Goal: Task Accomplishment & Management: Complete application form

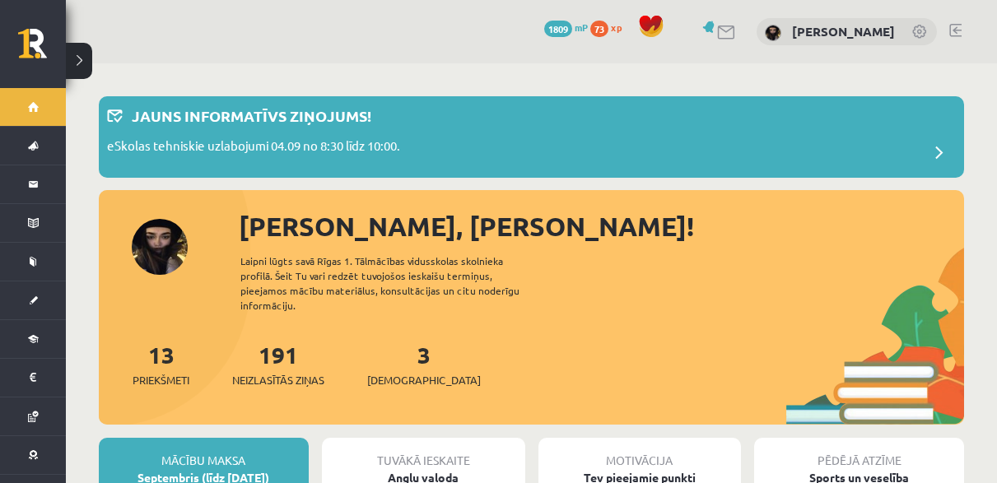
scroll to position [329, 0]
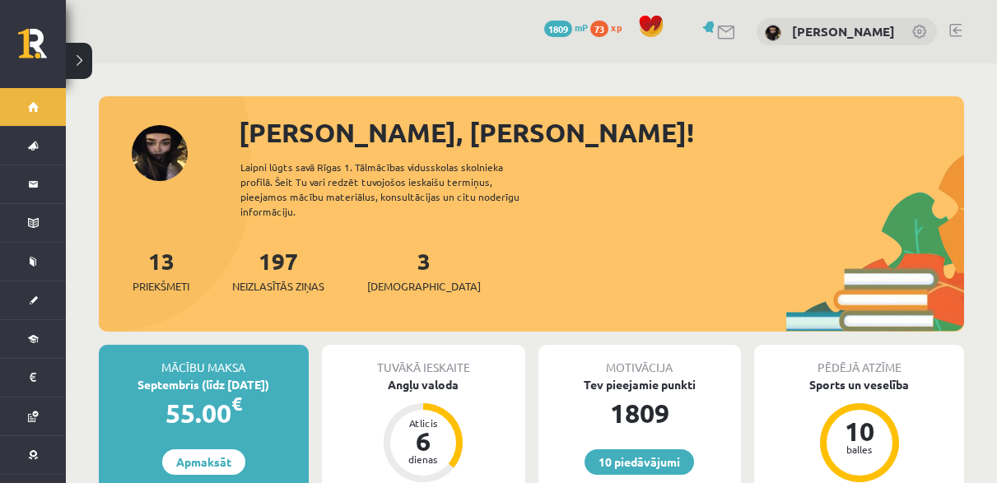
scroll to position [236, 0]
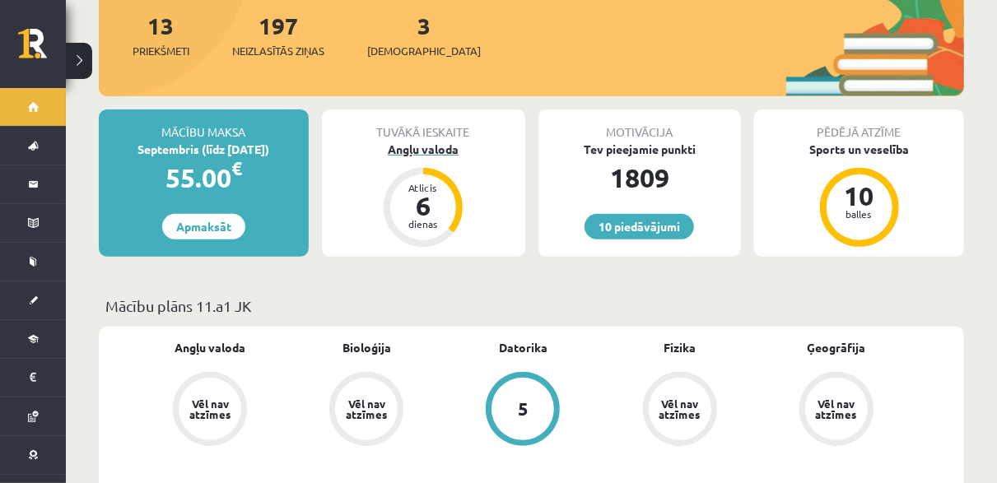
click at [413, 141] on div "Angļu valoda" at bounding box center [423, 149] width 203 height 17
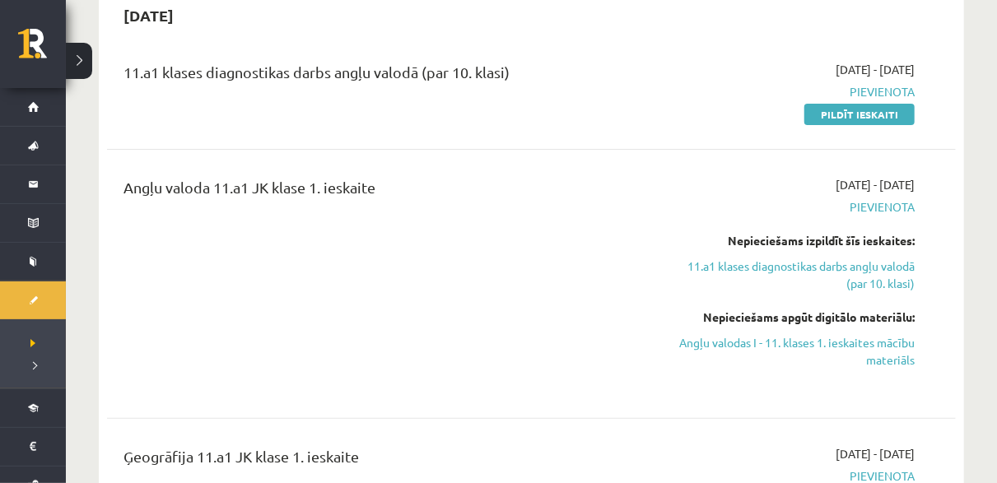
scroll to position [598, 0]
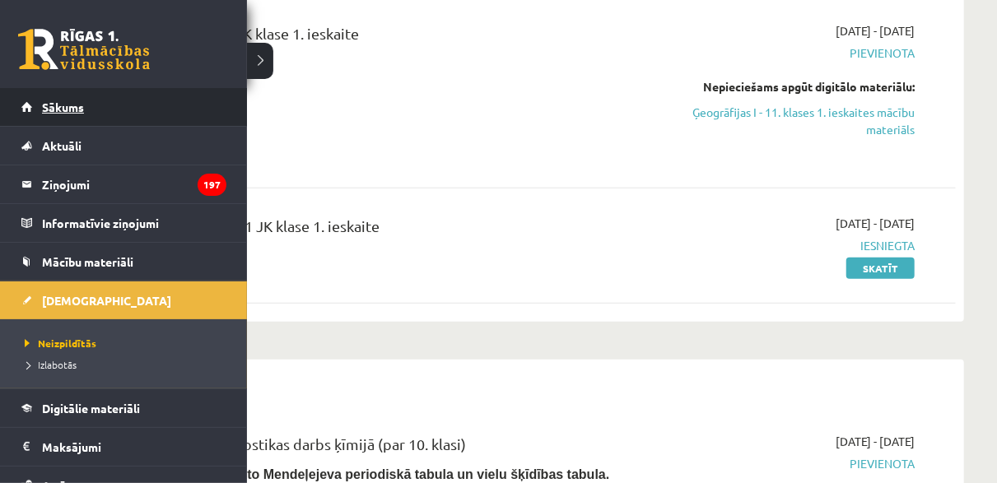
click at [40, 107] on link "Sākums" at bounding box center [123, 107] width 205 height 38
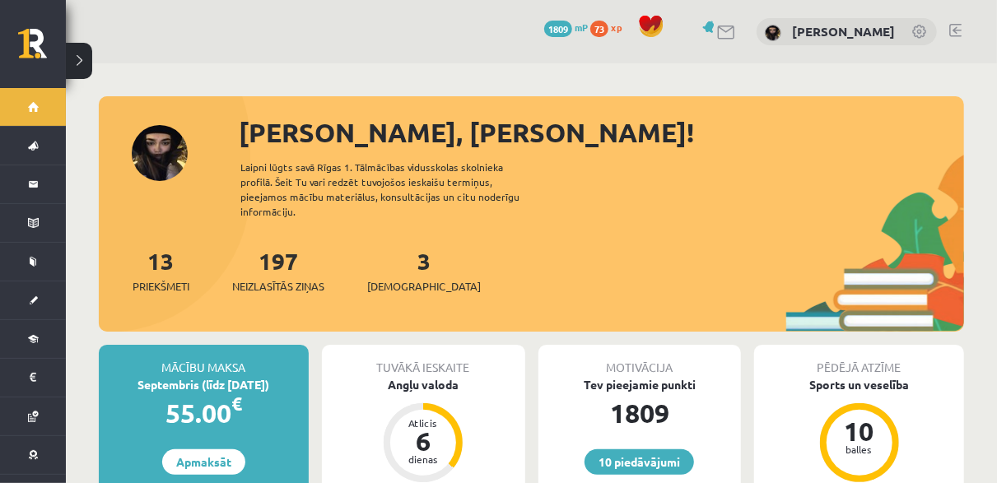
drag, startPoint x: 233, startPoint y: 132, endPoint x: 432, endPoint y: 102, distance: 200.7
click at [432, 102] on div "Sveika, Viktorija! Laipni lūgts savā Rīgas 1. Tālmācības vidusskolas skolnieka …" at bounding box center [532, 214] width 866 height 236
click at [393, 246] on link "3 Ieskaites" at bounding box center [424, 270] width 114 height 49
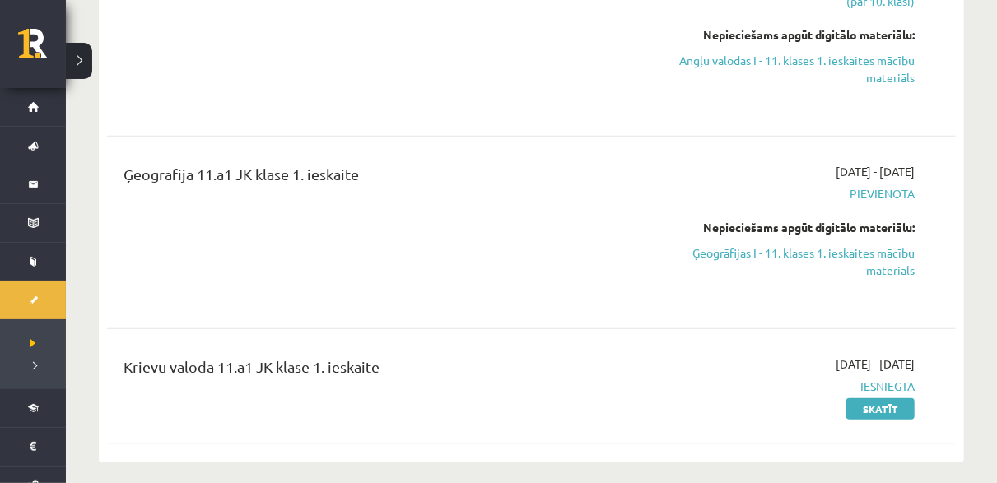
scroll to position [494, 0]
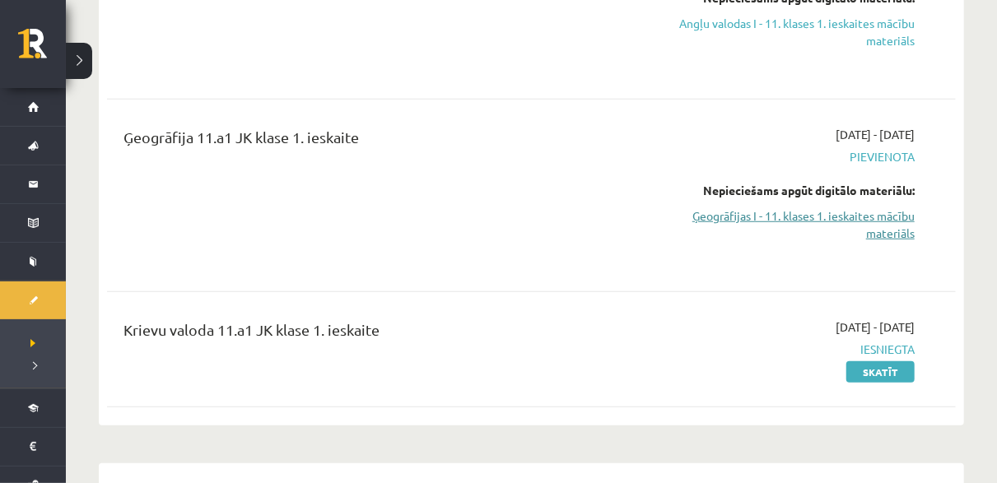
click at [735, 212] on link "Ģeogrāfijas I - 11. klases 1. ieskaites mācību materiāls" at bounding box center [791, 225] width 247 height 35
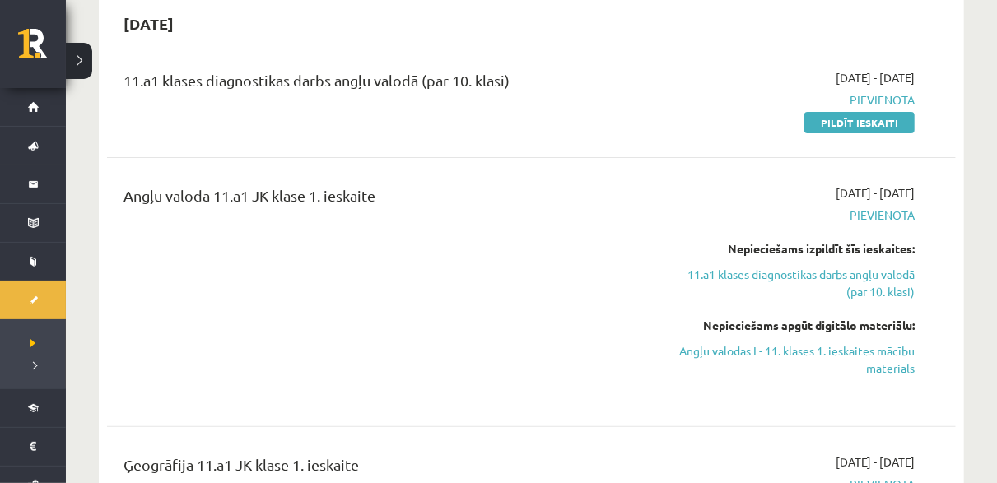
scroll to position [165, 0]
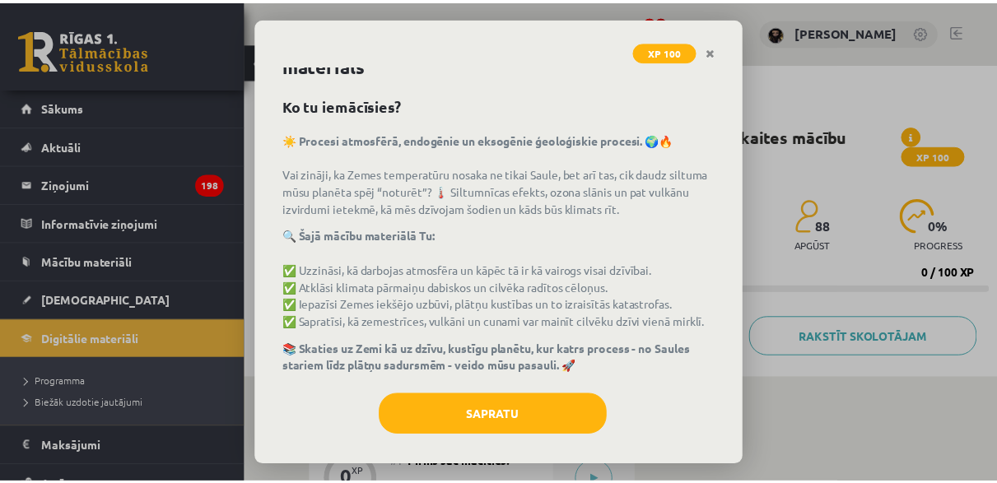
scroll to position [64, 0]
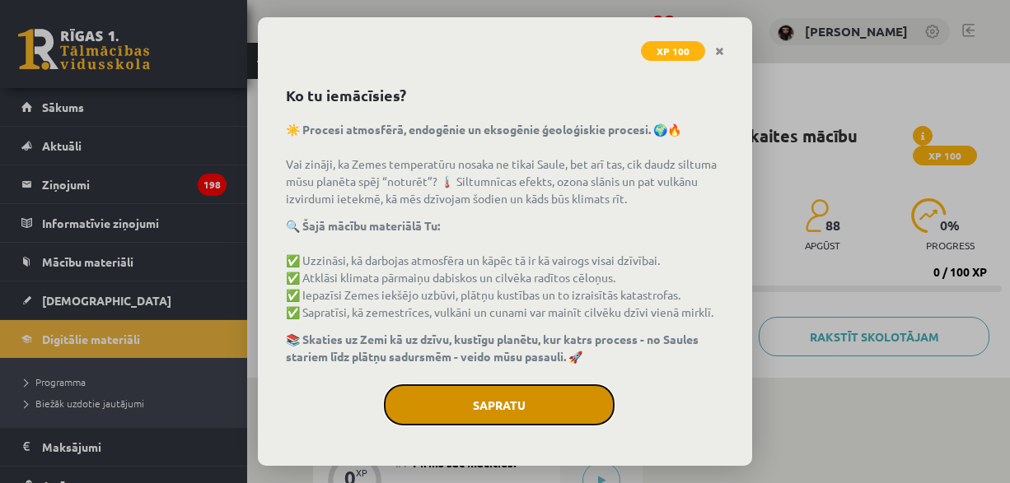
click at [451, 400] on button "Sapratu" at bounding box center [499, 405] width 231 height 41
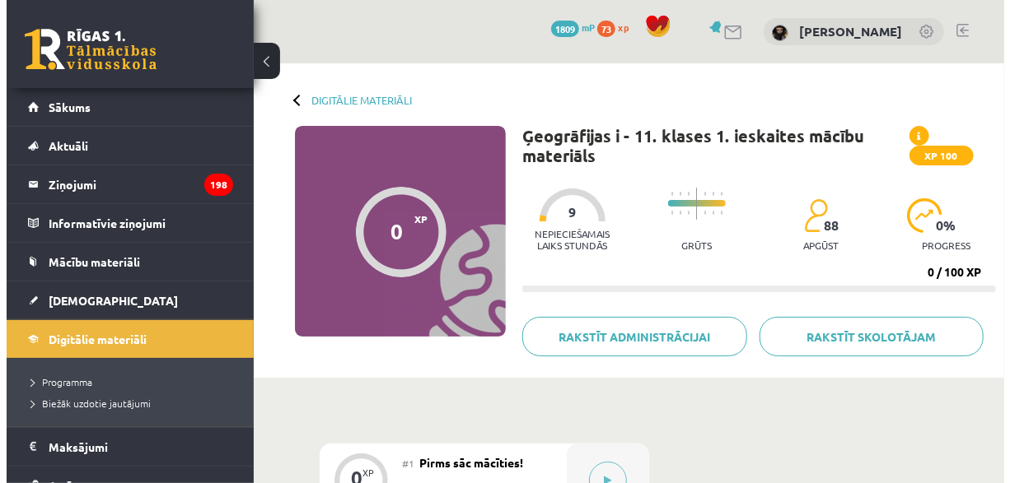
scroll to position [165, 0]
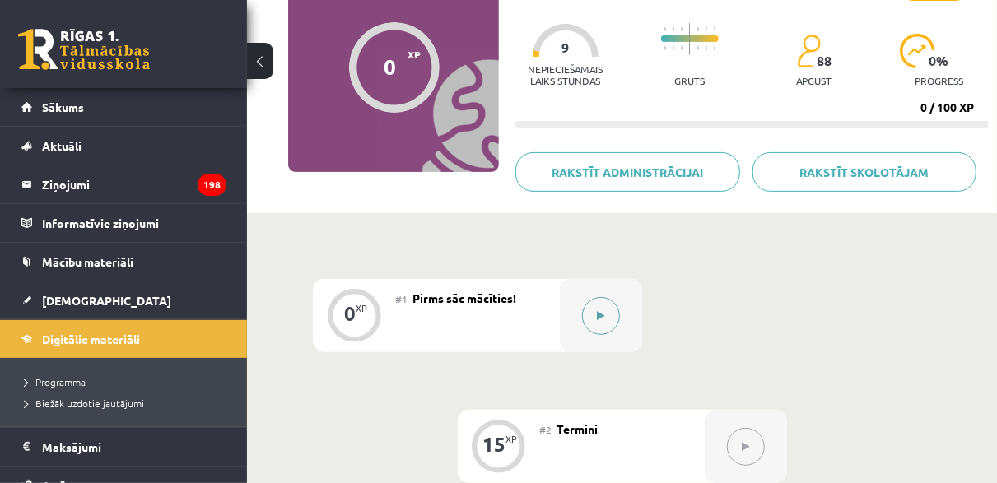
click at [593, 317] on button at bounding box center [601, 316] width 38 height 38
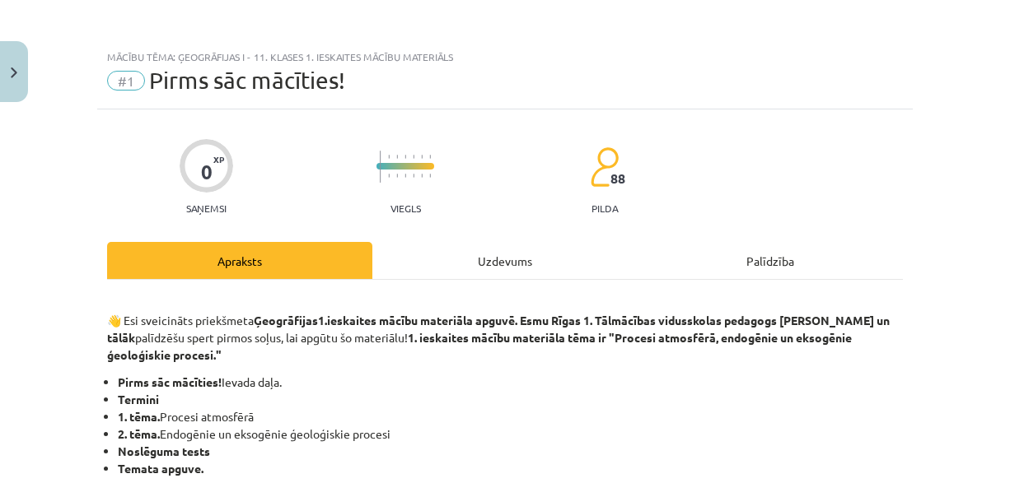
click at [471, 255] on div "Uzdevums" at bounding box center [504, 260] width 265 height 37
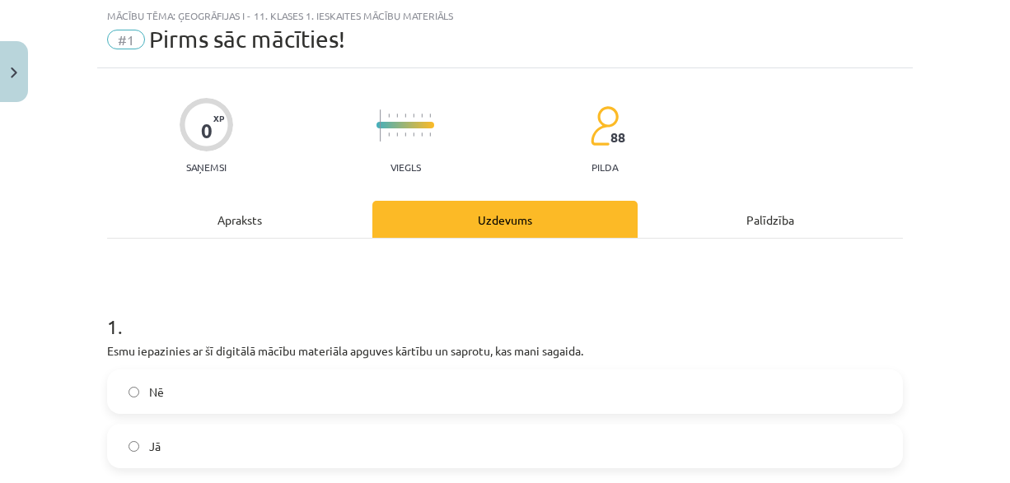
scroll to position [216, 0]
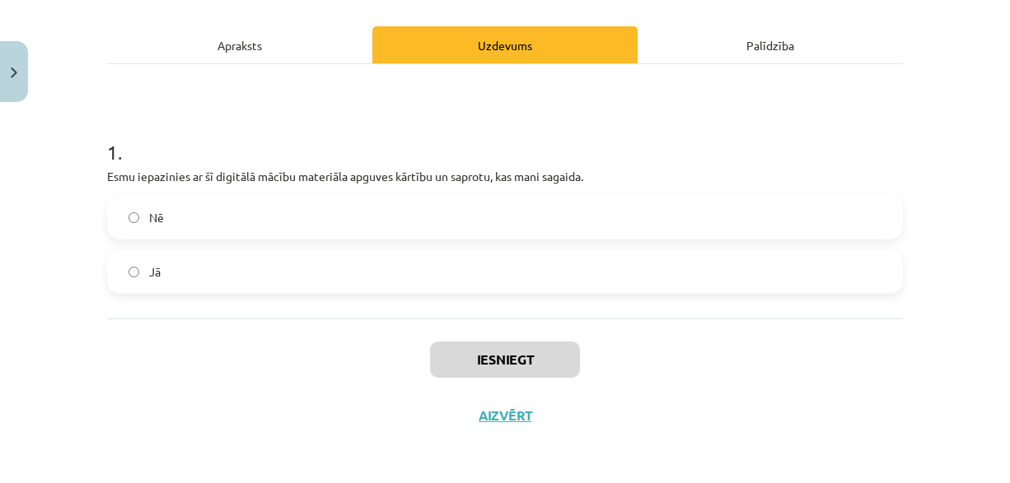
click at [140, 272] on label "Jā" at bounding box center [505, 271] width 792 height 41
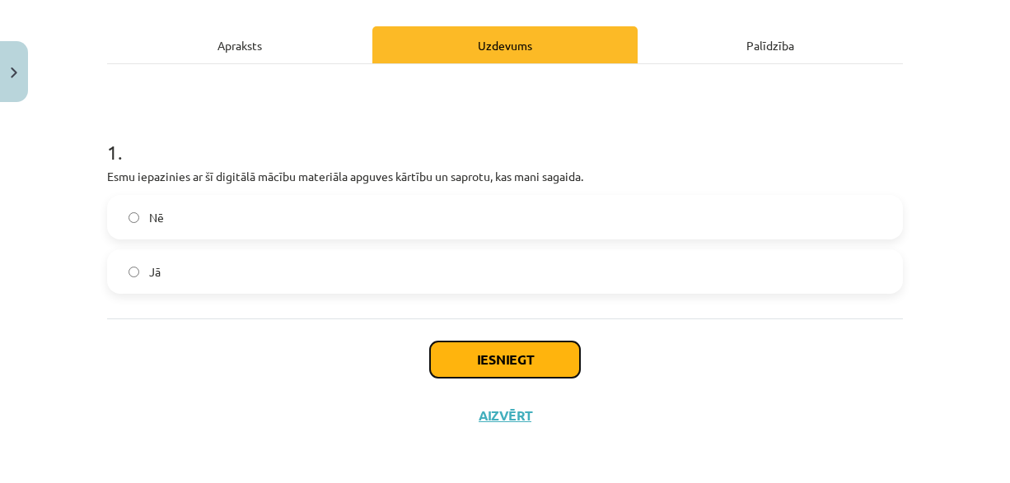
click at [464, 366] on button "Iesniegt" at bounding box center [505, 360] width 150 height 36
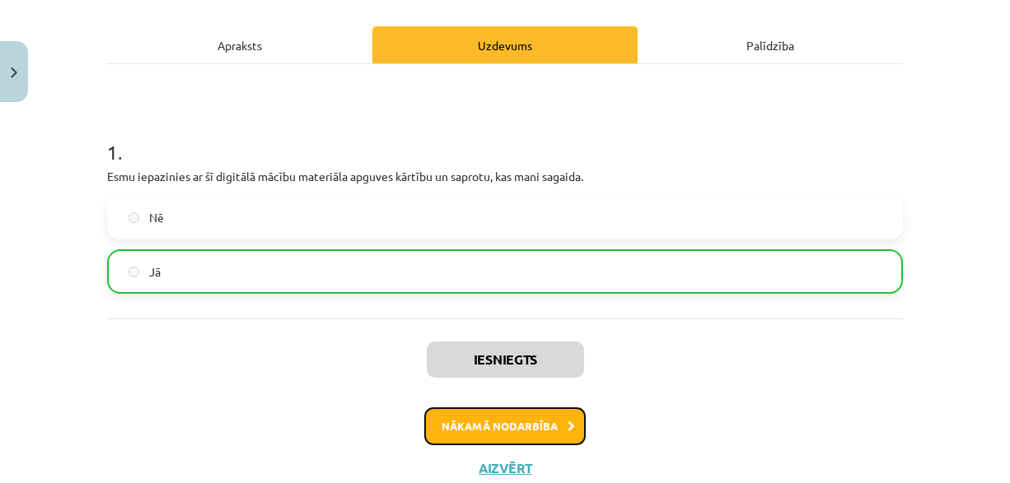
click at [478, 418] on button "Nākamā nodarbība" at bounding box center [504, 427] width 161 height 38
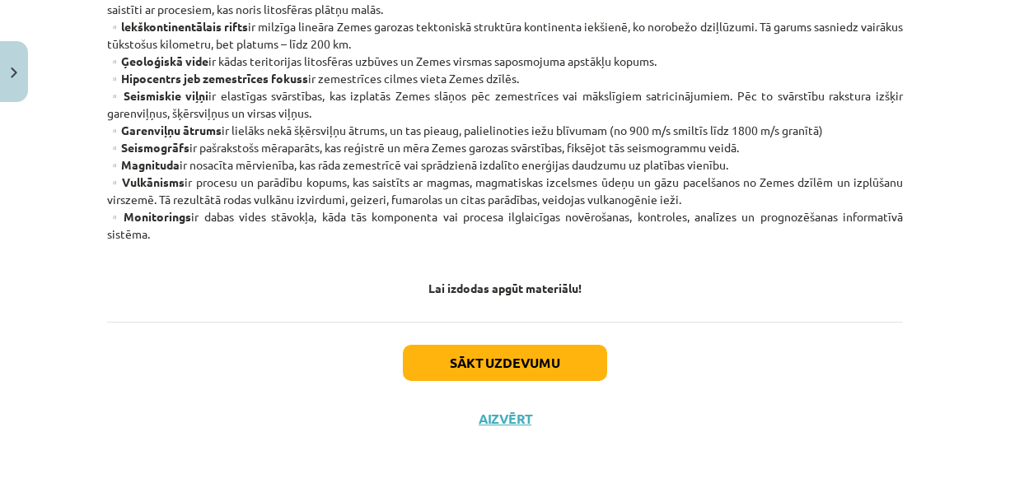
scroll to position [1061, 0]
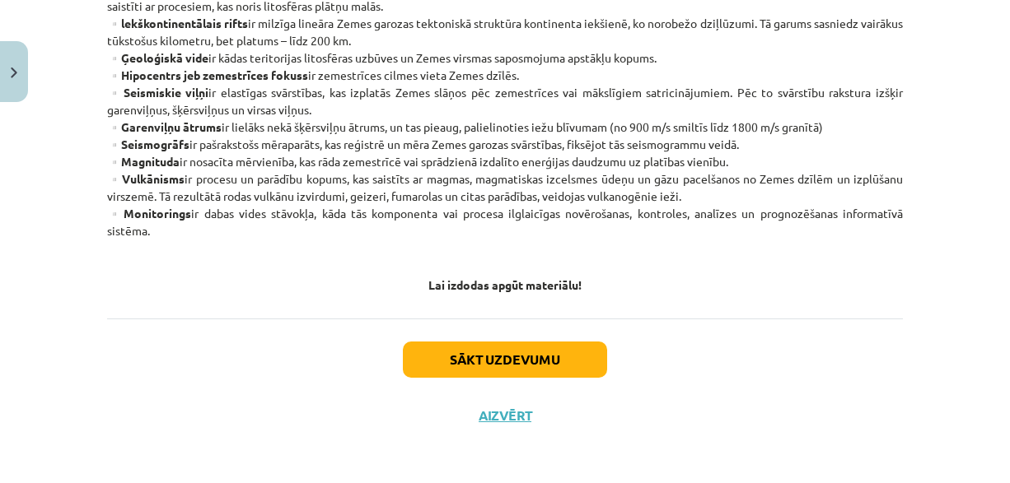
click at [554, 337] on div "Sākt uzdevumu Aizvērt" at bounding box center [505, 376] width 796 height 115
drag, startPoint x: 555, startPoint y: 353, endPoint x: 555, endPoint y: 329, distance: 23.1
click at [555, 336] on div "Sākt uzdevumu Aizvērt" at bounding box center [505, 376] width 796 height 115
click at [436, 362] on button "Sākt uzdevumu" at bounding box center [505, 360] width 204 height 36
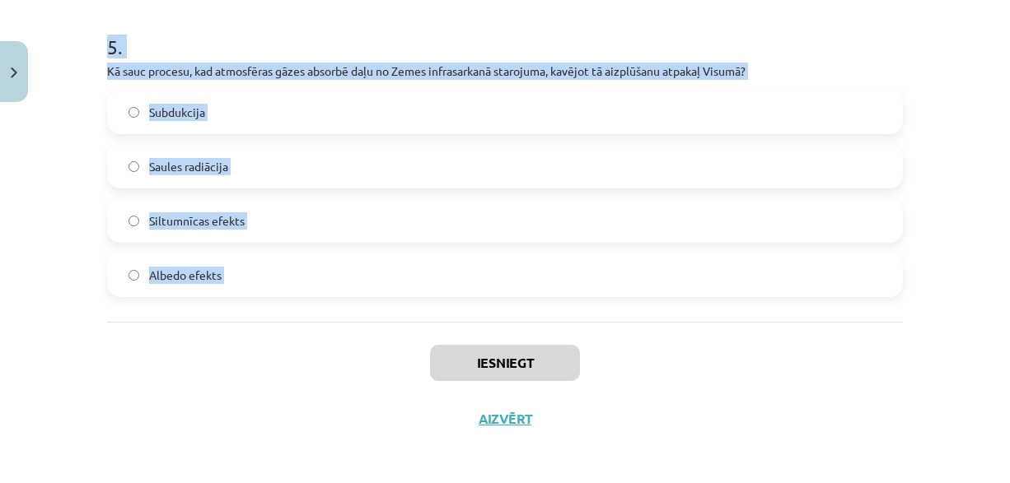
scroll to position [1619, 0]
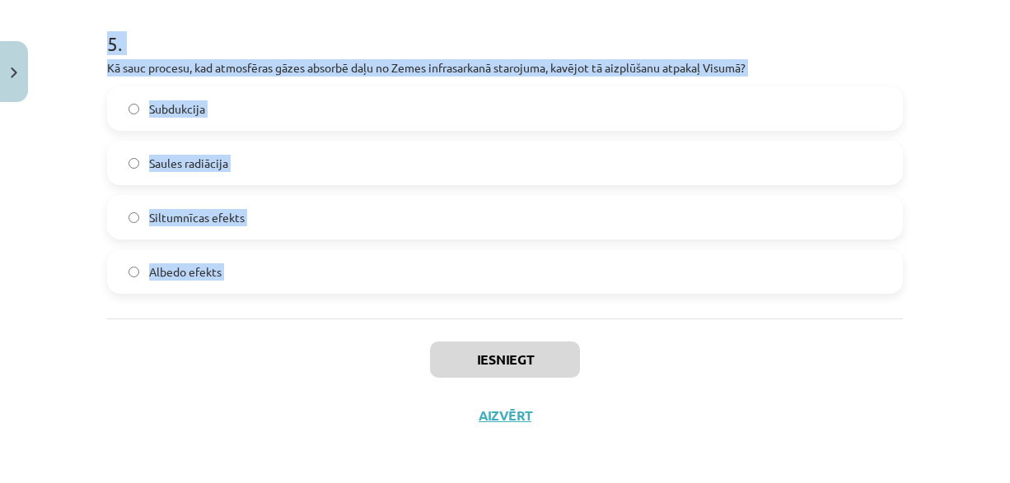
drag, startPoint x: 45, startPoint y: 209, endPoint x: 210, endPoint y: 325, distance: 201.5
click at [210, 325] on div "Mācību tēma: Ģeogrāfijas i - 11. klases 1. ieskaites mācību materiāls #2 Termin…" at bounding box center [505, 241] width 1010 height 483
copy form "1 . Kas ir Dobsona vienība? Okeāna dziļuma mērvienība Ozona slāņa biezuma mērvi…"
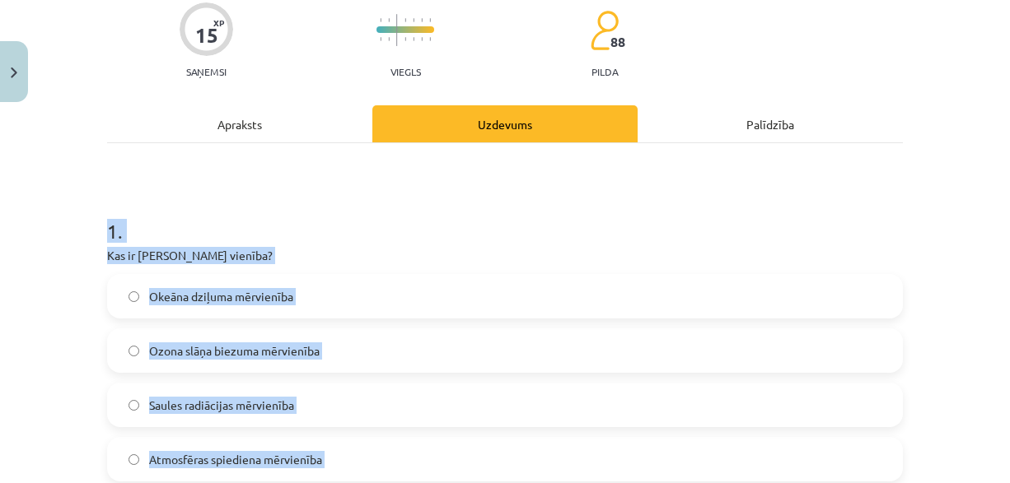
scroll to position [219, 0]
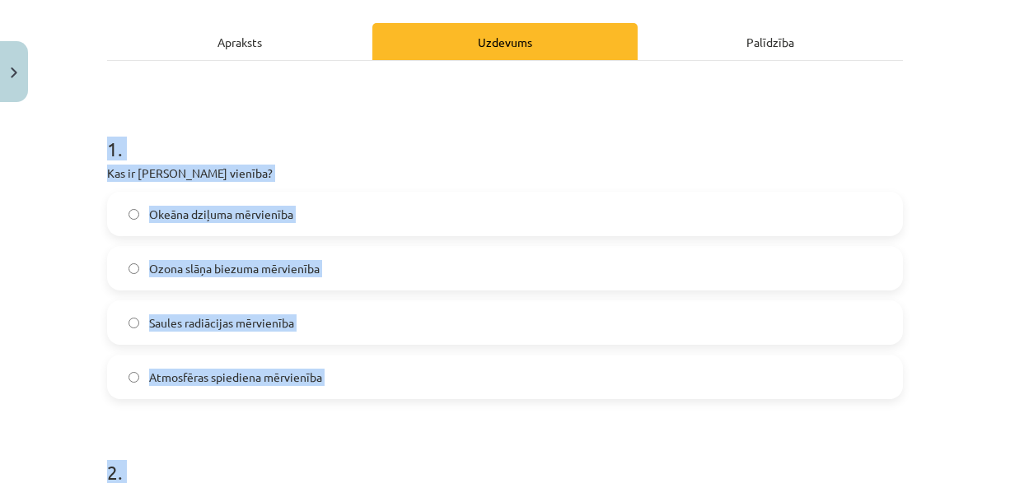
click at [229, 264] on span "Ozona slāņa biezuma mērvienība" at bounding box center [234, 268] width 170 height 17
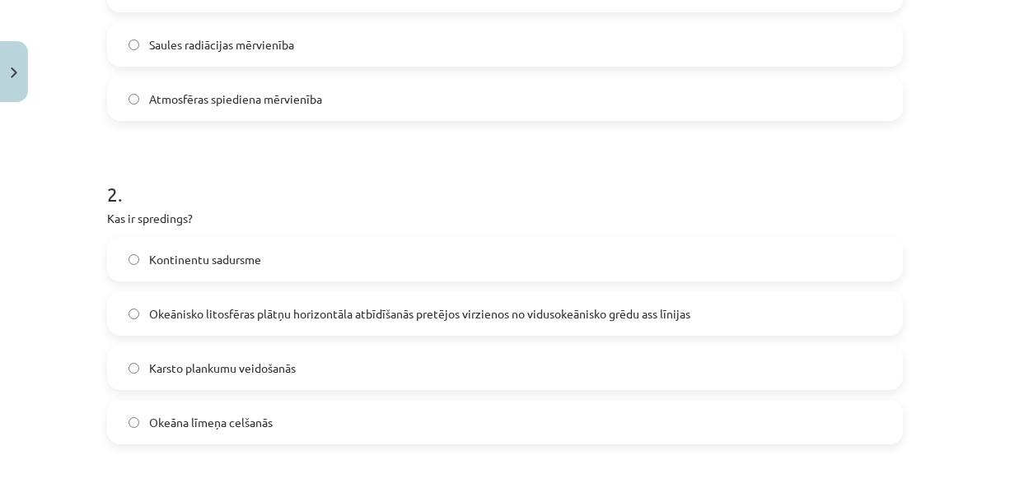
scroll to position [549, 0]
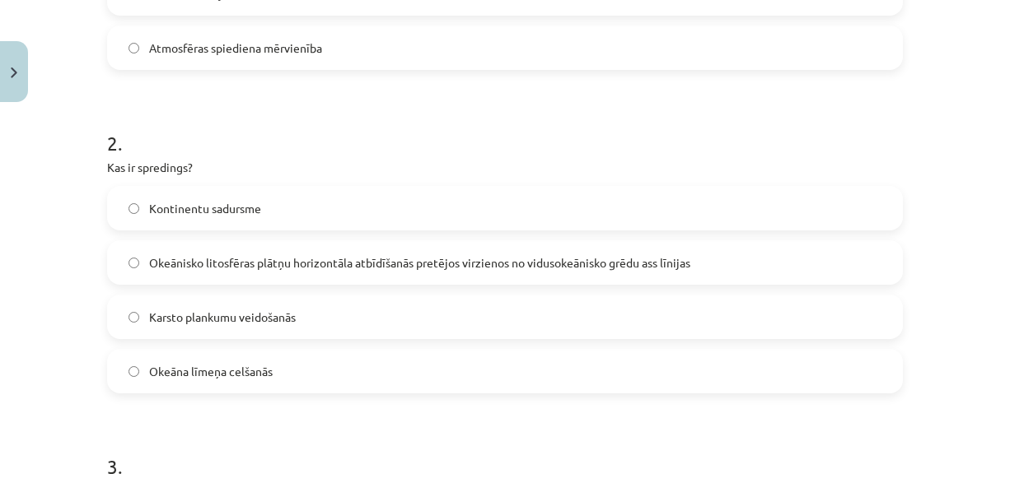
click at [266, 273] on label "Okeānisko litosfēras plātņu horizontāla atbīdīšanās pretējos virzienos no vidus…" at bounding box center [505, 262] width 792 height 41
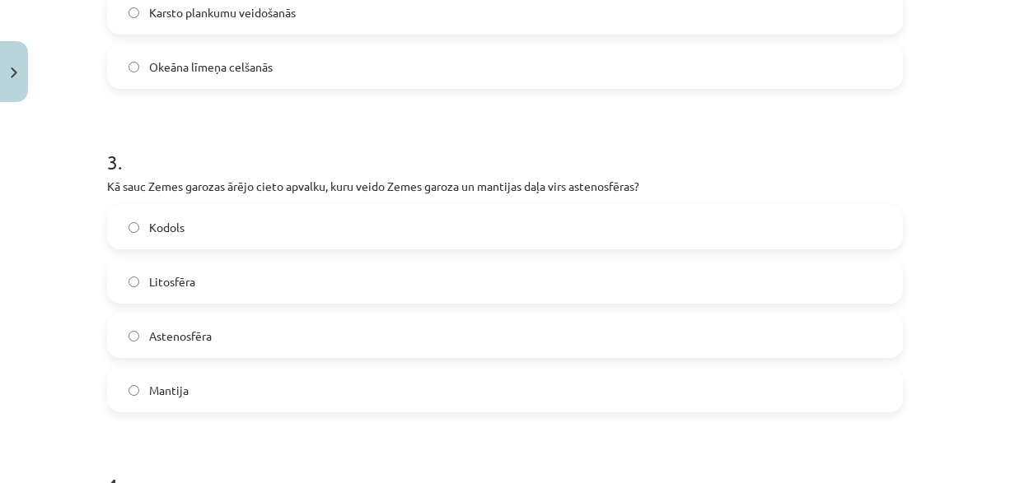
scroll to position [878, 0]
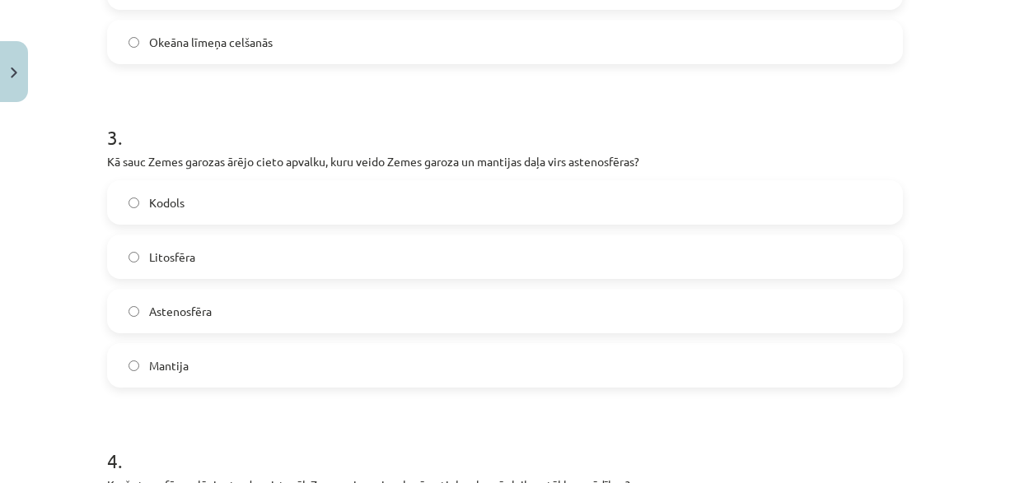
click at [170, 254] on span "Litosfēra" at bounding box center [172, 257] width 46 height 17
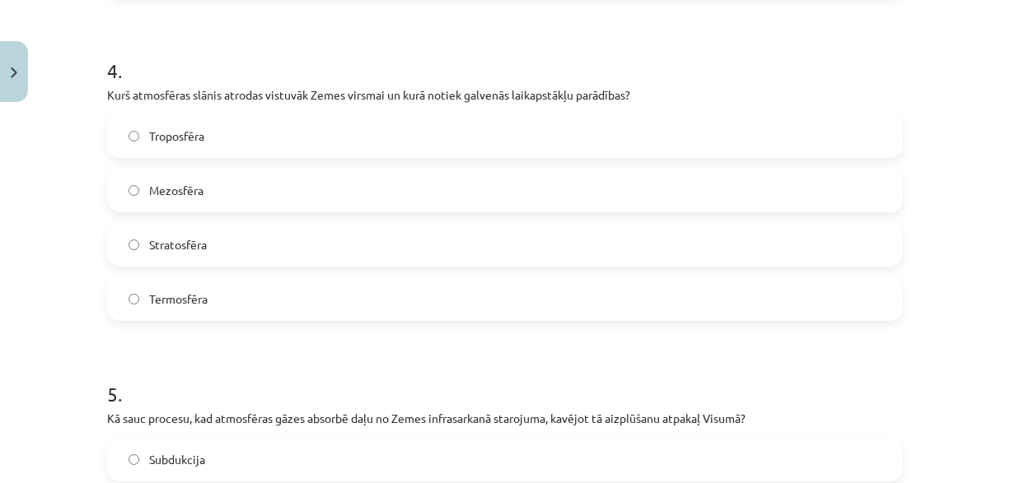
scroll to position [1290, 0]
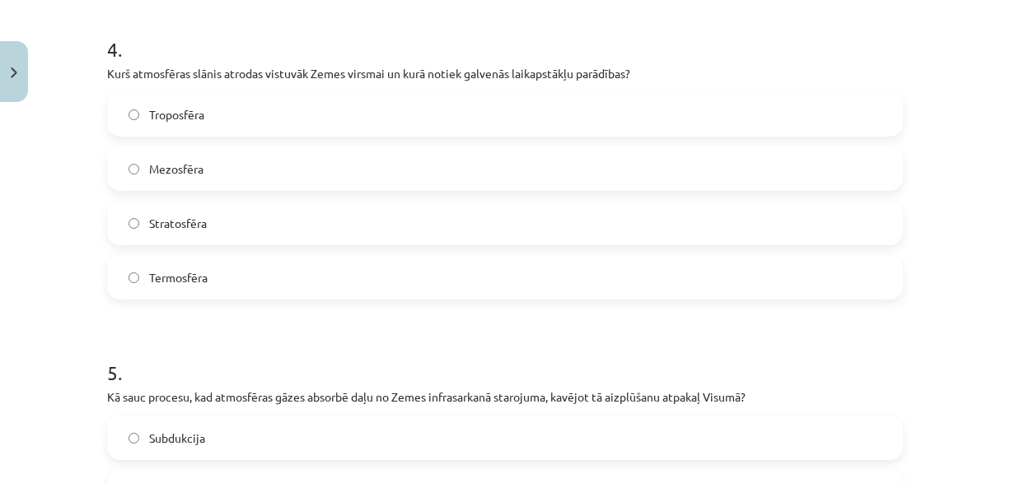
click at [203, 127] on label "Troposfēra" at bounding box center [505, 114] width 792 height 41
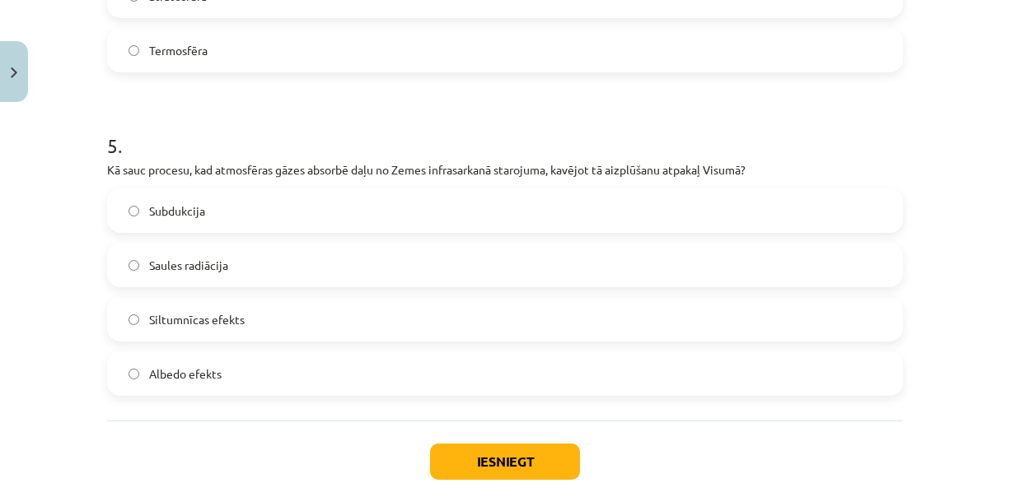
scroll to position [1537, 0]
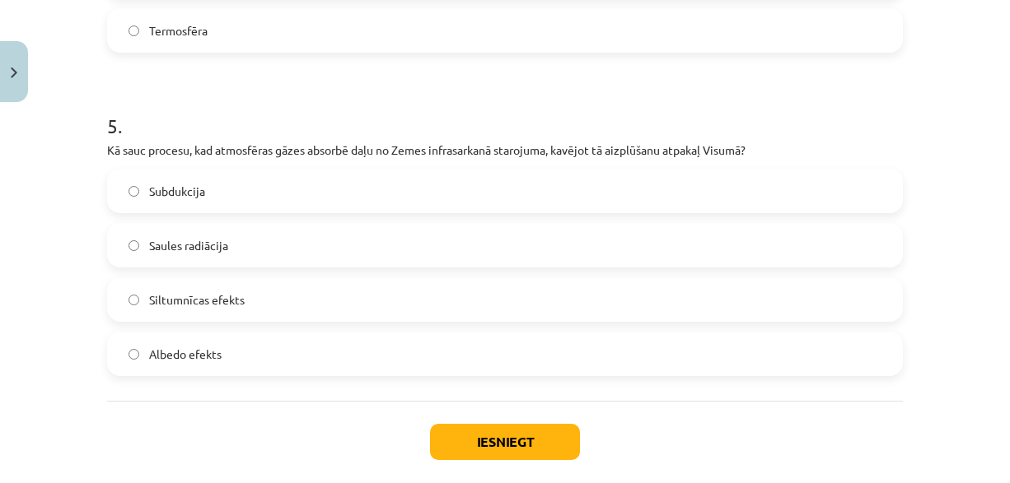
drag, startPoint x: 164, startPoint y: 290, endPoint x: 178, endPoint y: 301, distance: 18.1
click at [164, 290] on label "Siltumnīcas efekts" at bounding box center [505, 299] width 792 height 41
click at [430, 440] on button "Iesniegt" at bounding box center [505, 442] width 150 height 36
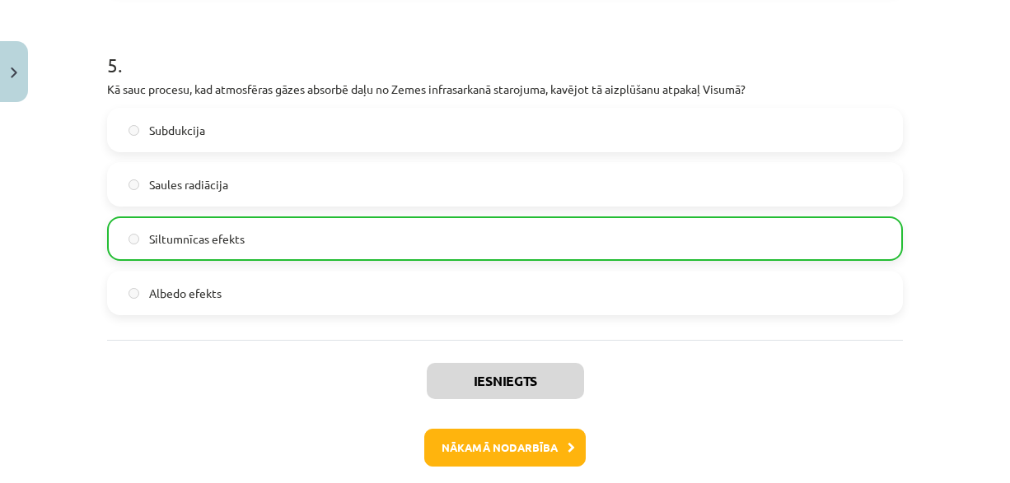
scroll to position [1671, 0]
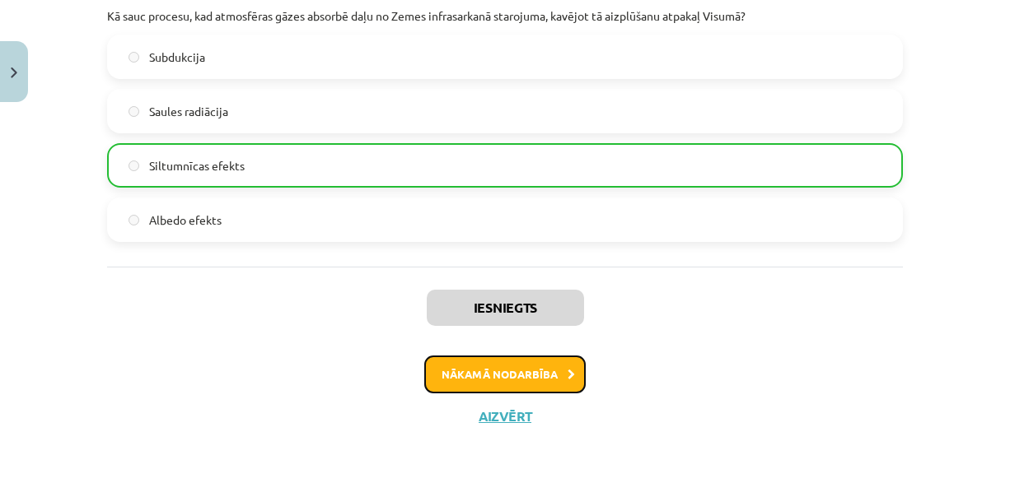
click at [471, 373] on button "Nākamā nodarbība" at bounding box center [504, 375] width 161 height 38
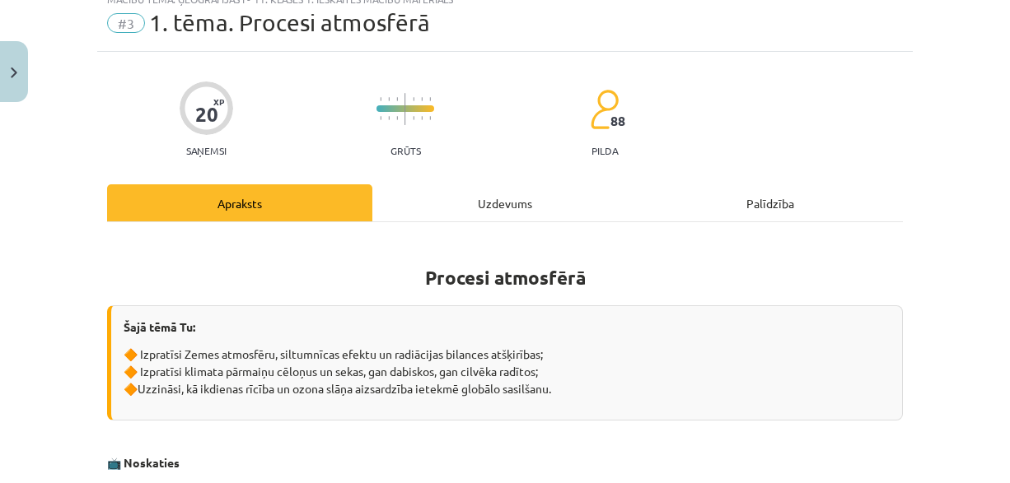
scroll to position [41, 0]
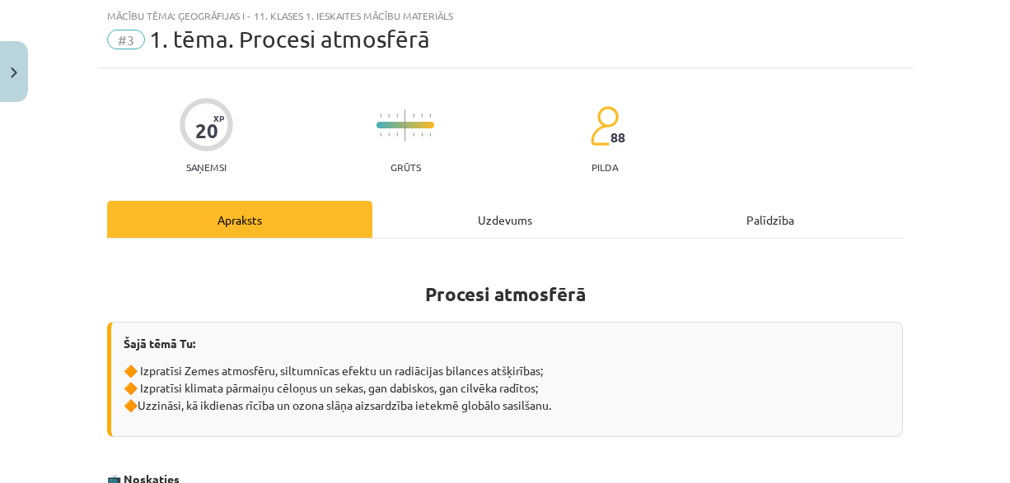
click at [460, 215] on div "Uzdevums" at bounding box center [504, 219] width 265 height 37
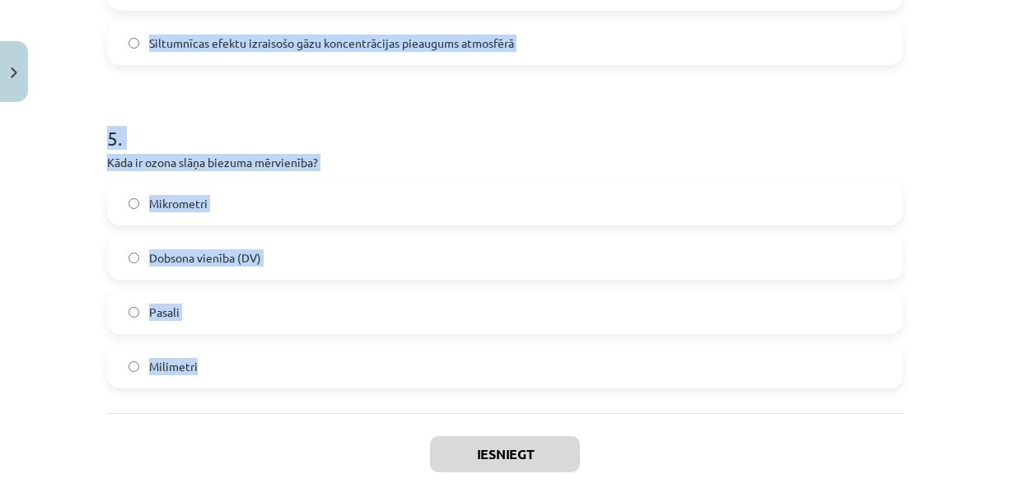
scroll to position [1619, 0]
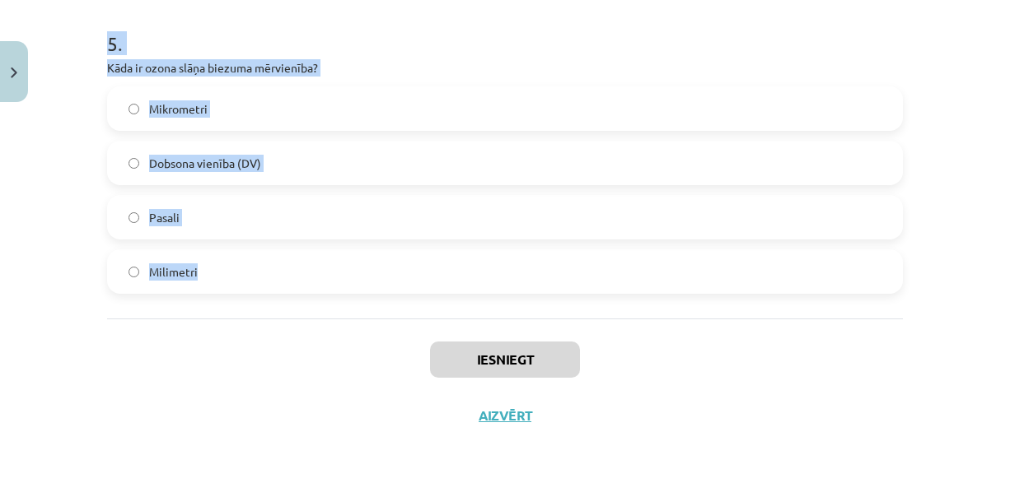
drag, startPoint x: 85, startPoint y: 242, endPoint x: 218, endPoint y: 268, distance: 136.0
click at [218, 268] on div "Mācību tēma: Ģeogrāfijas i - 11. klases 1. ieskaites mācību materiāls #3 1. tēm…" at bounding box center [505, 241] width 1010 height 483
copy form "1 . Kas ir albedo? Saules radiācijas un siltuma starojuma attiecība Atmosfēras …"
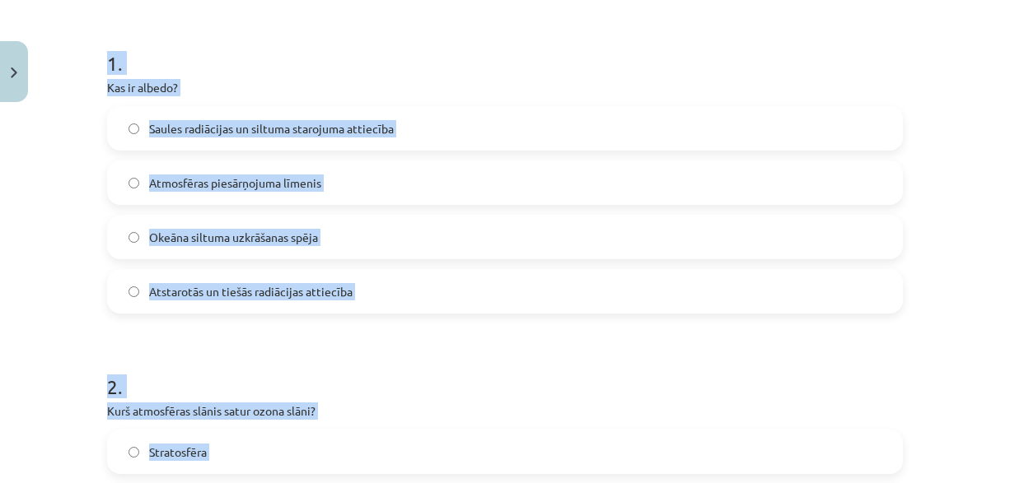
scroll to position [301, 0]
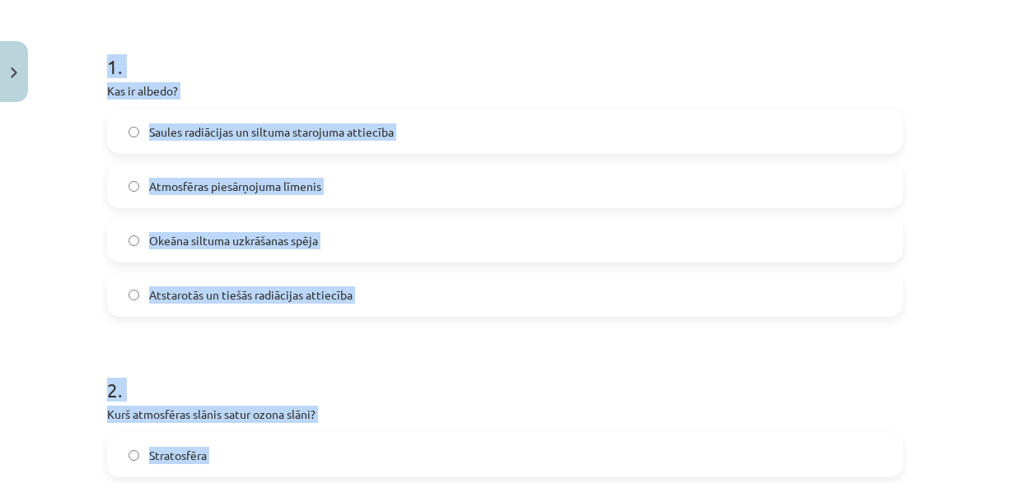
click at [303, 290] on span "Atstarotās un tiešās radiācijas attiecība" at bounding box center [250, 295] width 203 height 17
click at [52, 218] on div "Mācību tēma: Ģeogrāfijas i - 11. klases 1. ieskaites mācību materiāls #3 1. tēm…" at bounding box center [505, 241] width 1010 height 483
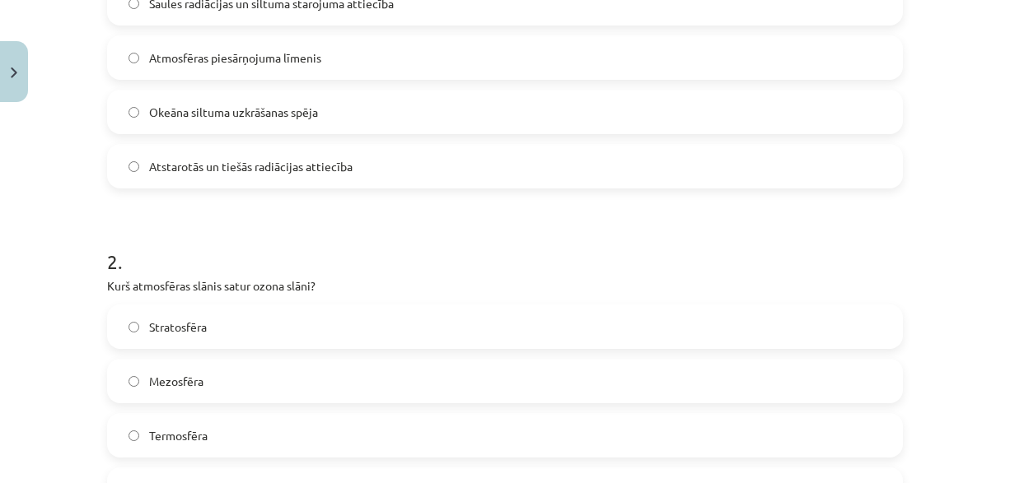
scroll to position [466, 0]
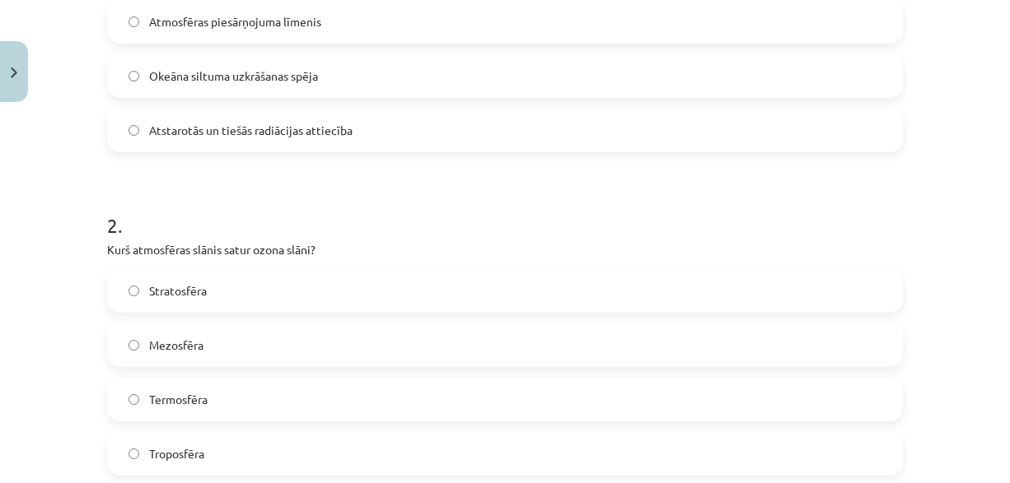
click at [271, 278] on label "Stratosfēra" at bounding box center [505, 290] width 792 height 41
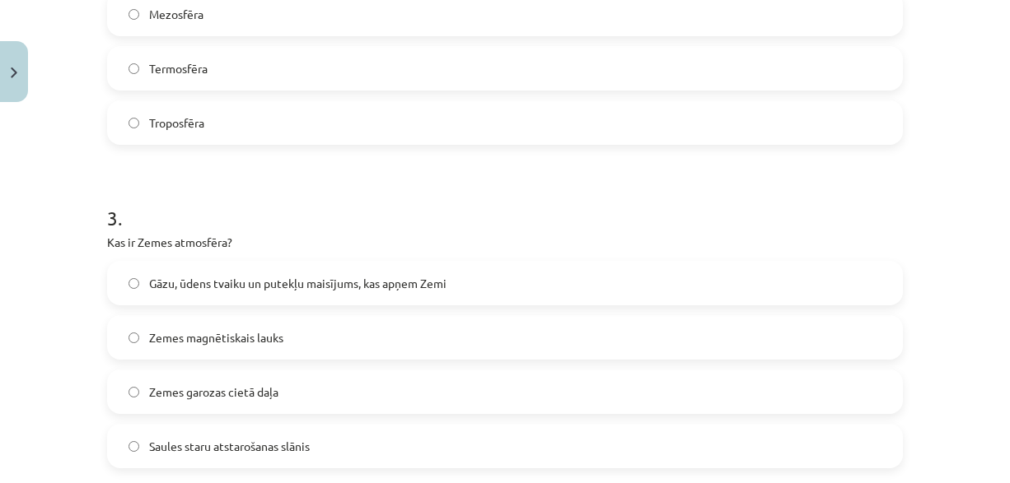
scroll to position [878, 0]
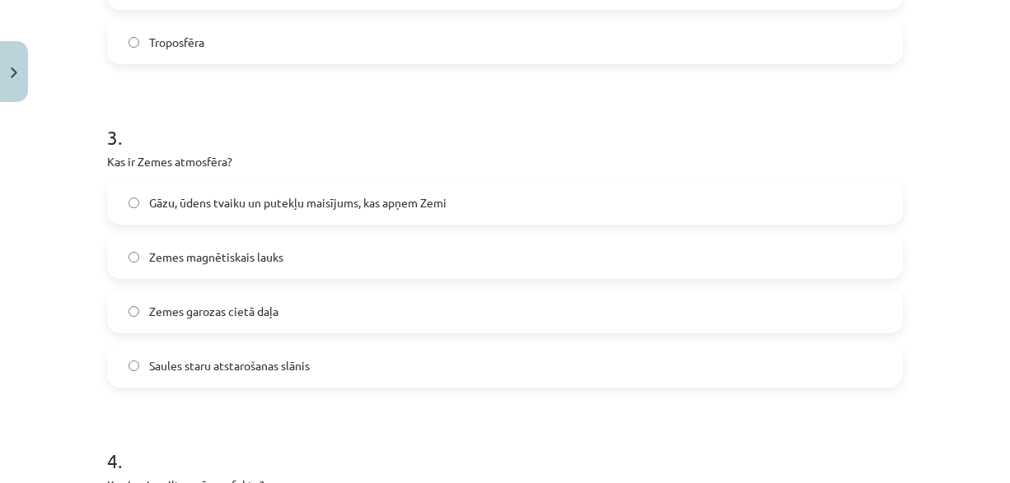
click at [293, 208] on span "Gāzu, ūdens tvaiku un putekļu maisījums, kas apņem Zemi" at bounding box center [297, 202] width 297 height 17
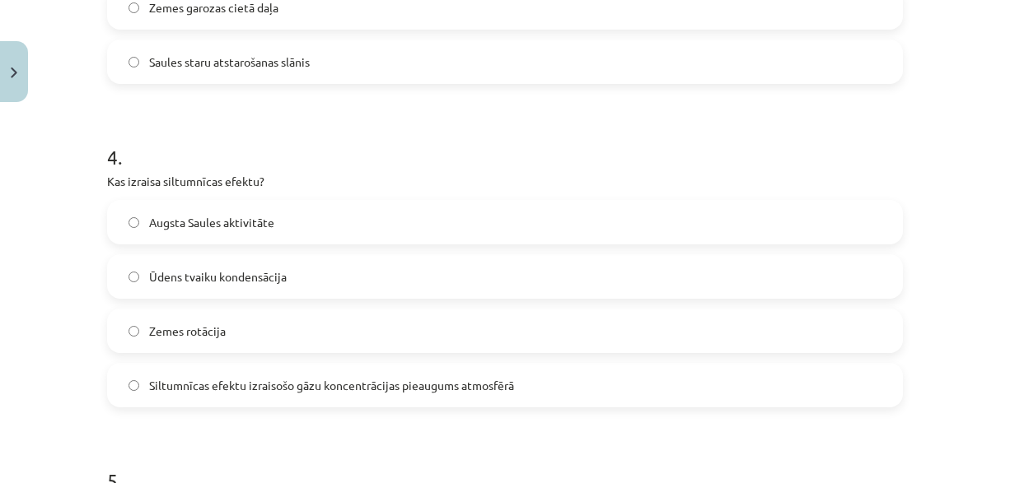
scroll to position [1207, 0]
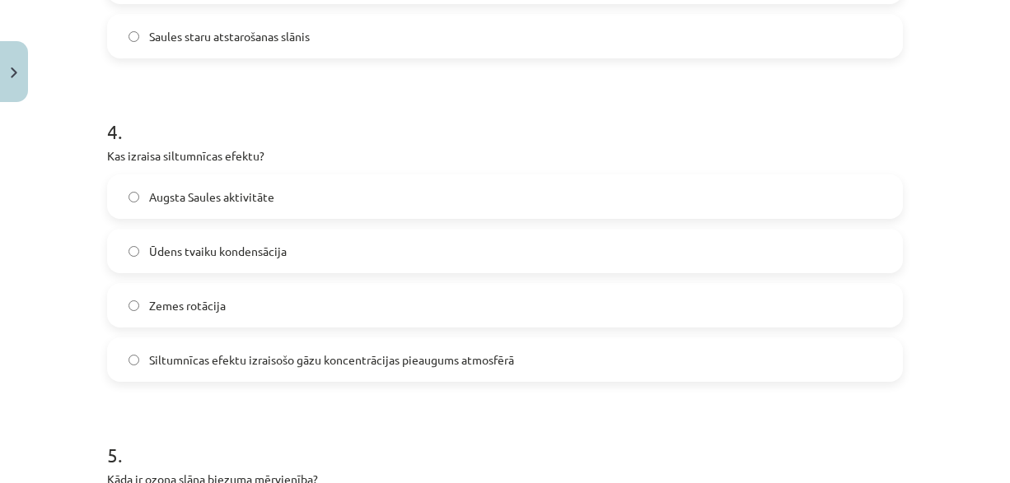
click at [274, 354] on span "Siltumnīcas efektu izraisošo gāzu koncentrācijas pieaugums atmosfērā" at bounding box center [331, 360] width 365 height 17
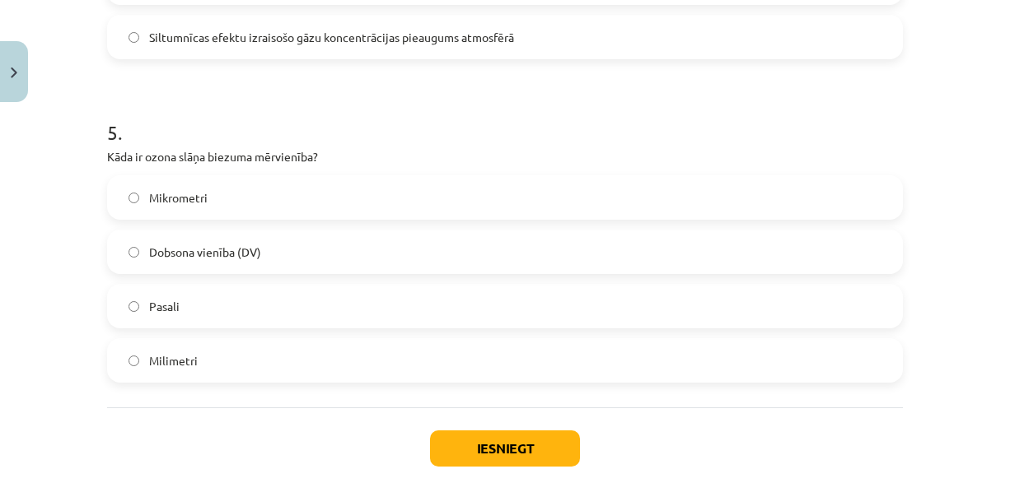
scroll to position [1537, 0]
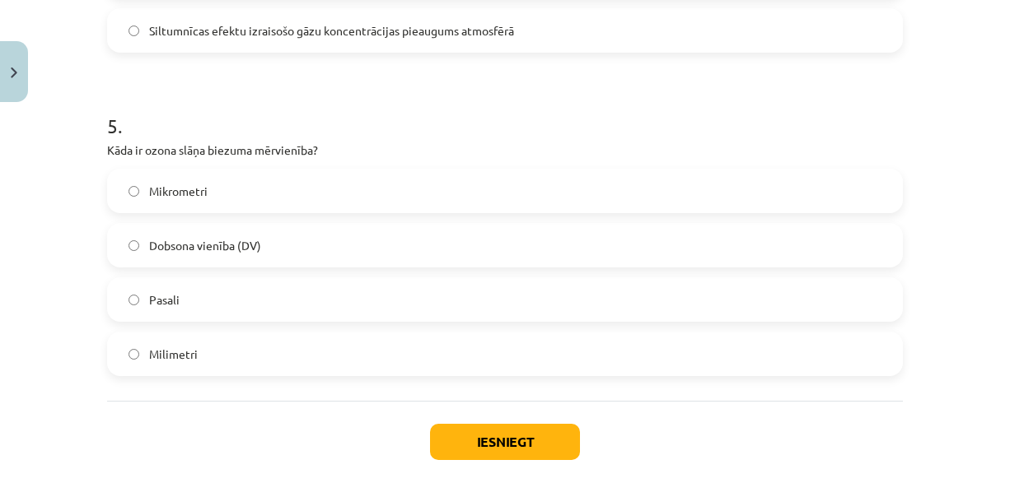
click at [273, 232] on label "Dobsona vienība (DV)" at bounding box center [505, 245] width 792 height 41
click at [456, 442] on button "Iesniegt" at bounding box center [505, 442] width 150 height 36
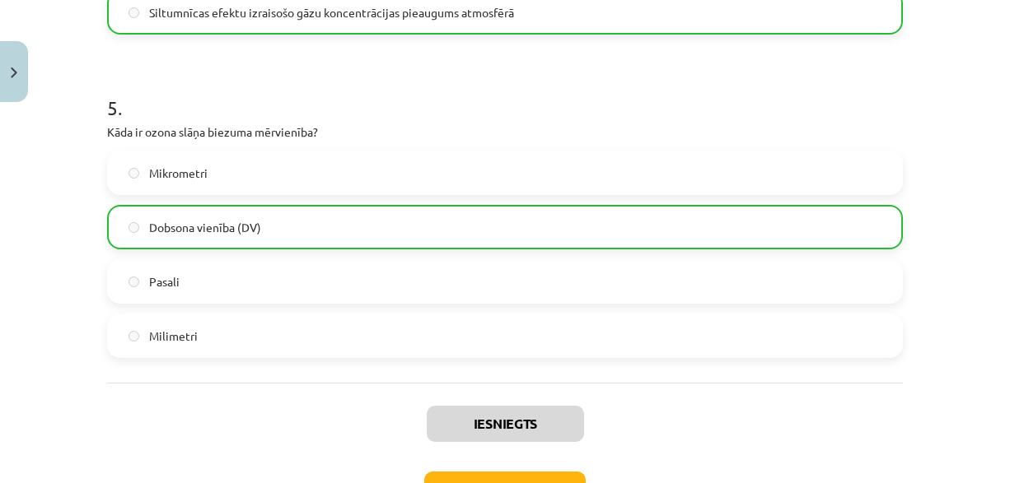
scroll to position [1671, 0]
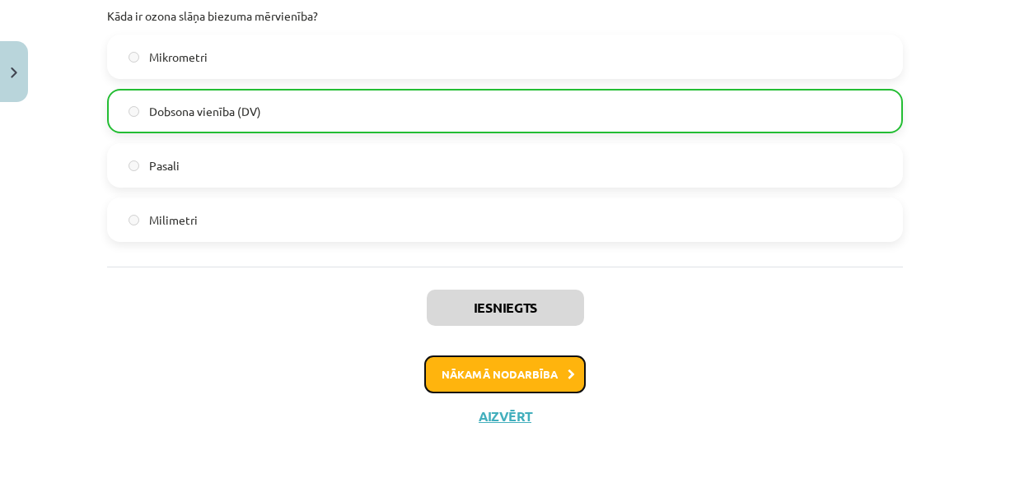
click at [488, 367] on button "Nākamā nodarbība" at bounding box center [504, 375] width 161 height 38
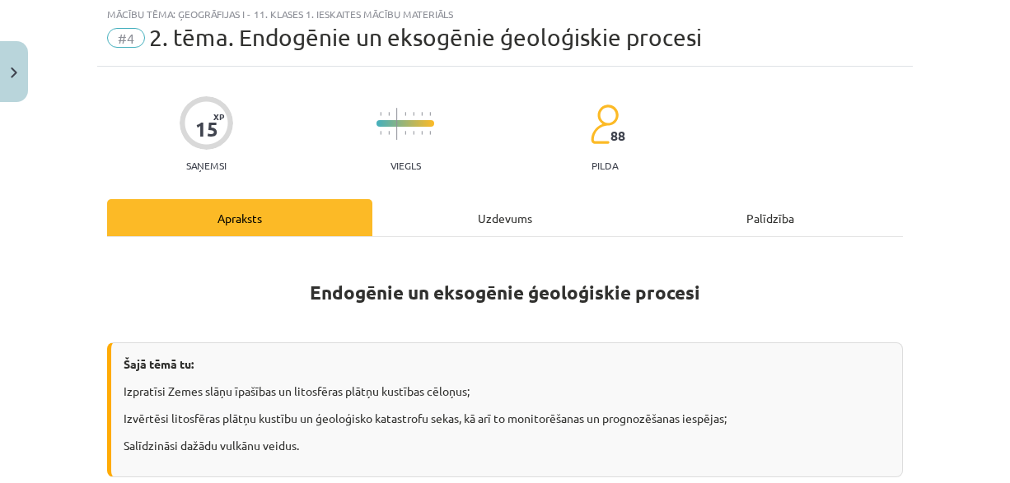
scroll to position [41, 0]
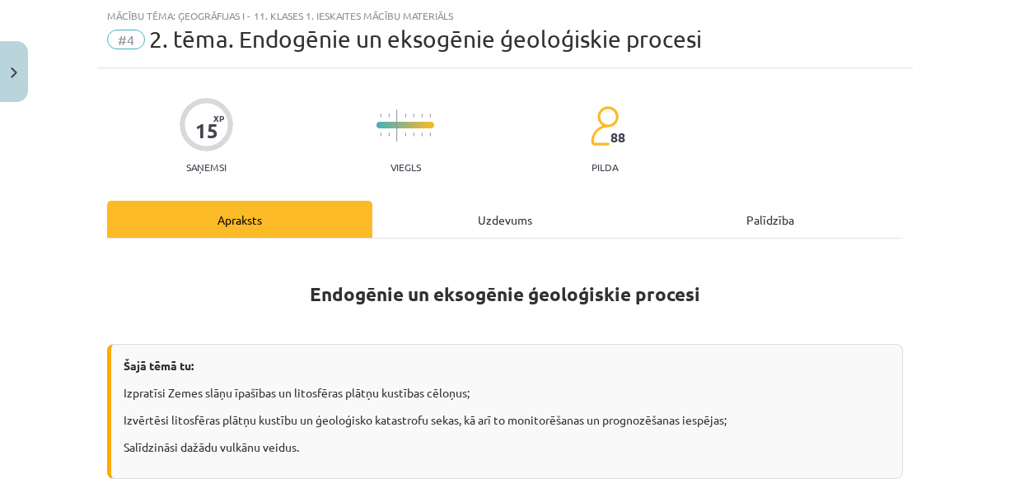
click at [458, 224] on div "Uzdevums" at bounding box center [504, 219] width 265 height 37
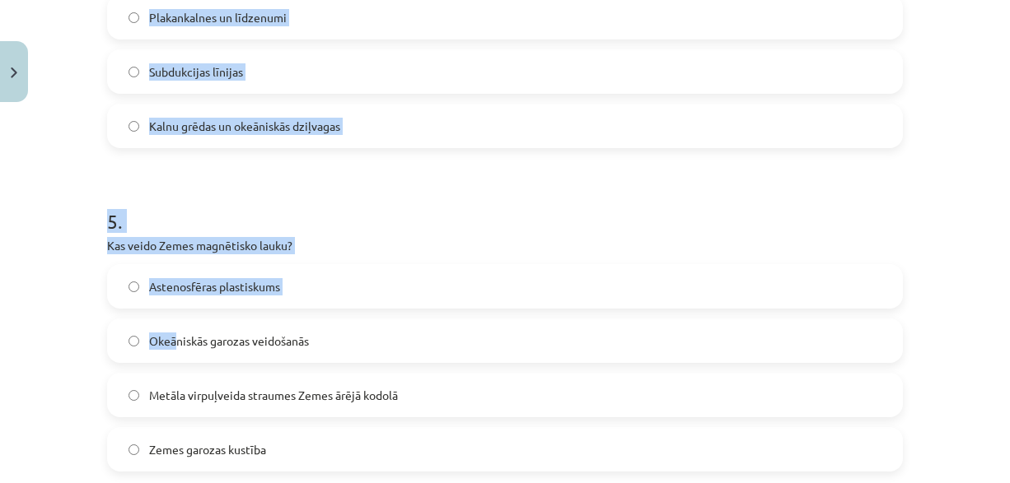
scroll to position [1619, 0]
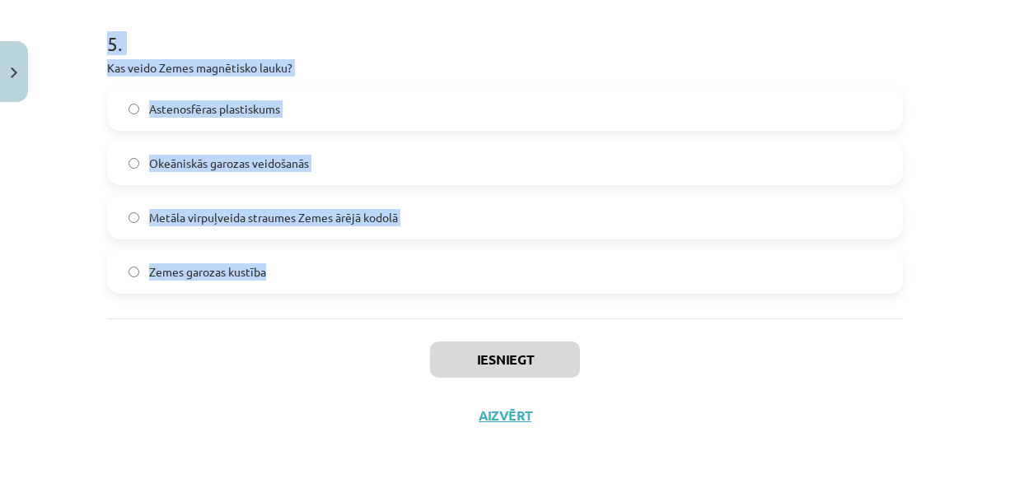
drag, startPoint x: 92, startPoint y: 328, endPoint x: 316, endPoint y: 289, distance: 227.3
copy form "1 . Cik bieza ir Zemes garoza? 5-80km 50 -250 km 1-5 km 50 – 1000m 2 . Kurš ģeo…"
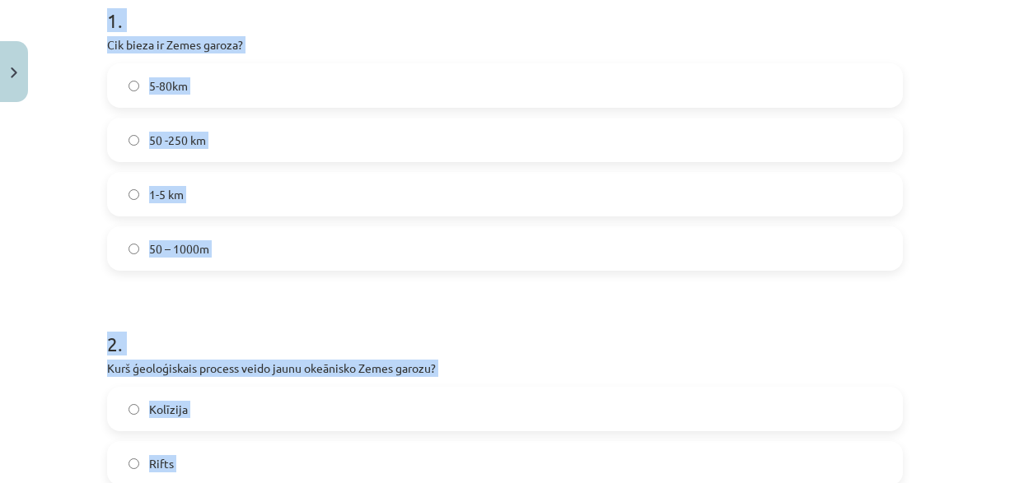
scroll to position [219, 0]
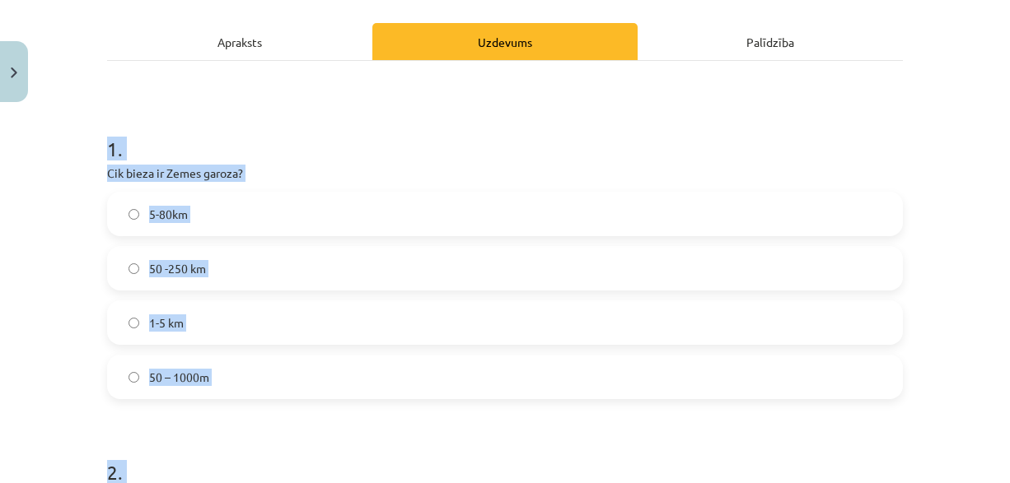
click at [228, 212] on label "5-80km" at bounding box center [505, 214] width 792 height 41
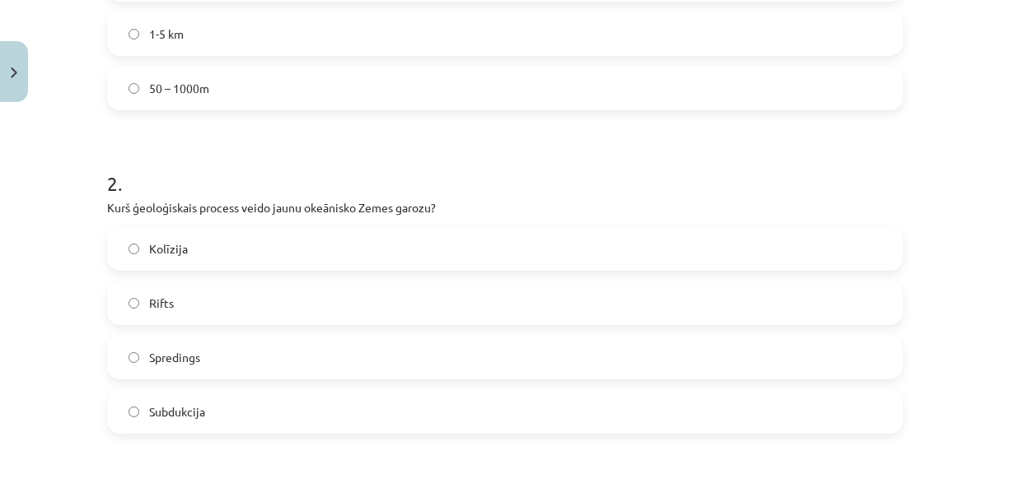
scroll to position [549, 0]
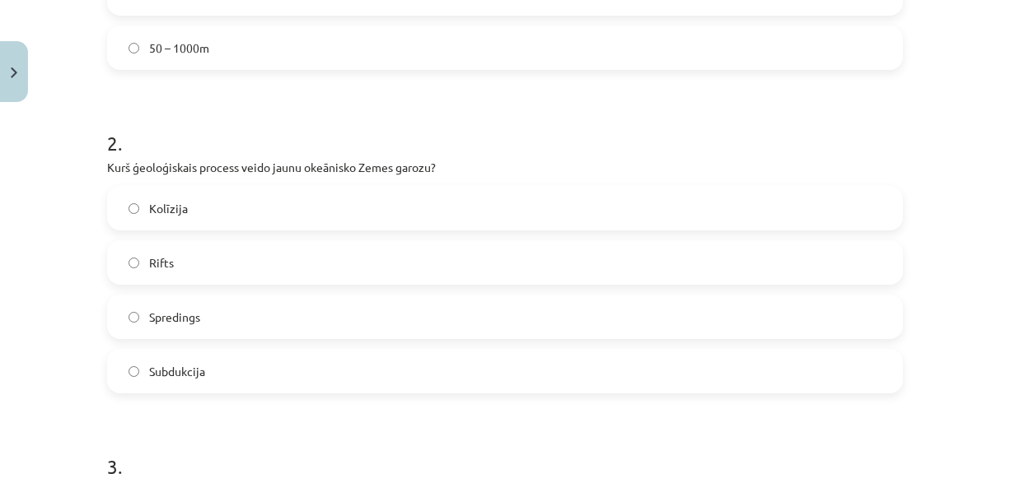
click at [266, 316] on label "Spredings" at bounding box center [505, 316] width 792 height 41
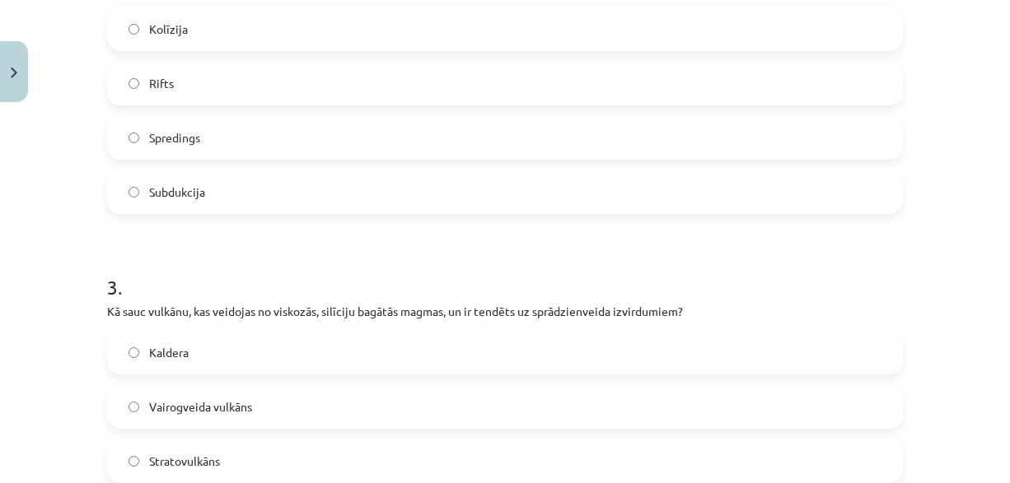
scroll to position [796, 0]
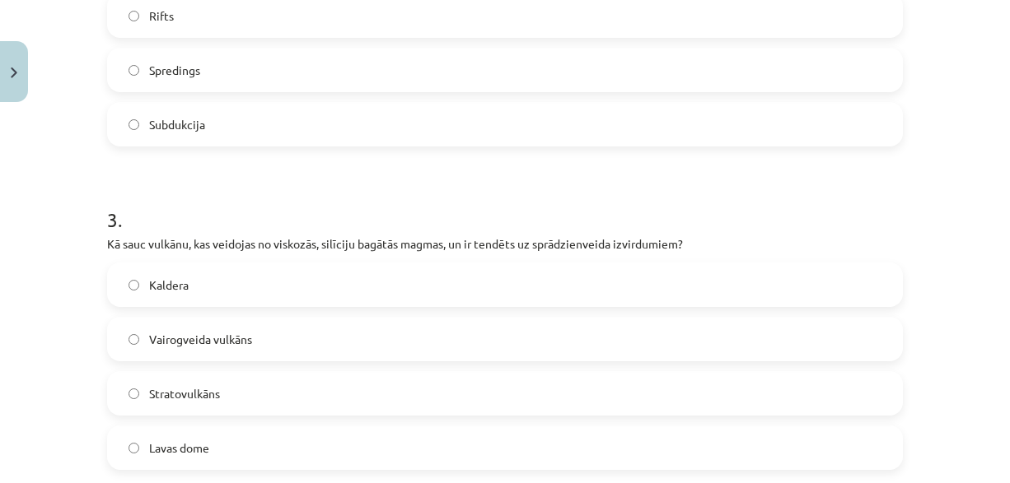
click at [208, 381] on label "Stratovulkāns" at bounding box center [505, 393] width 792 height 41
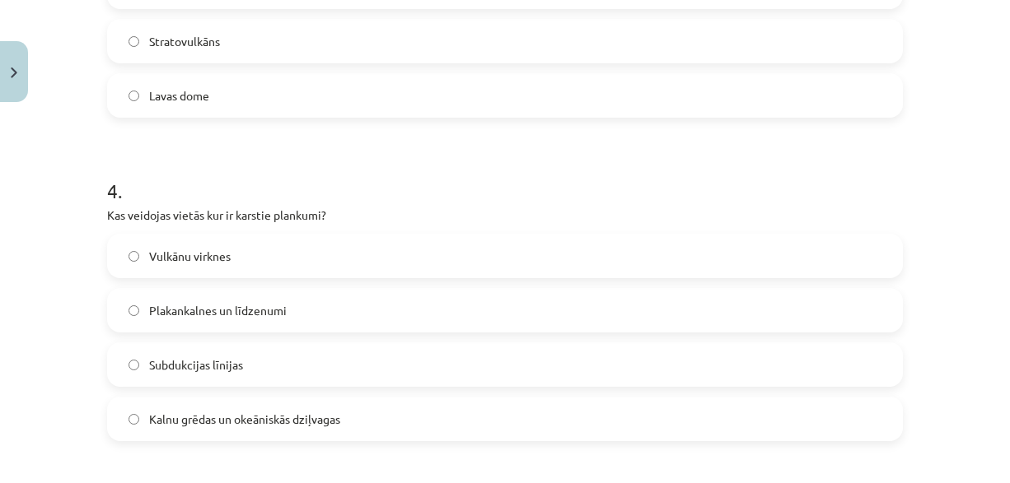
scroll to position [1207, 0]
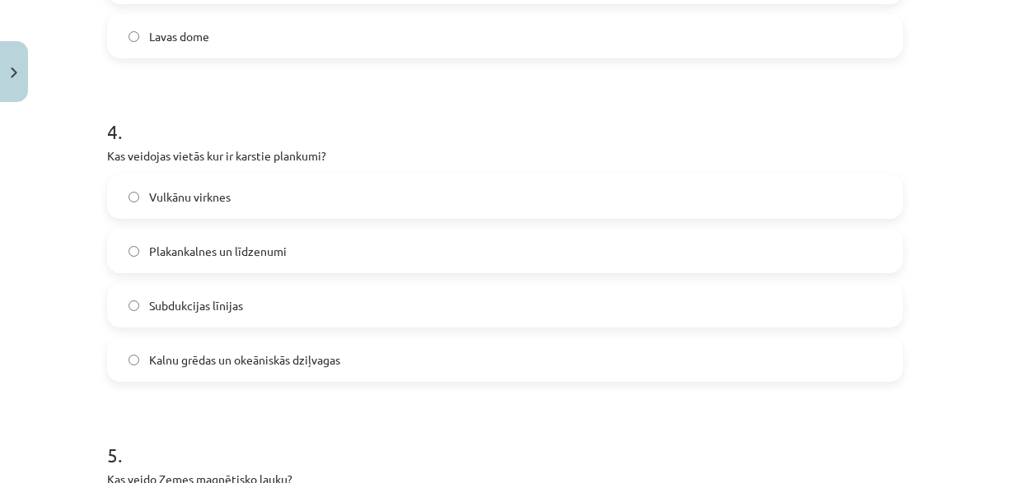
click at [232, 194] on label "Vulkānu virknes" at bounding box center [505, 196] width 792 height 41
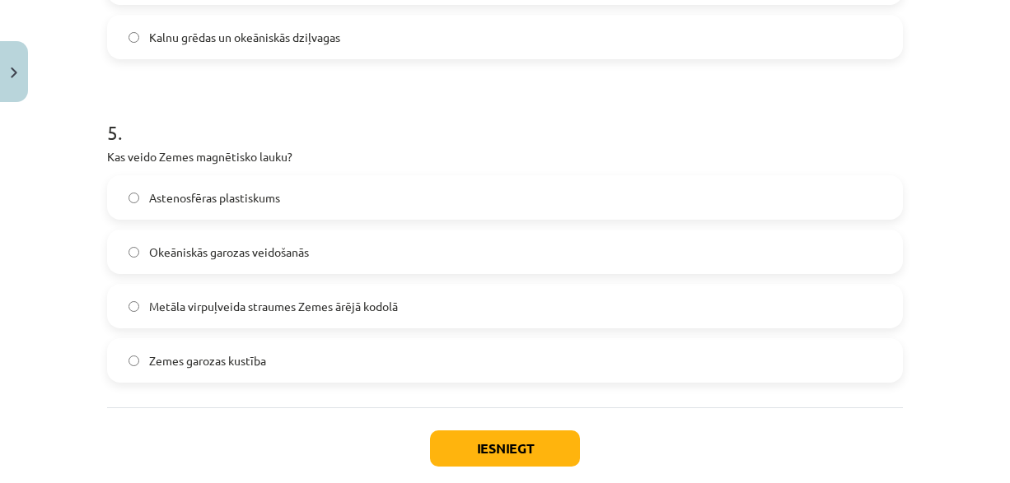
scroll to position [1537, 0]
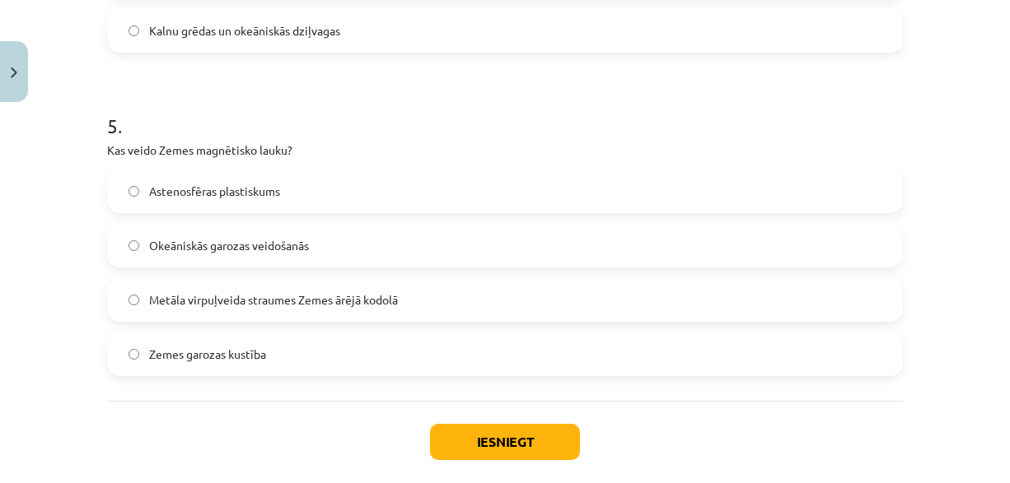
drag, startPoint x: 290, startPoint y: 303, endPoint x: 315, endPoint y: 330, distance: 36.7
click at [291, 303] on span "Metāla virpuļveida straumes Zemes ārējā kodolā" at bounding box center [273, 300] width 249 height 17
drag, startPoint x: 490, startPoint y: 445, endPoint x: 475, endPoint y: 418, distance: 31.0
click at [490, 445] on button "Iesniegt" at bounding box center [505, 442] width 150 height 36
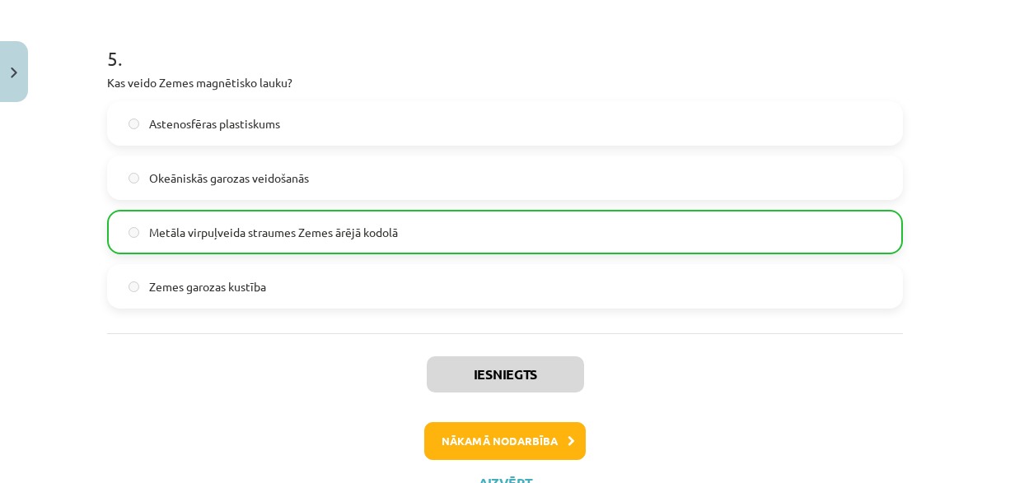
scroll to position [1671, 0]
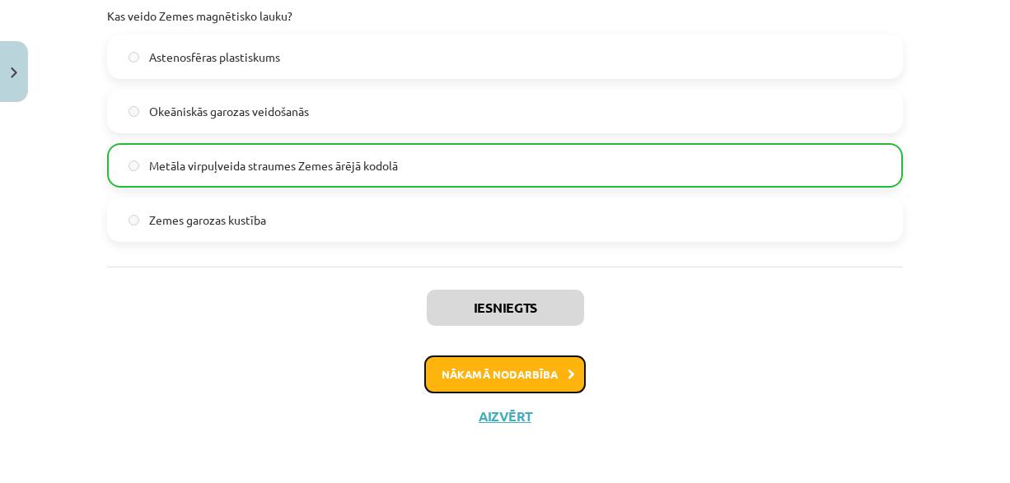
click at [491, 372] on button "Nākamā nodarbība" at bounding box center [504, 375] width 161 height 38
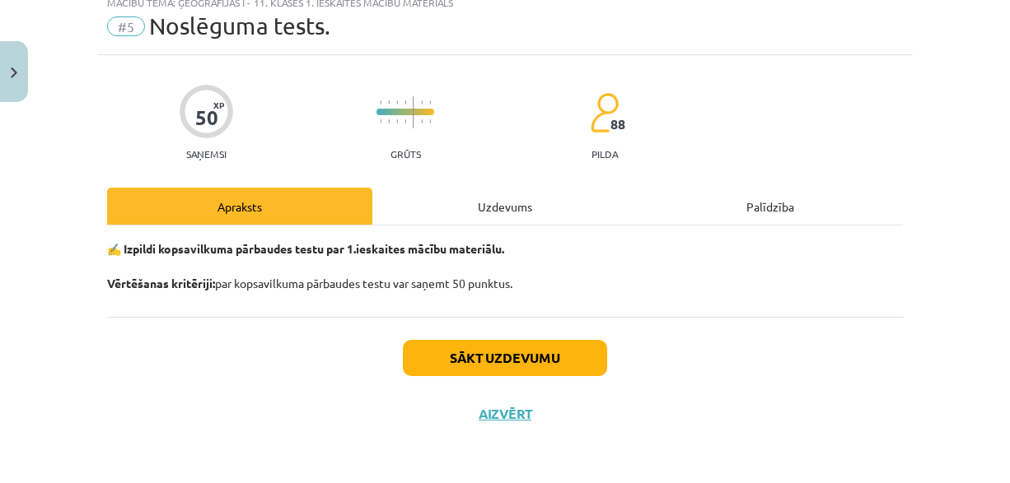
scroll to position [41, 0]
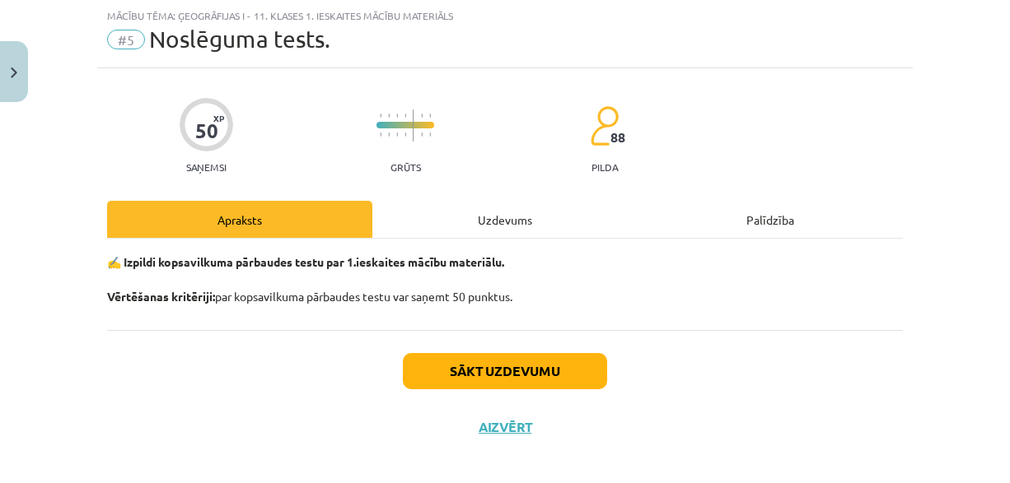
click at [487, 231] on div "Uzdevums" at bounding box center [504, 219] width 265 height 37
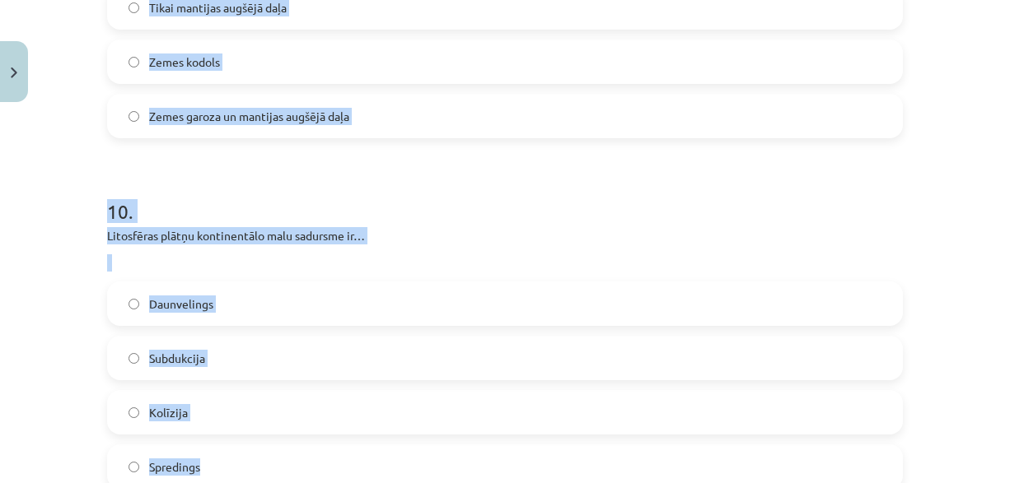
scroll to position [3171, 0]
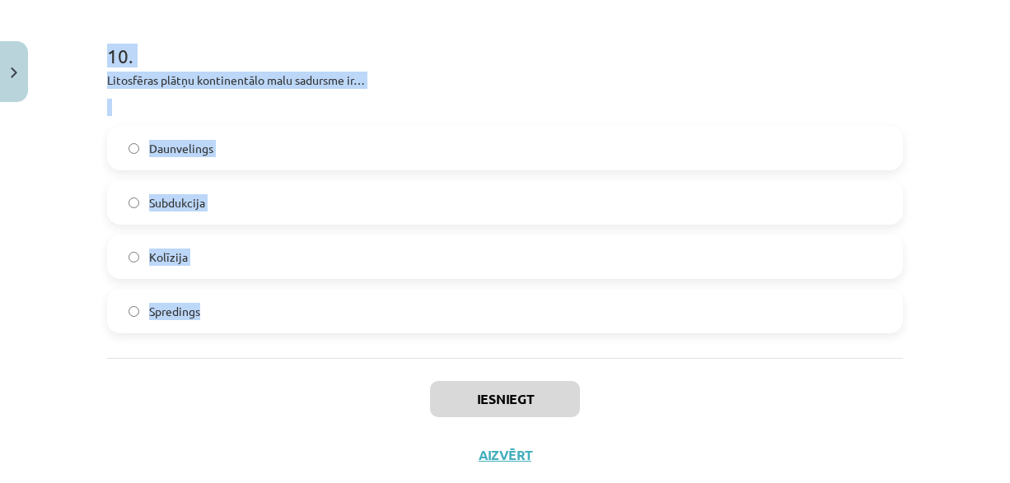
drag, startPoint x: 88, startPoint y: 320, endPoint x: 272, endPoint y: 335, distance: 184.3
click at [268, 346] on div "Mācību tēma: Ģeogrāfijas i - 11. klases 1. ieskaites mācību materiāls #5 Noslēg…" at bounding box center [505, 241] width 1010 height 483
copy form "1 . Kurā no atmosfēras slāņiem atrodas ozona slānis? Termosfērā Troposfērā Mezo…"
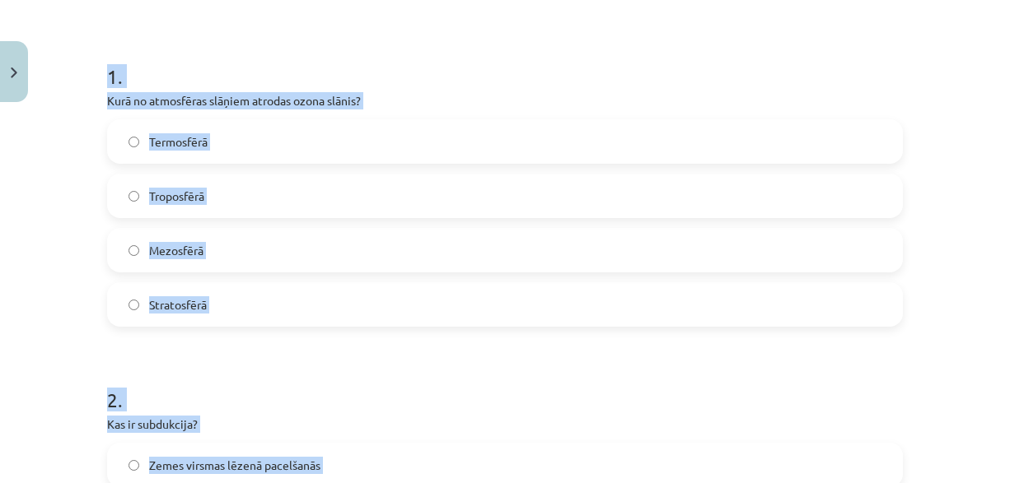
scroll to position [288, 0]
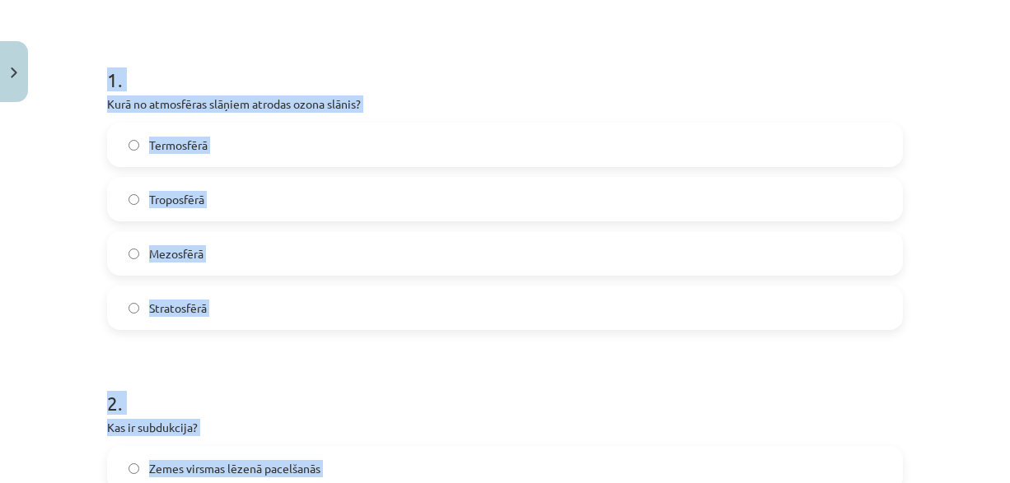
click at [297, 302] on label "Stratosfērā" at bounding box center [505, 307] width 792 height 41
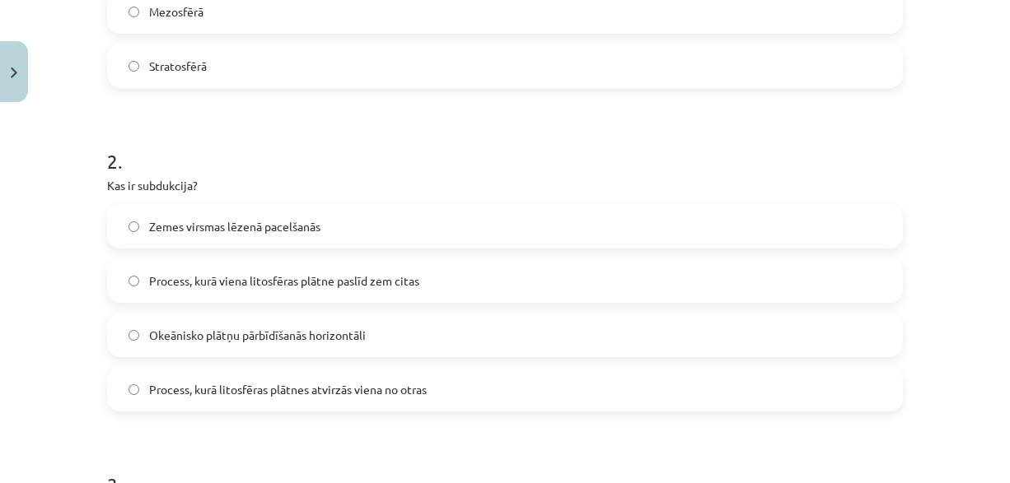
scroll to position [535, 0]
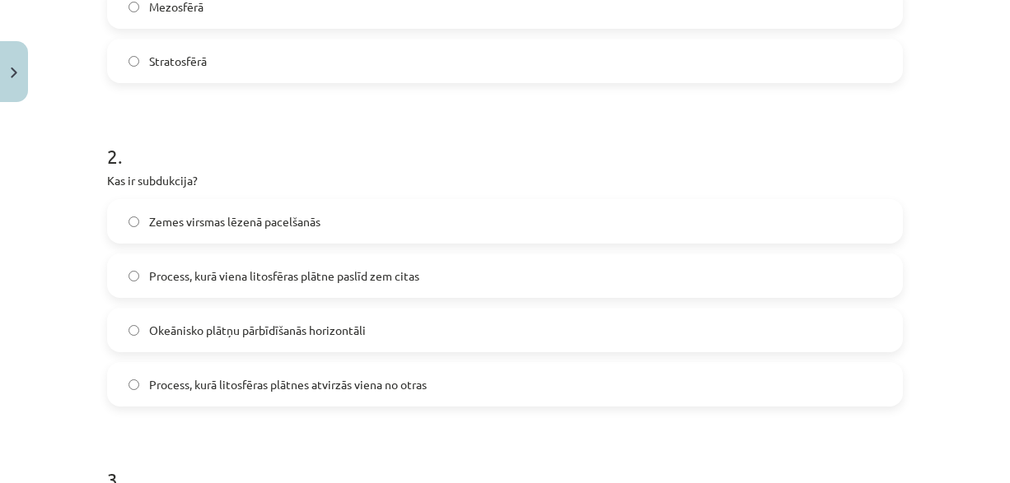
click at [271, 278] on span "Process, kurā viena litosfēras plātne paslīd zem citas" at bounding box center [284, 276] width 270 height 17
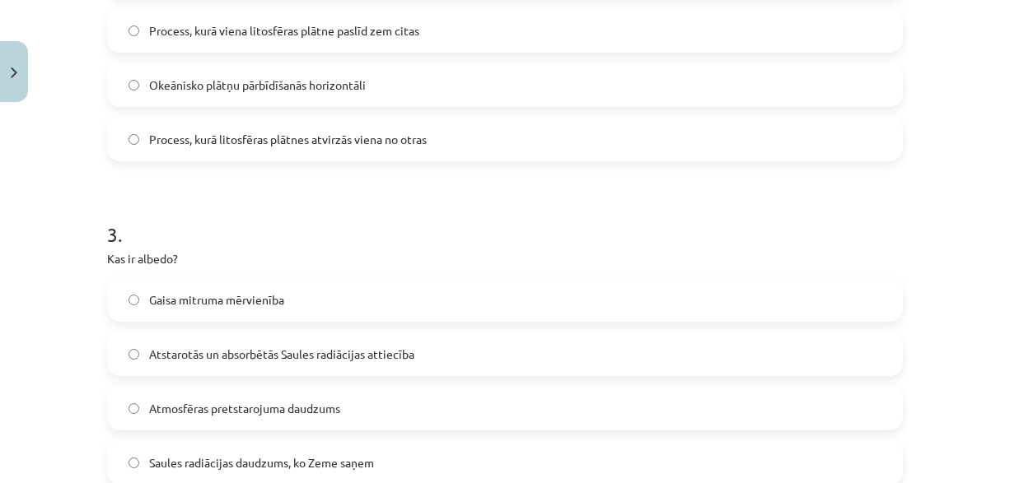
scroll to position [782, 0]
click at [362, 362] on label "Atstarotās un absorbētās Saules radiācijas attiecība" at bounding box center [505, 352] width 792 height 41
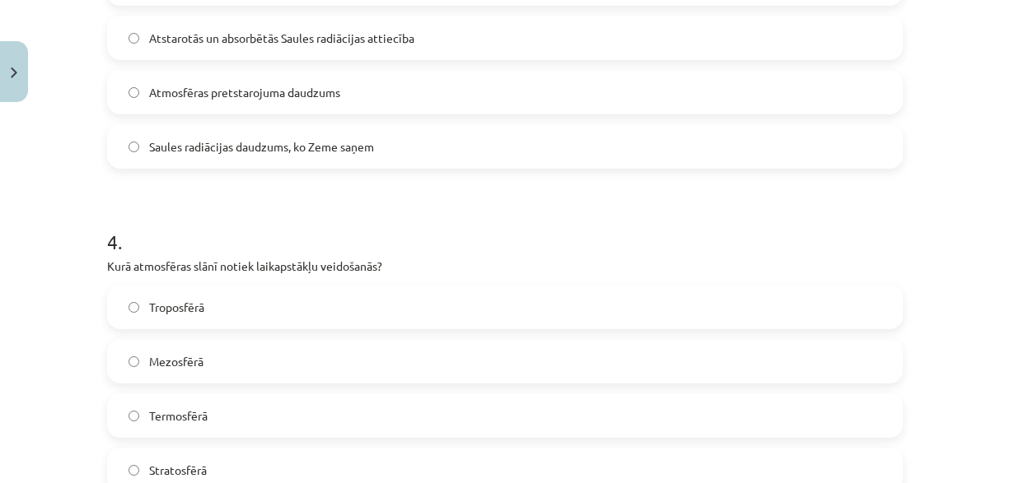
scroll to position [1112, 0]
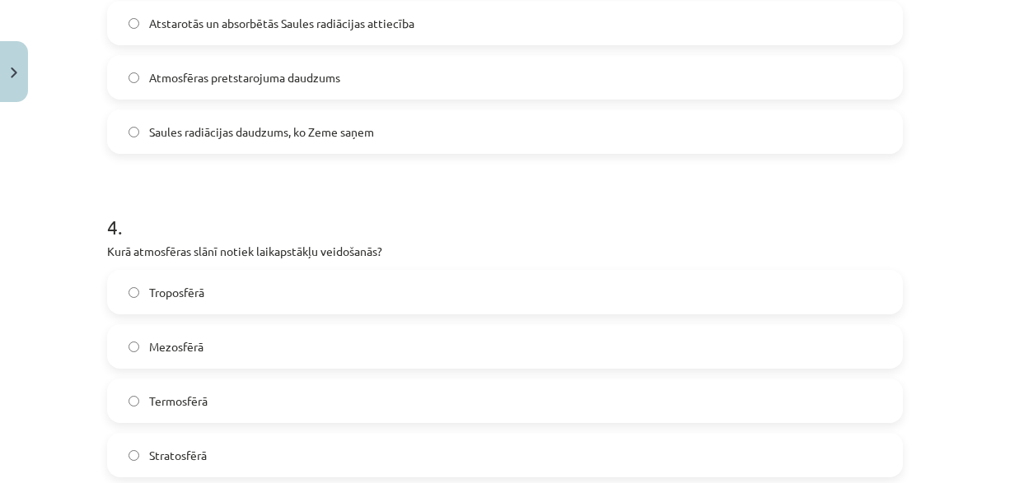
click at [231, 296] on label "Troposfērā" at bounding box center [505, 292] width 792 height 41
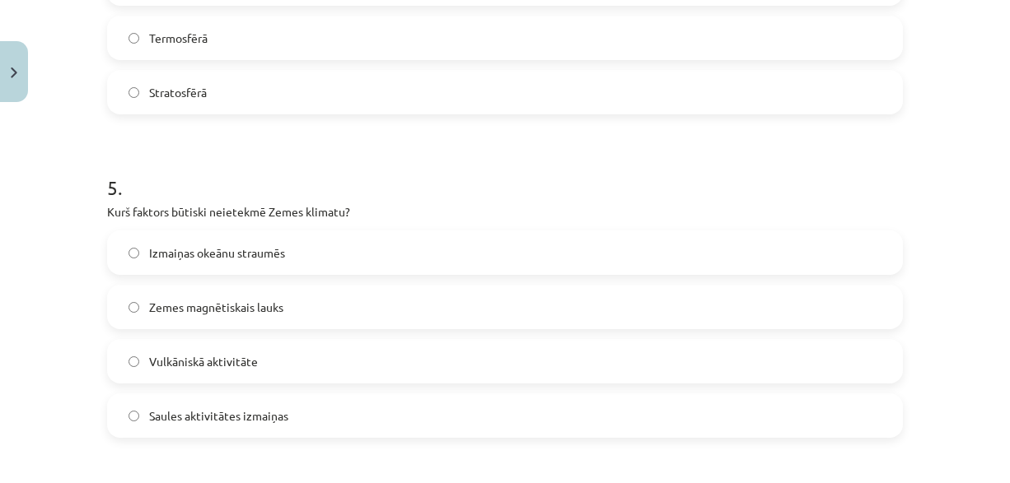
scroll to position [1482, 0]
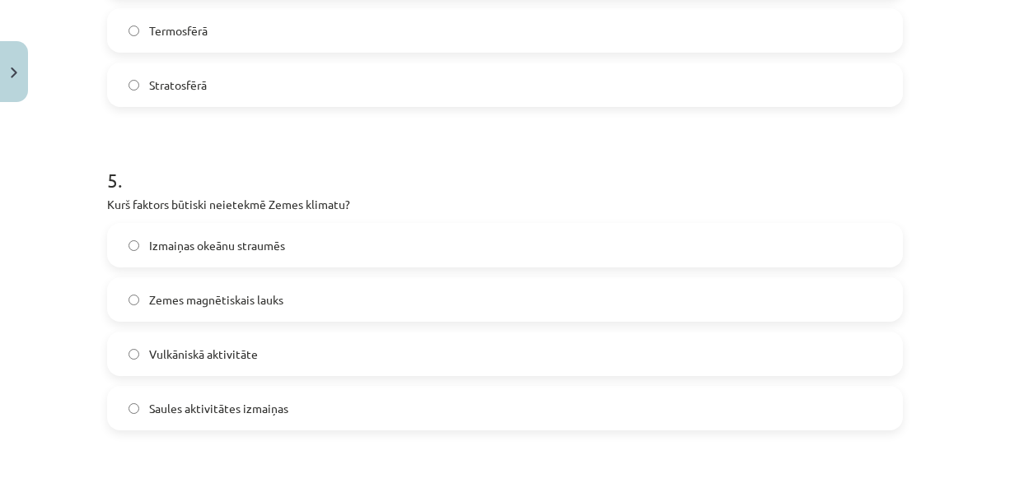
click at [266, 285] on label "Zemes magnētiskais lauks" at bounding box center [505, 299] width 792 height 41
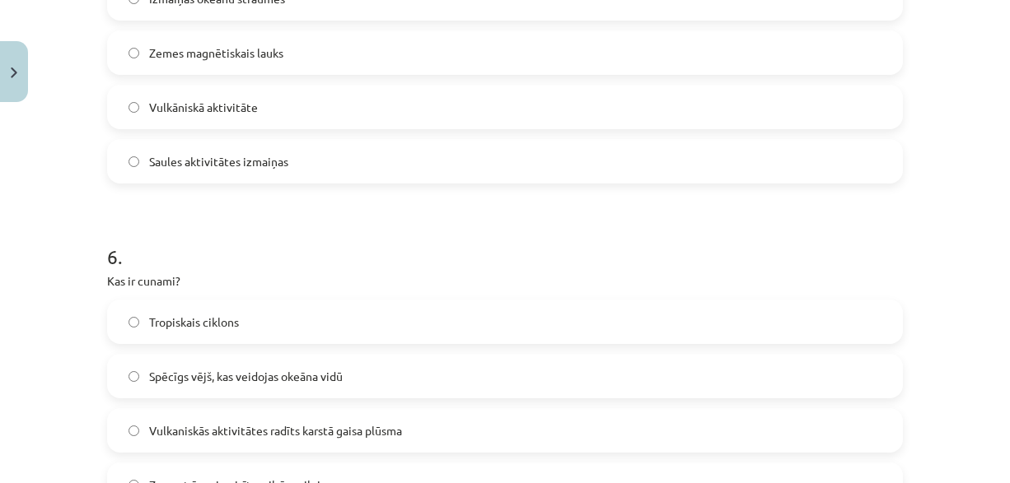
scroll to position [1812, 0]
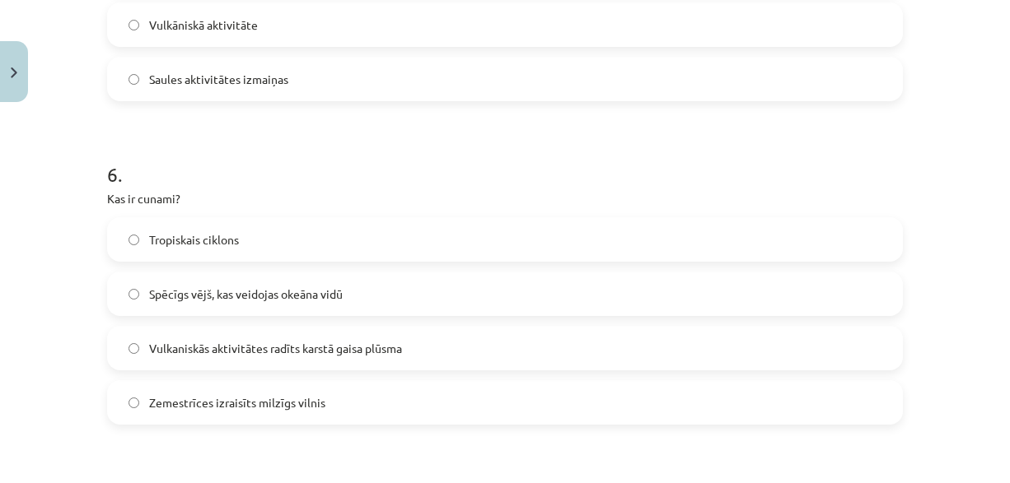
drag, startPoint x: 325, startPoint y: 400, endPoint x: 325, endPoint y: 387, distance: 13.2
click at [325, 399] on label "Zemestrīces izraisīts milzīgs vilnis" at bounding box center [505, 402] width 792 height 41
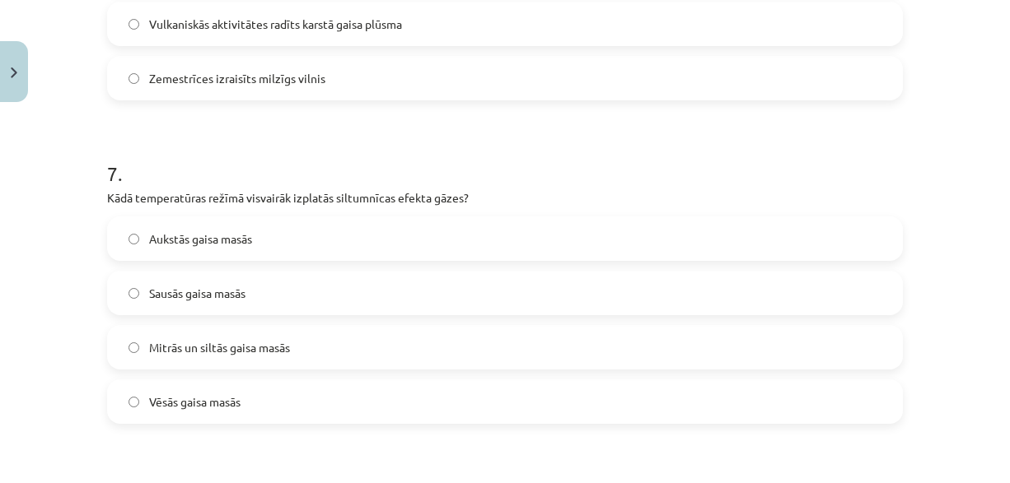
scroll to position [2141, 0]
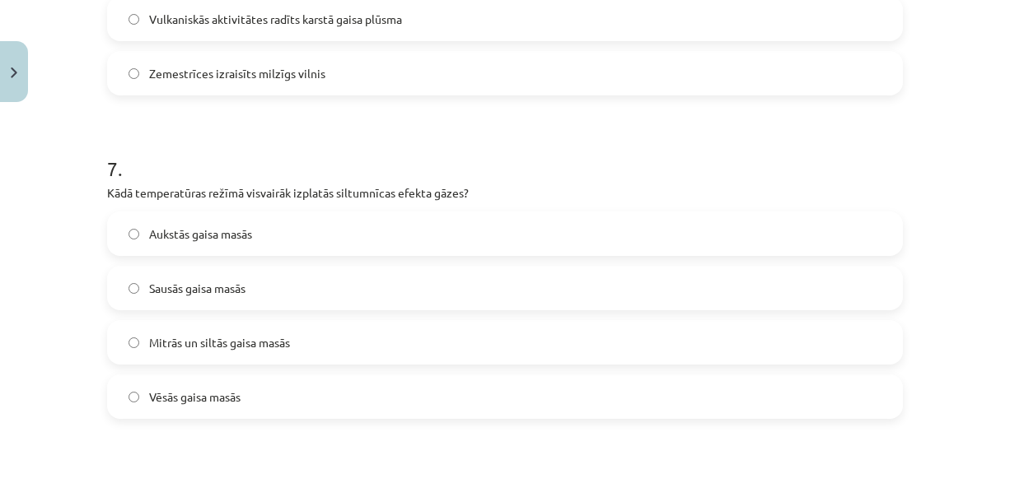
click at [282, 337] on span "Mitrās un siltās gaisa masās" at bounding box center [219, 342] width 141 height 17
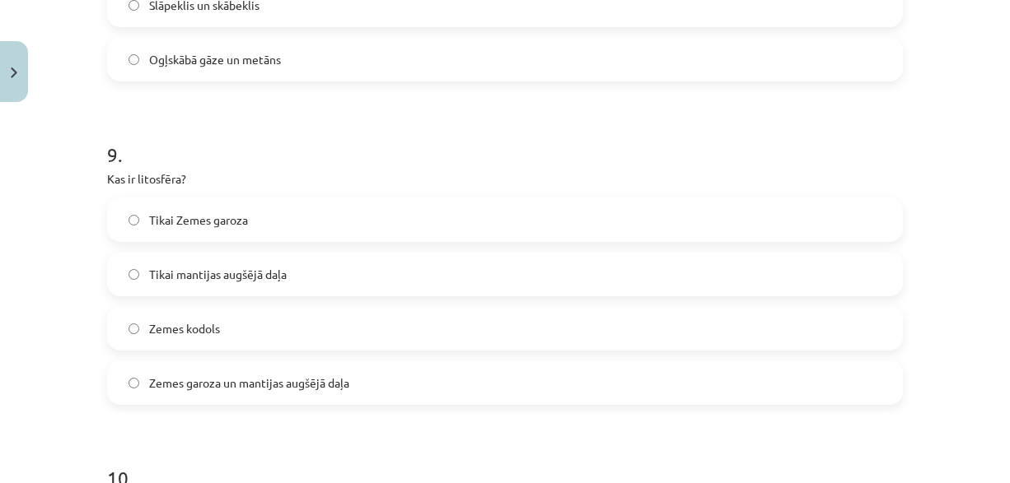
scroll to position [2800, 0]
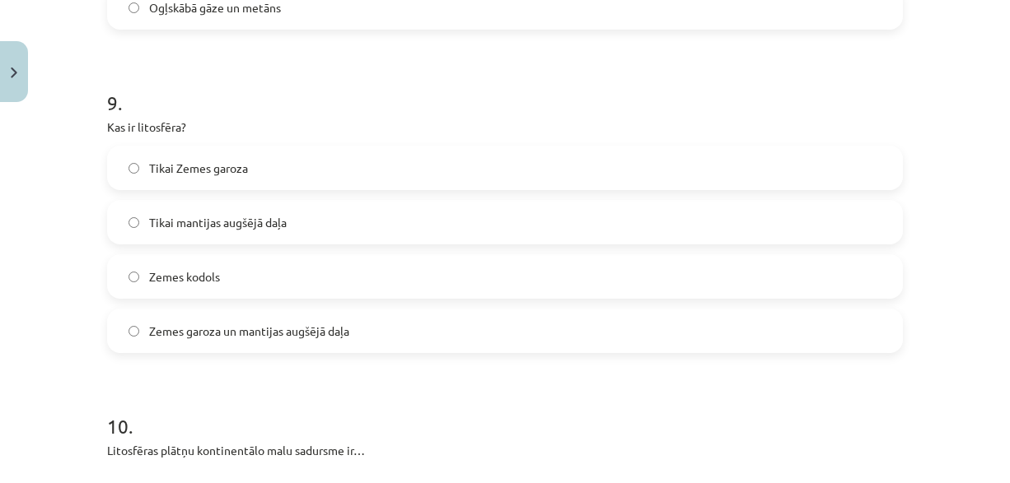
click at [282, 331] on span "Zemes garoza un mantijas augšējā daļa" at bounding box center [249, 331] width 200 height 17
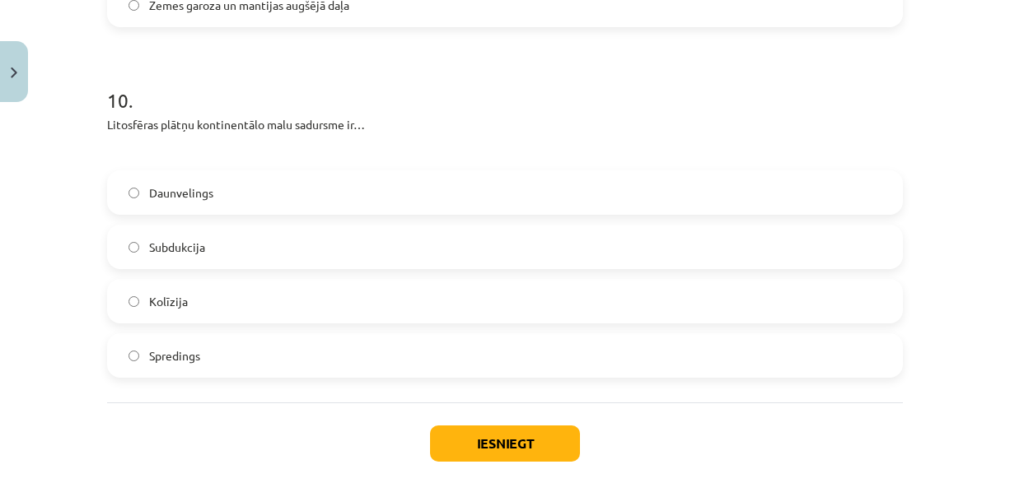
scroll to position [3130, 0]
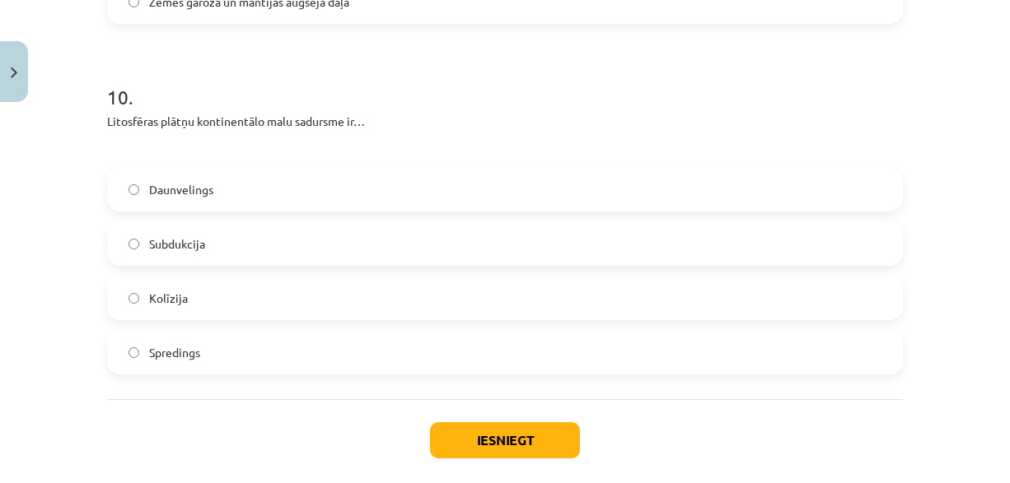
click at [276, 298] on label "Kolīzija" at bounding box center [505, 298] width 792 height 41
click at [479, 423] on button "Iesniegt" at bounding box center [505, 441] width 150 height 36
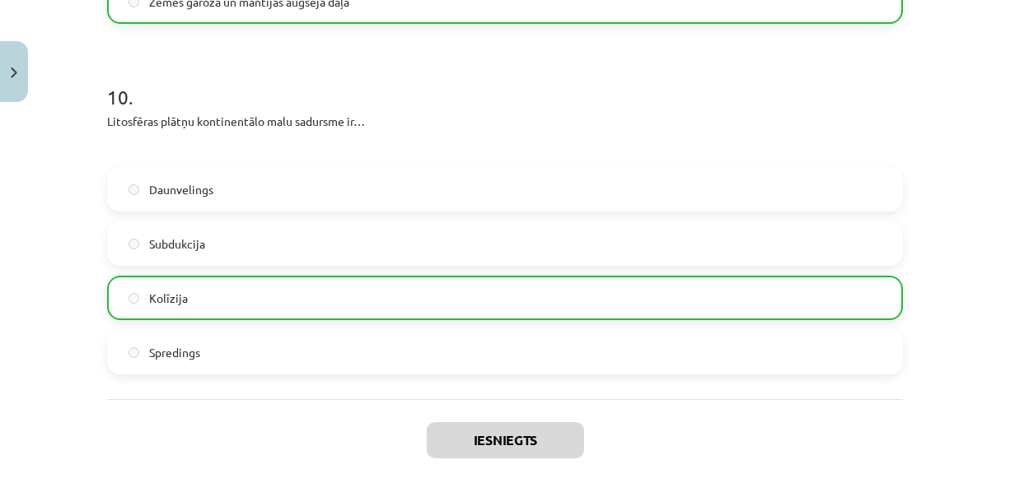
scroll to position [3262, 0]
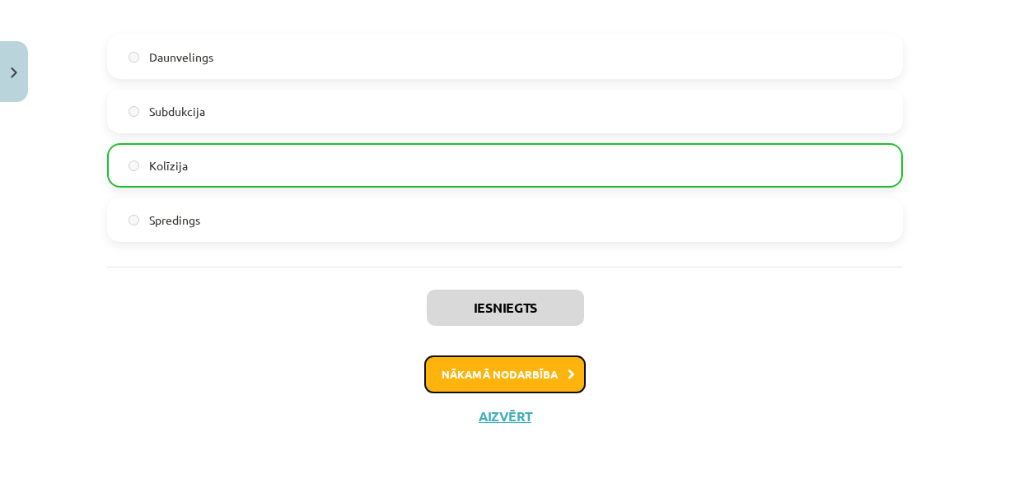
click at [455, 381] on button "Nākamā nodarbība" at bounding box center [504, 375] width 161 height 38
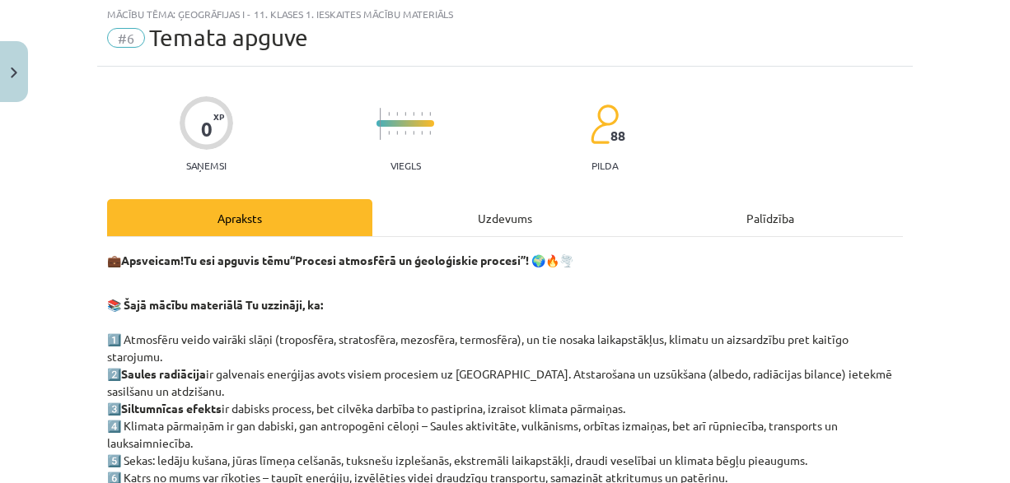
scroll to position [41, 0]
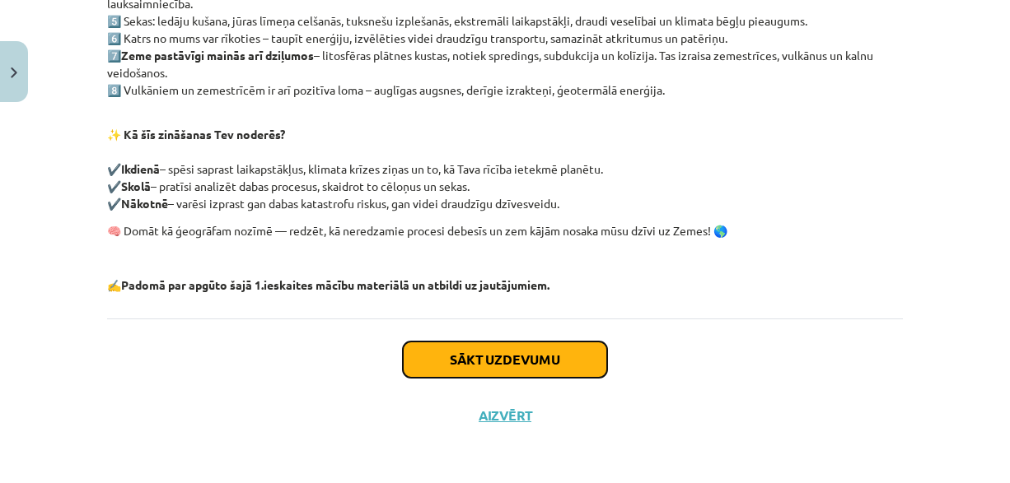
click at [511, 364] on button "Sākt uzdevumu" at bounding box center [505, 360] width 204 height 36
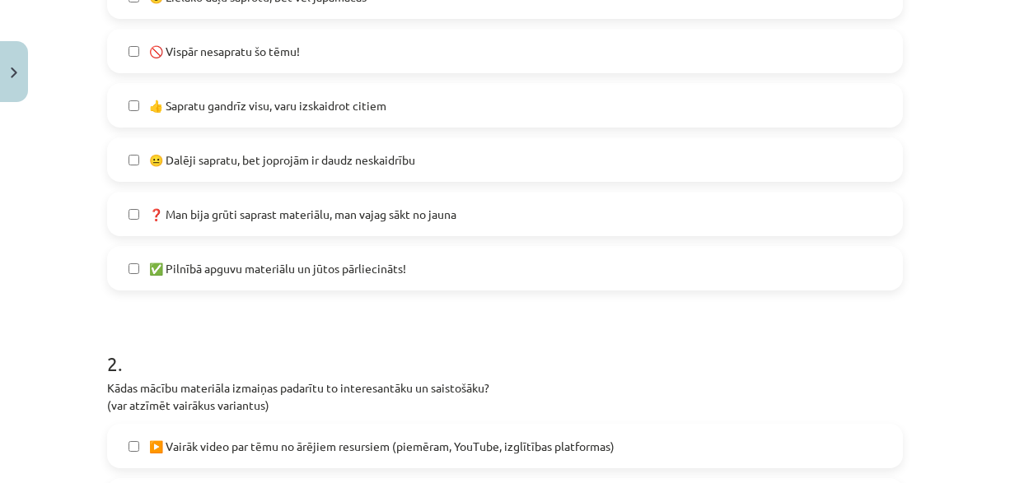
scroll to position [535, 0]
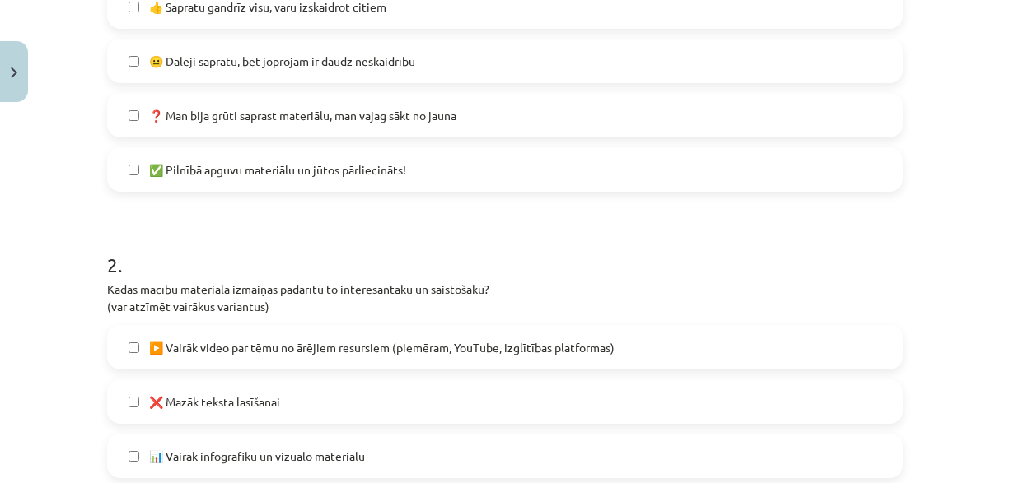
click at [298, 170] on span "✅ Pilnībā apguvu materiālu un jūtos pārliecināts!" at bounding box center [277, 169] width 257 height 17
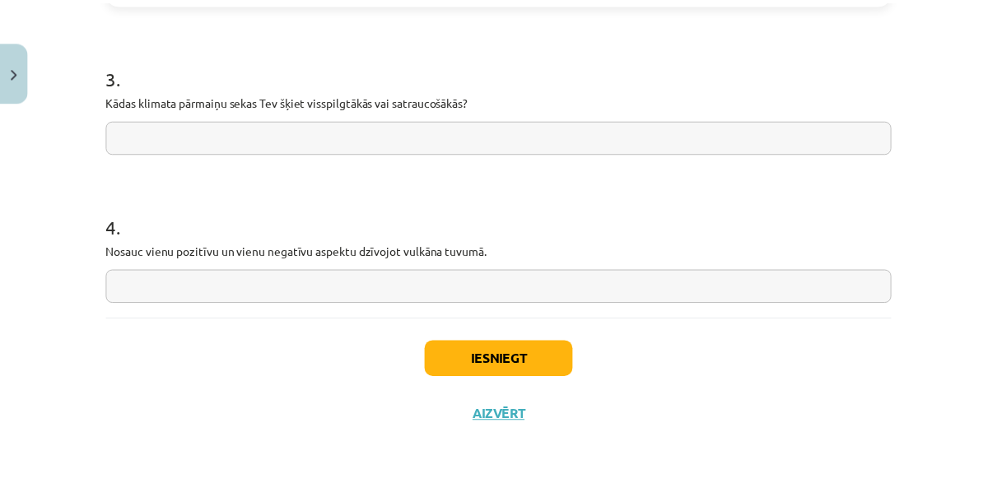
scroll to position [1445, 0]
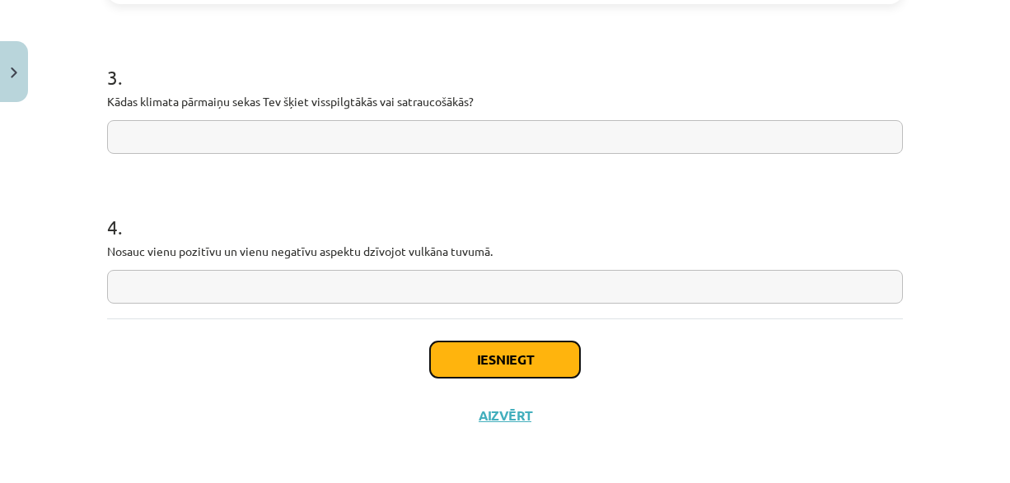
click at [494, 358] on button "Iesniegt" at bounding box center [505, 360] width 150 height 36
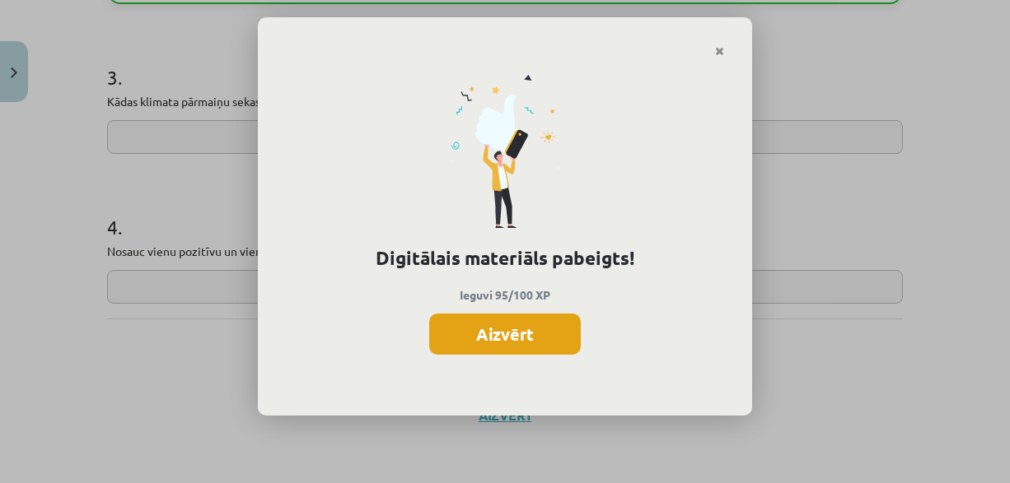
click at [539, 337] on button "Aizvērt" at bounding box center [505, 334] width 152 height 41
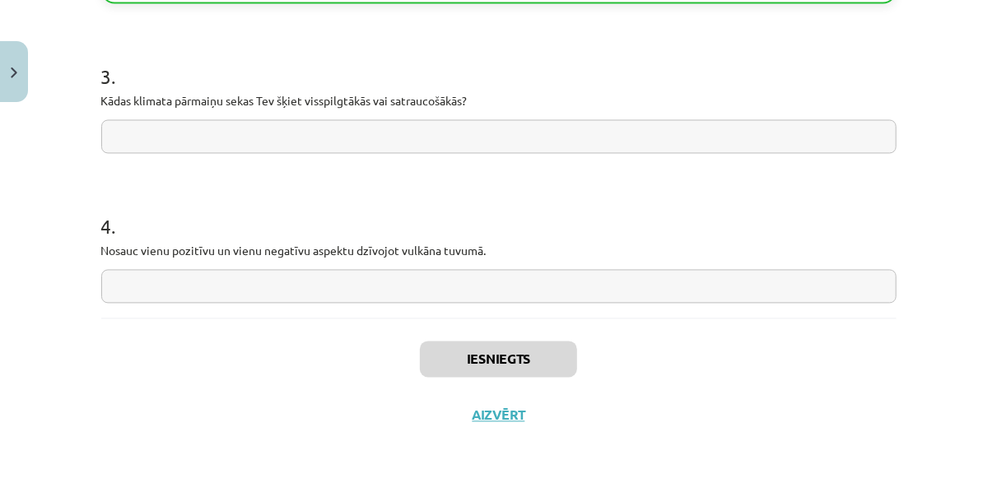
click at [497, 421] on div "Iesniegts Aizvērt" at bounding box center [499, 376] width 796 height 115
click at [493, 417] on button "Aizvērt" at bounding box center [499, 416] width 63 height 16
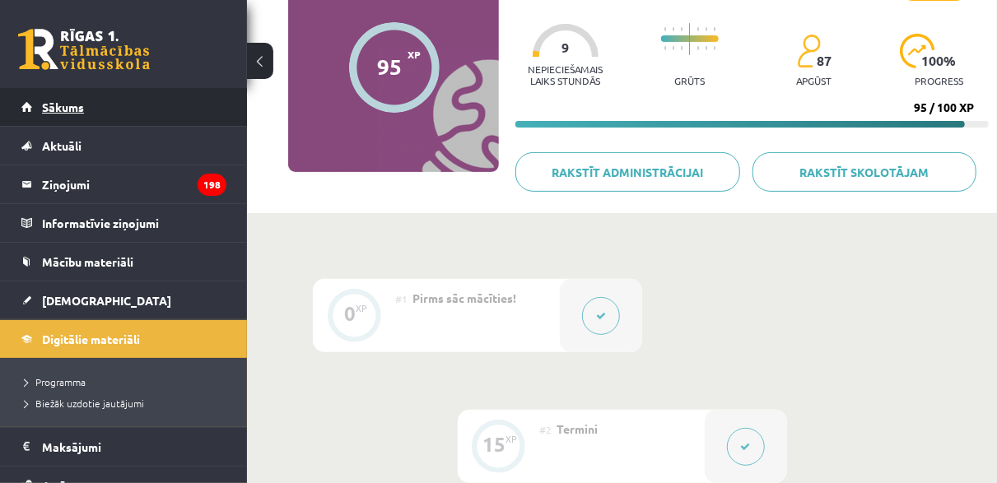
click at [63, 102] on span "Sākums" at bounding box center [63, 107] width 42 height 15
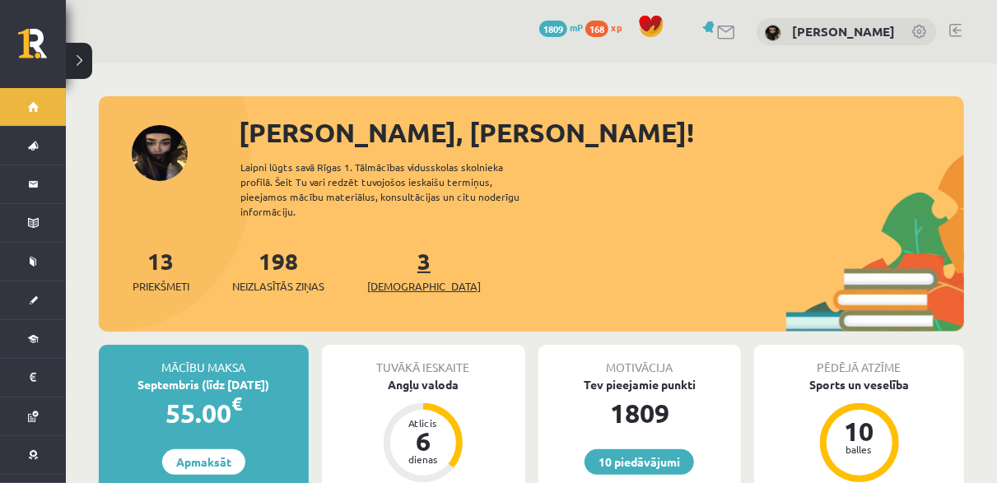
click at [398, 247] on link "3 Ieskaites" at bounding box center [424, 270] width 114 height 49
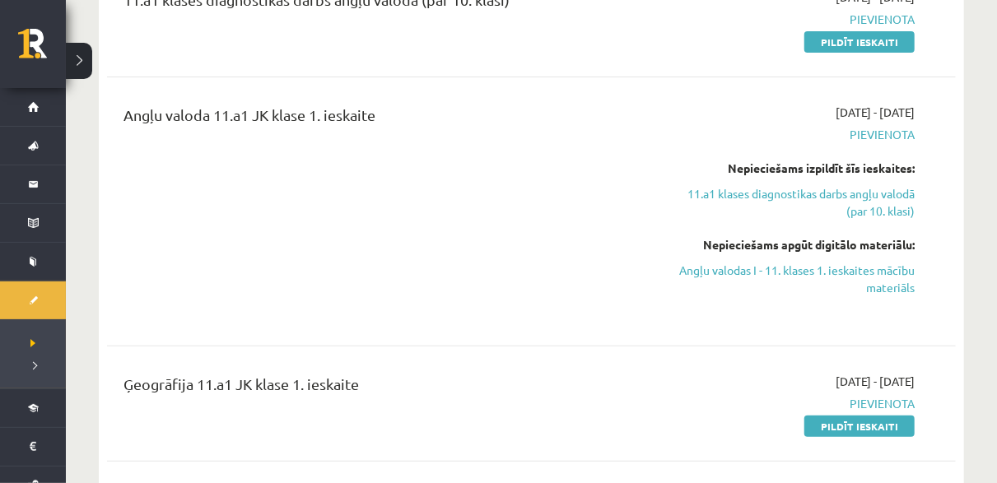
scroll to position [412, 0]
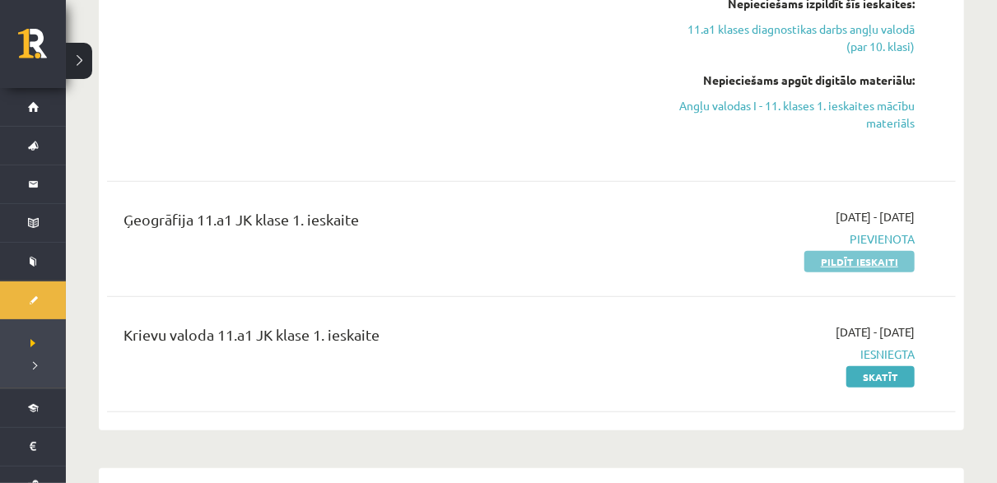
click at [837, 267] on link "Pildīt ieskaiti" at bounding box center [860, 261] width 110 height 21
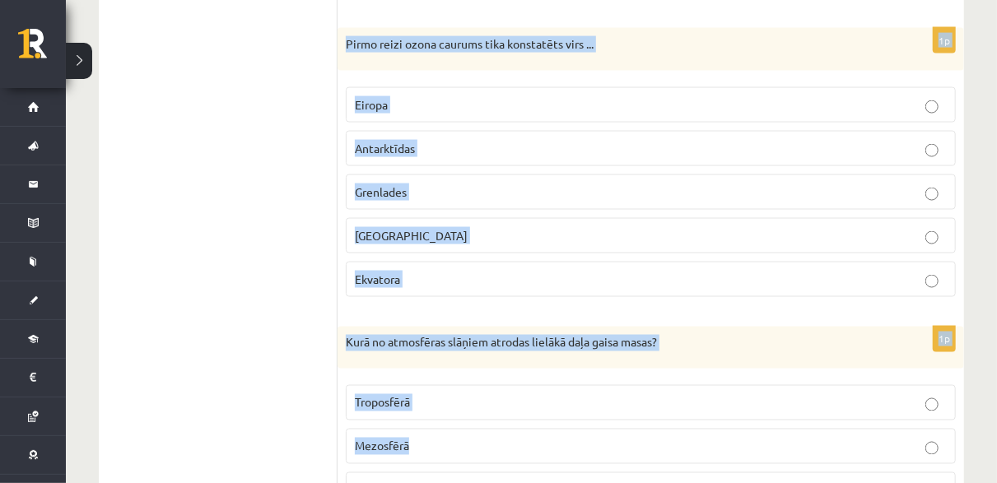
scroll to position [1357, 0]
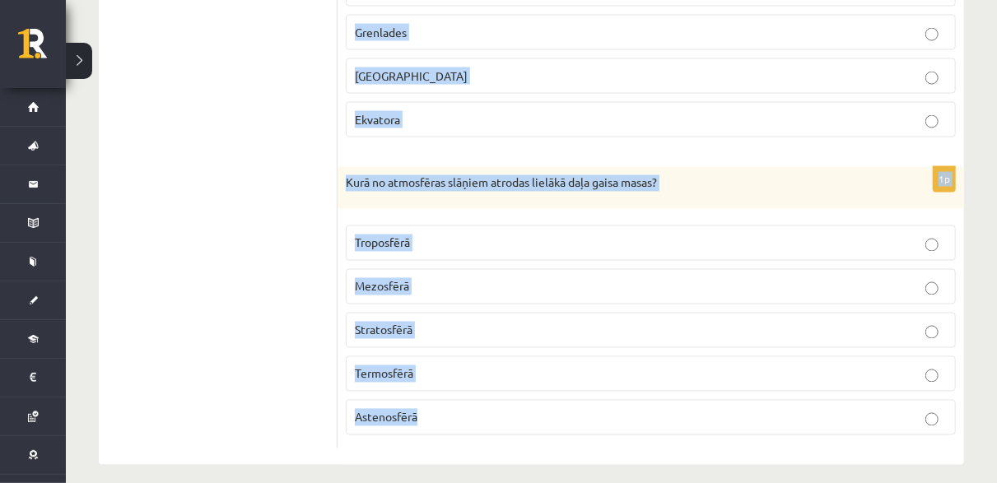
drag, startPoint x: 346, startPoint y: 124, endPoint x: 696, endPoint y: 481, distance: 499.7
copy form "Pirmatnējās Zemes atmosfēras sastāvs bija ļoti atšķitīgs no mūsdienu atmosfēras…"
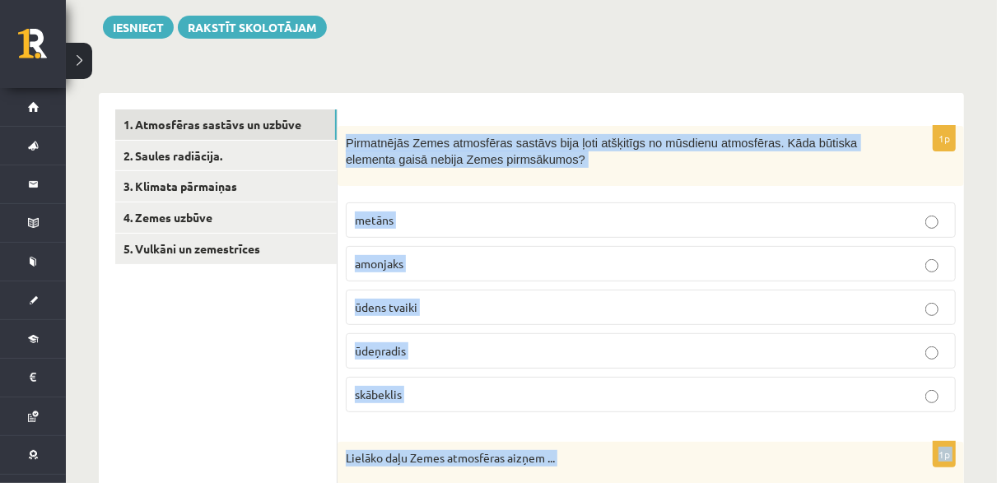
scroll to position [287, 0]
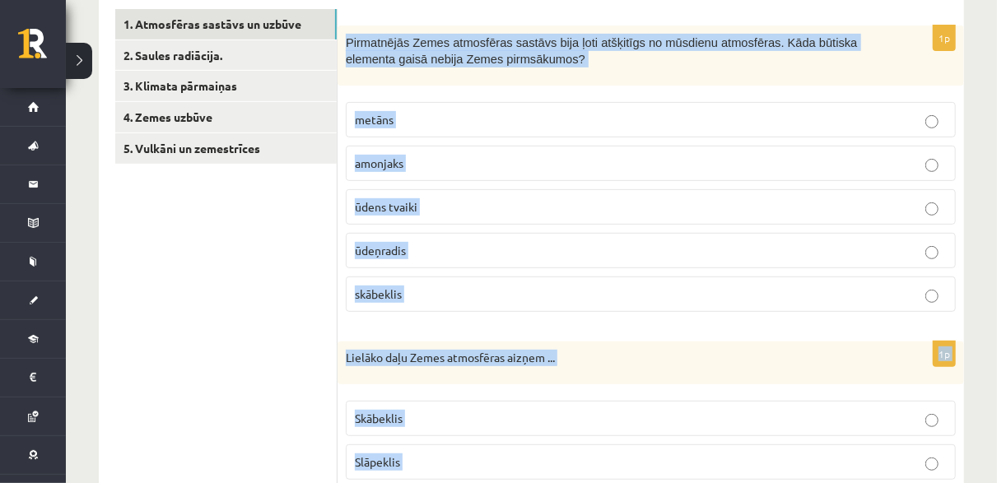
click at [433, 280] on label "skābeklis" at bounding box center [651, 294] width 610 height 35
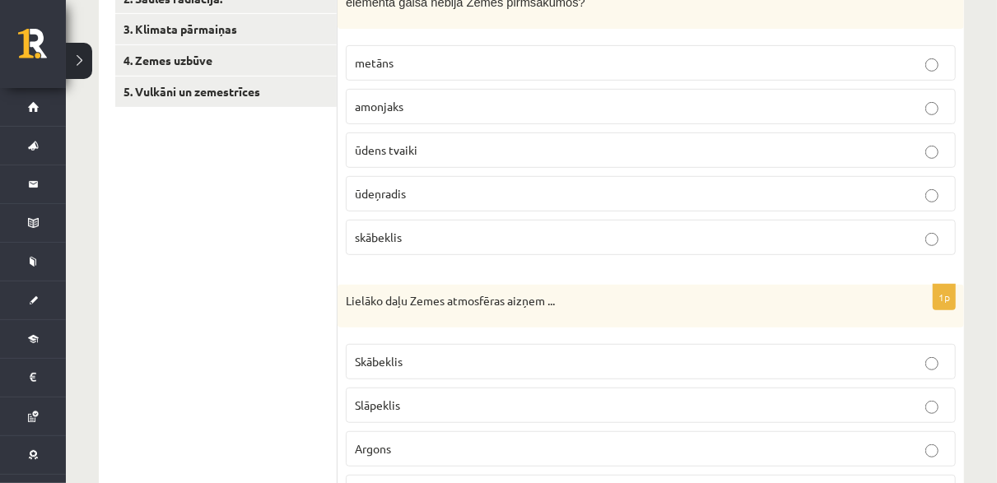
scroll to position [451, 0]
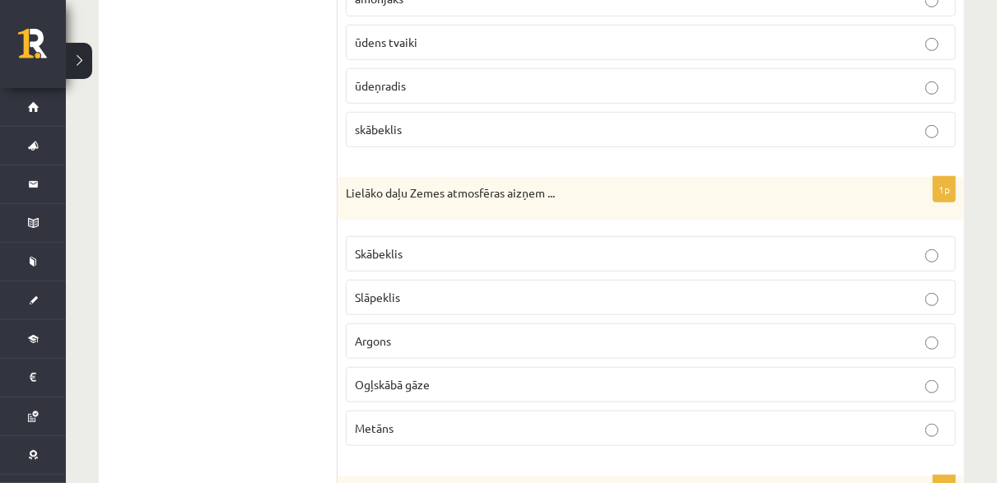
click at [474, 306] on label "Slāpeklis" at bounding box center [651, 297] width 610 height 35
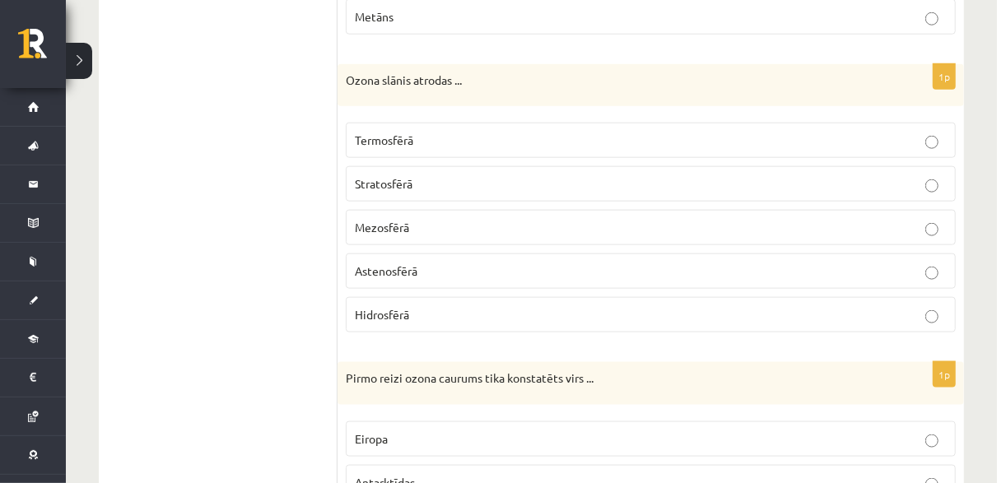
scroll to position [863, 0]
click at [430, 178] on p "Stratosfērā" at bounding box center [651, 183] width 592 height 17
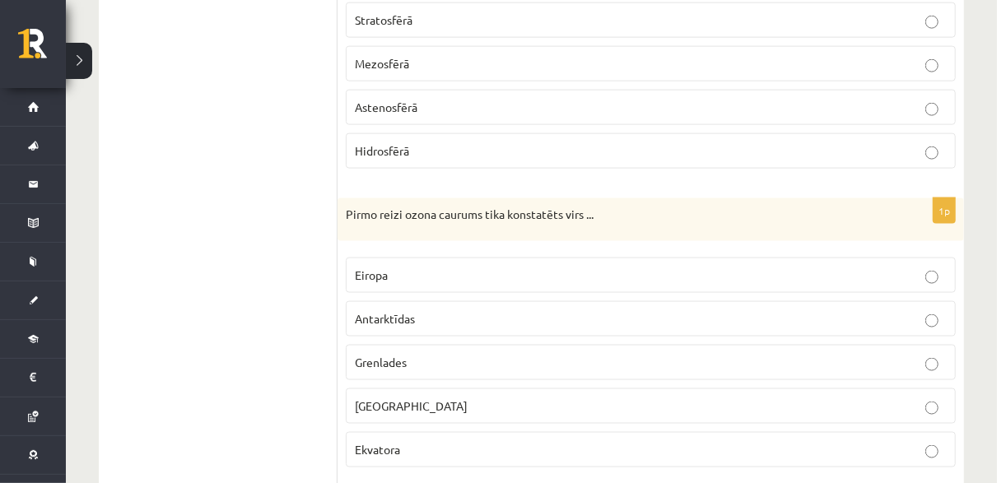
scroll to position [1028, 0]
click at [636, 311] on p "Antarktīdas" at bounding box center [651, 318] width 592 height 17
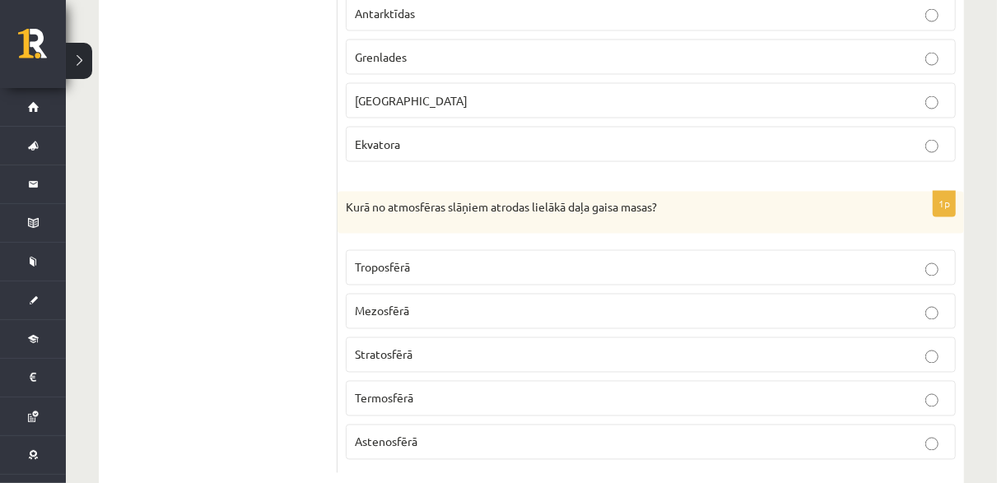
scroll to position [1357, 0]
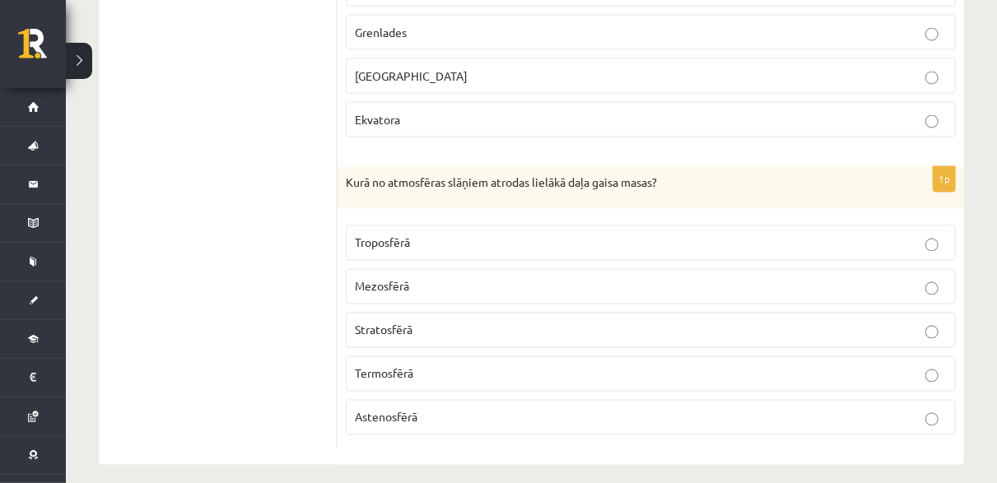
click at [474, 235] on p "Troposfērā" at bounding box center [651, 243] width 592 height 17
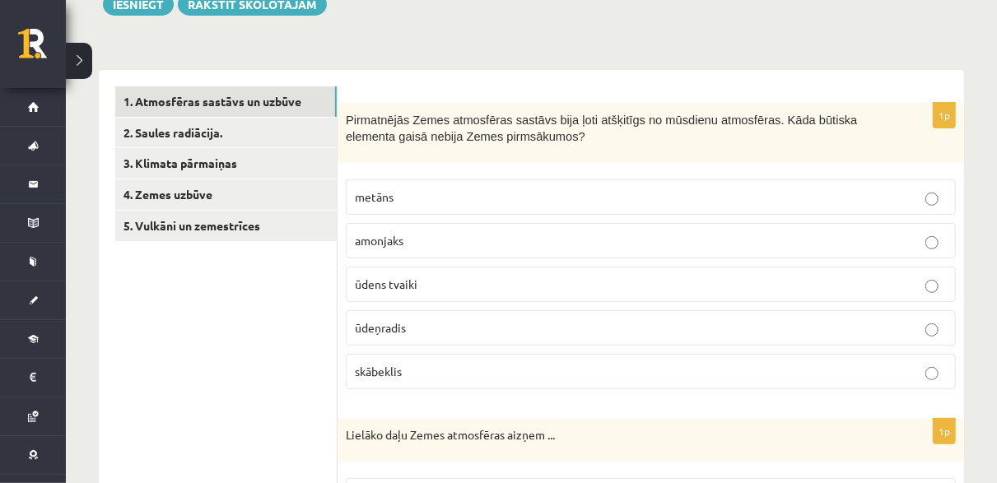
scroll to position [204, 0]
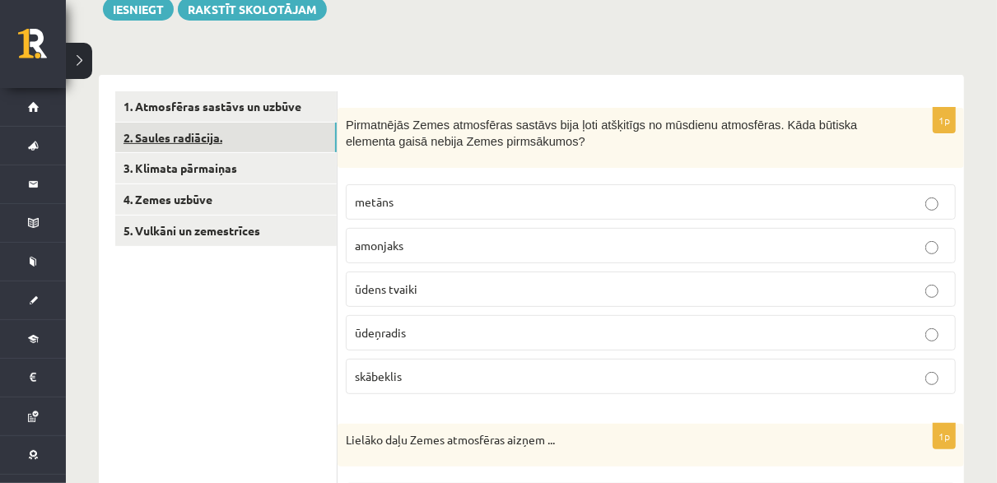
click at [231, 144] on link "2. Saules radiācija." at bounding box center [226, 138] width 222 height 30
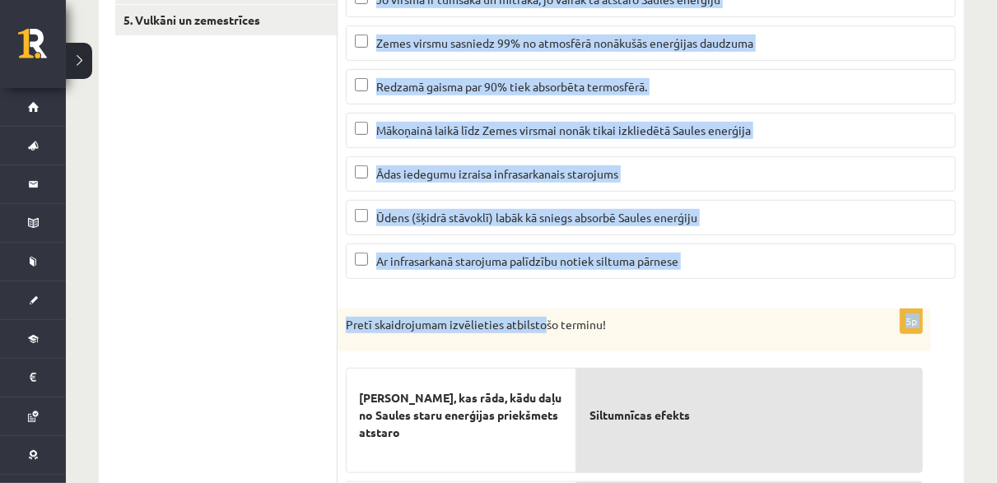
scroll to position [416, 0]
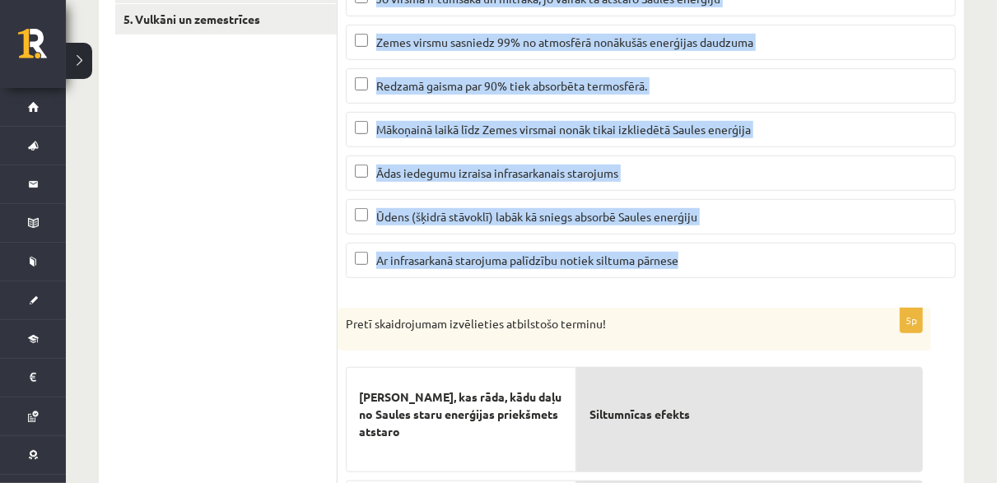
drag, startPoint x: 343, startPoint y: 154, endPoint x: 737, endPoint y: 251, distance: 405.5
click at [737, 251] on div "3p Atzīmējiet pareizos apgalvojumus par par Saules radiāciju! (Par katru pareiz…" at bounding box center [651, 93] width 627 height 395
copy div "Atzīmējiet pareizos apgalvojumus par par Saules radiāciju! (Par katru pareizi a…"
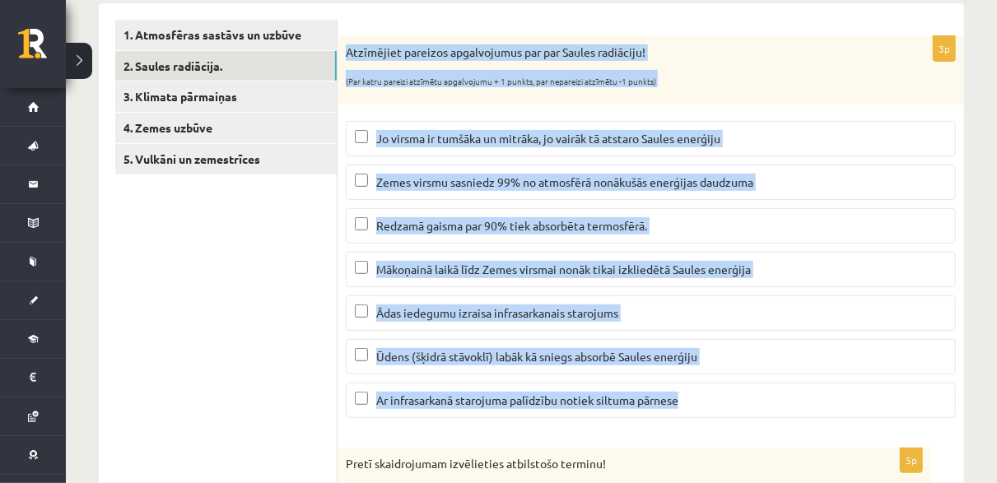
scroll to position [251, 0]
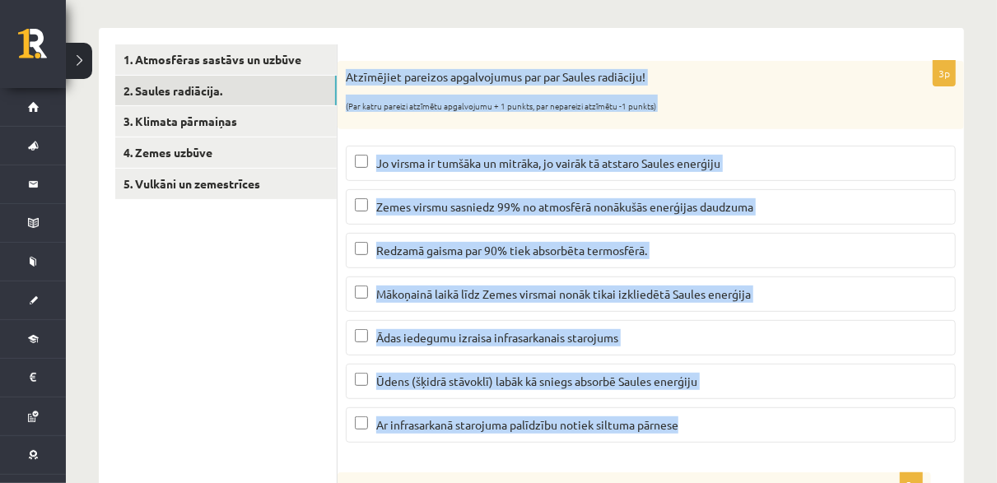
click at [451, 290] on span "Mākoņainā laikā līdz Zemes virsmai nonāk tikai izkliedētā Saules enerģija" at bounding box center [563, 294] width 375 height 15
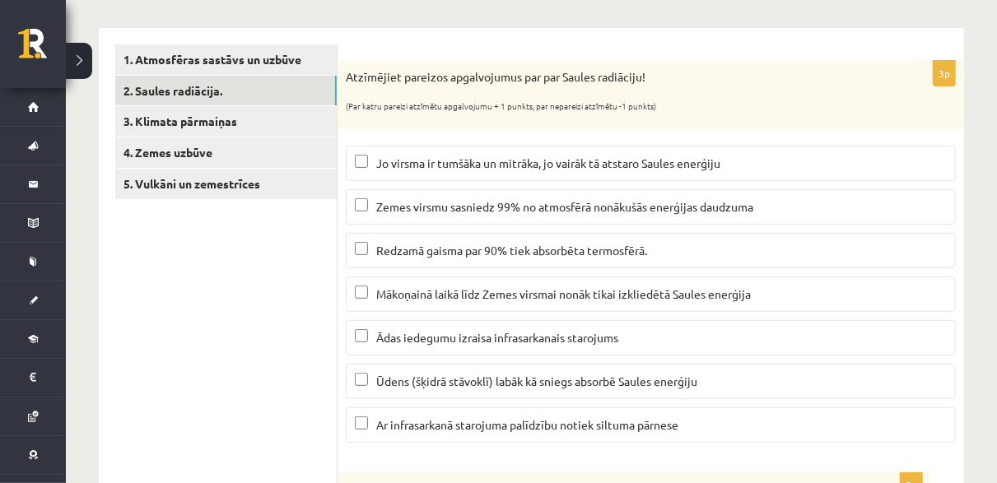
click at [434, 387] on label "Ūdens (šķidrā stāvoklī) labāk kā sniegs absorbē Saules enerģiju" at bounding box center [651, 381] width 610 height 35
click at [423, 417] on p "Ar infrasarkanā starojuma palīdzību notiek siltuma pārnese" at bounding box center [651, 425] width 592 height 17
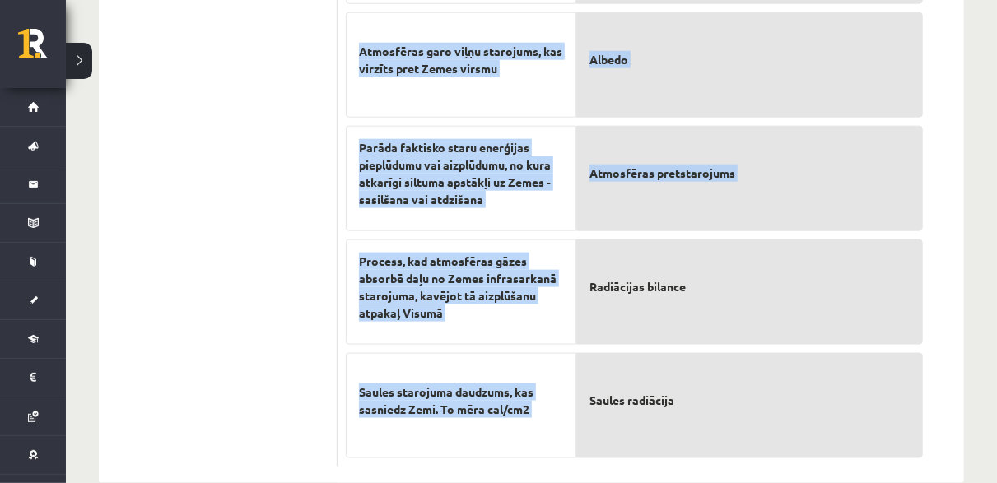
scroll to position [910, 0]
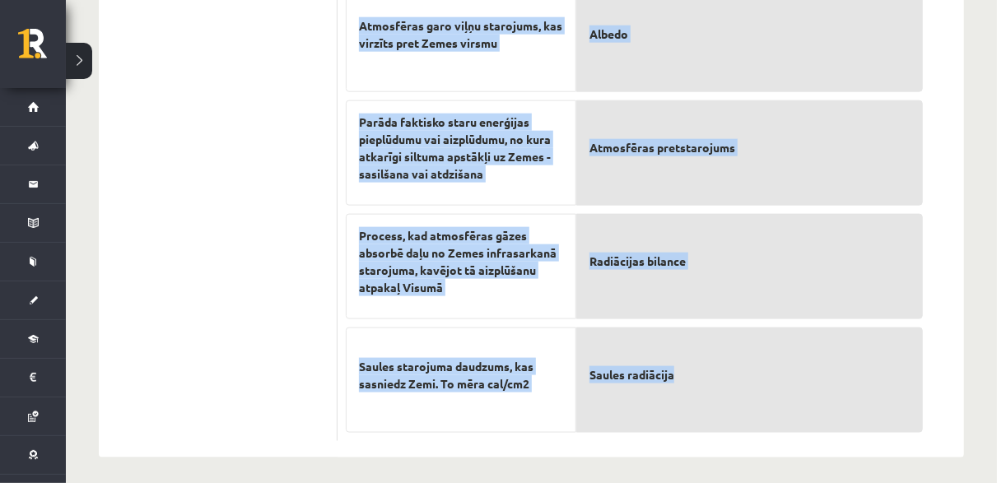
drag, startPoint x: 346, startPoint y: 156, endPoint x: 713, endPoint y: 361, distance: 420.7
click at [713, 373] on div "5p Pretī skaidrojumam izvēlieties atbilstošo terminu! Skaitlis, kas rāda, kādu …" at bounding box center [635, 128] width 594 height 628
copy div "Pretī skaidrojumam izvēlieties atbilstošo terminu! Skaitlis, kas rāda, kādu daļ…"
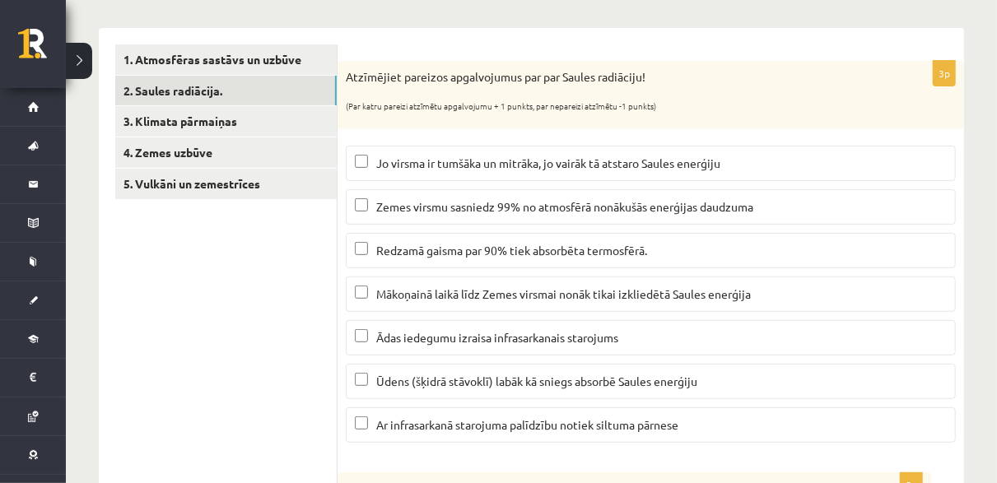
scroll to position [169, 0]
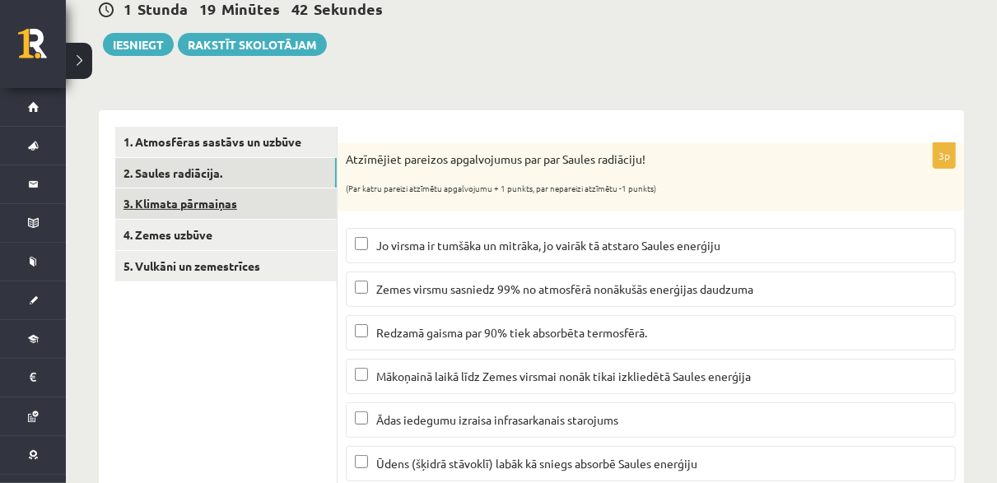
click at [212, 205] on link "3. Klimata pārmaiņas" at bounding box center [226, 204] width 222 height 30
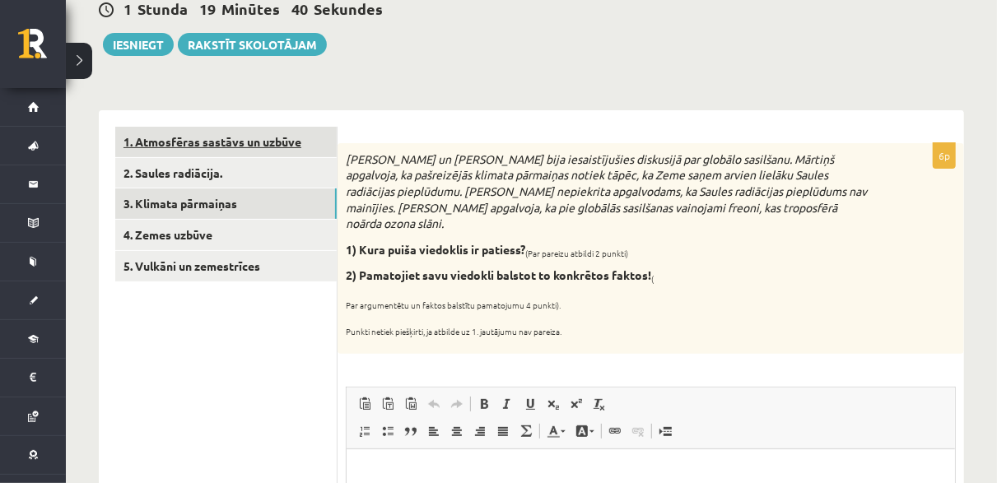
scroll to position [0, 0]
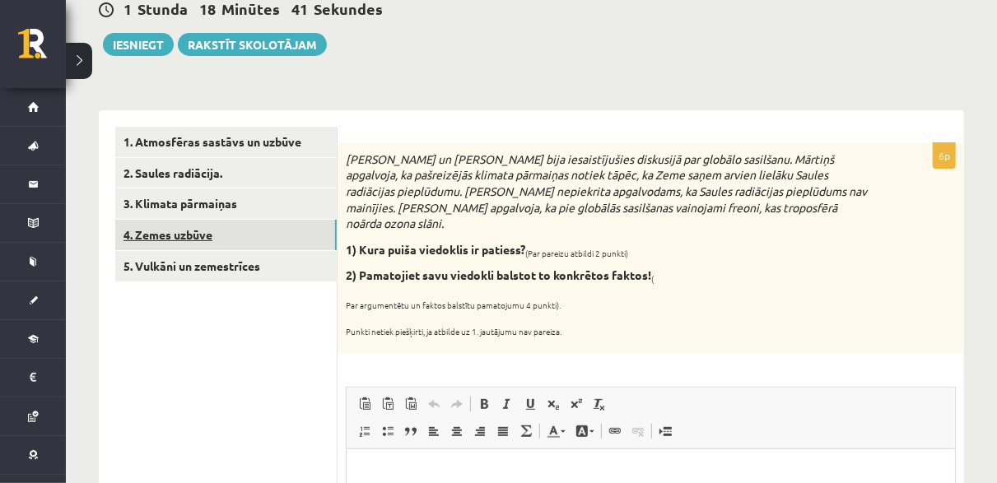
click at [232, 233] on link "4. Zemes uzbūve" at bounding box center [226, 235] width 222 height 30
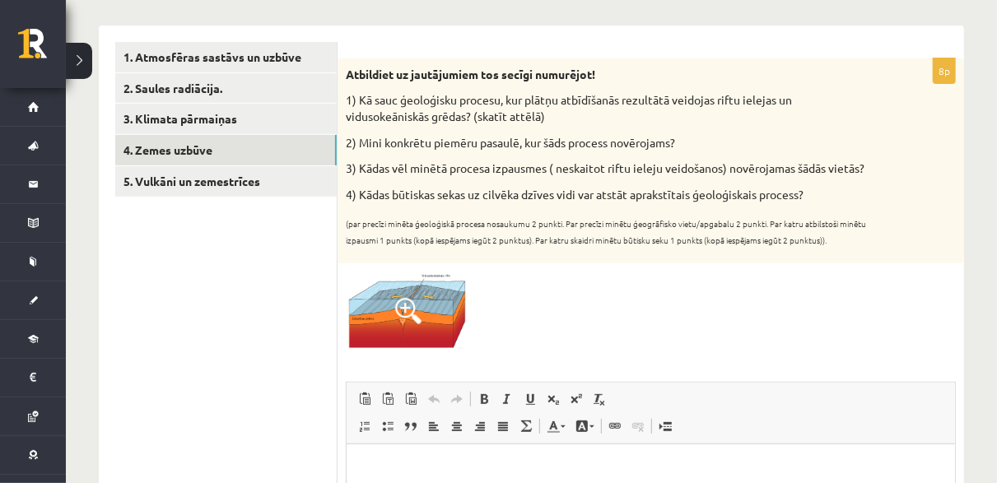
scroll to position [169, 0]
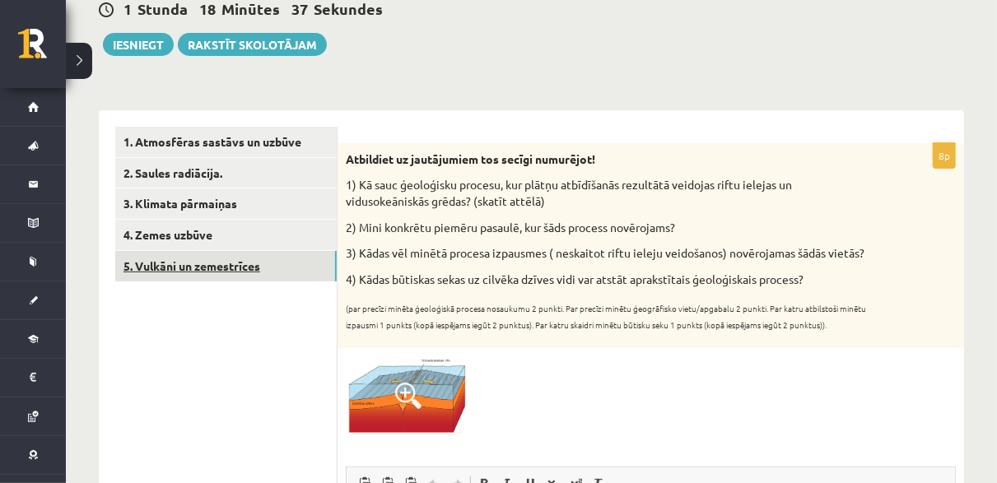
click at [221, 267] on link "5. Vulkāni un zemestrīces" at bounding box center [226, 266] width 222 height 30
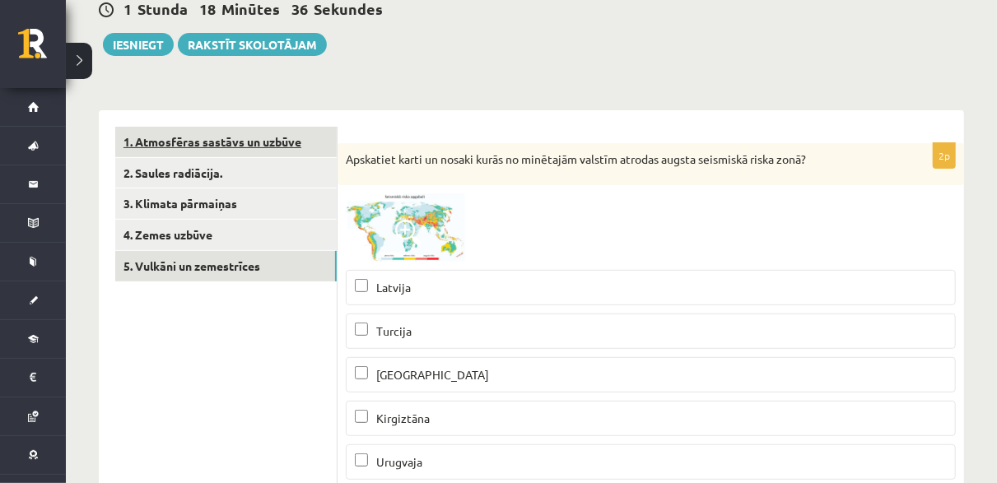
scroll to position [0, 0]
click at [407, 208] on img at bounding box center [408, 228] width 124 height 68
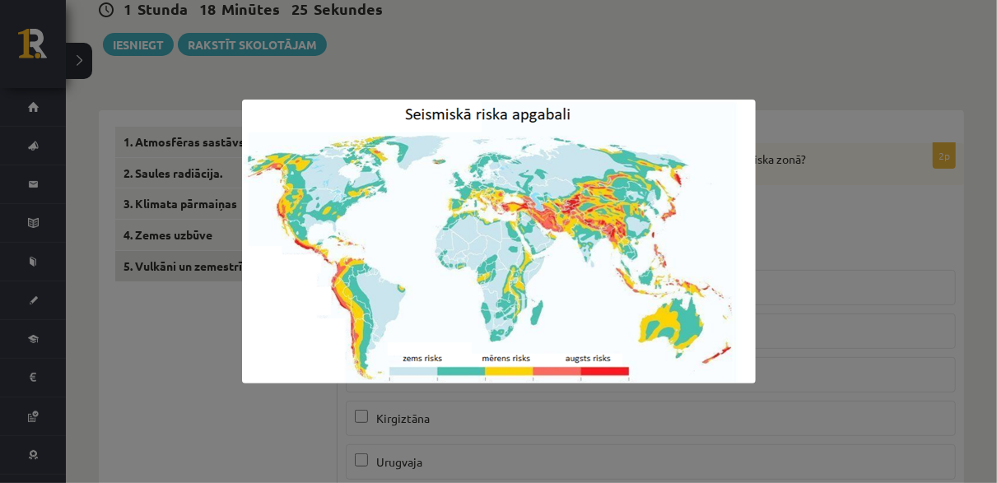
click at [807, 198] on div at bounding box center [498, 241] width 997 height 483
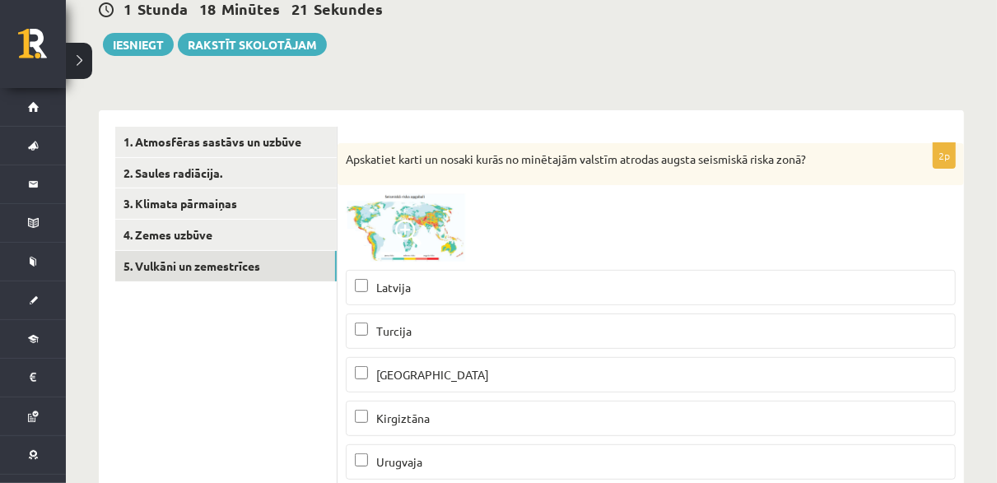
click at [421, 222] on span at bounding box center [408, 233] width 26 height 26
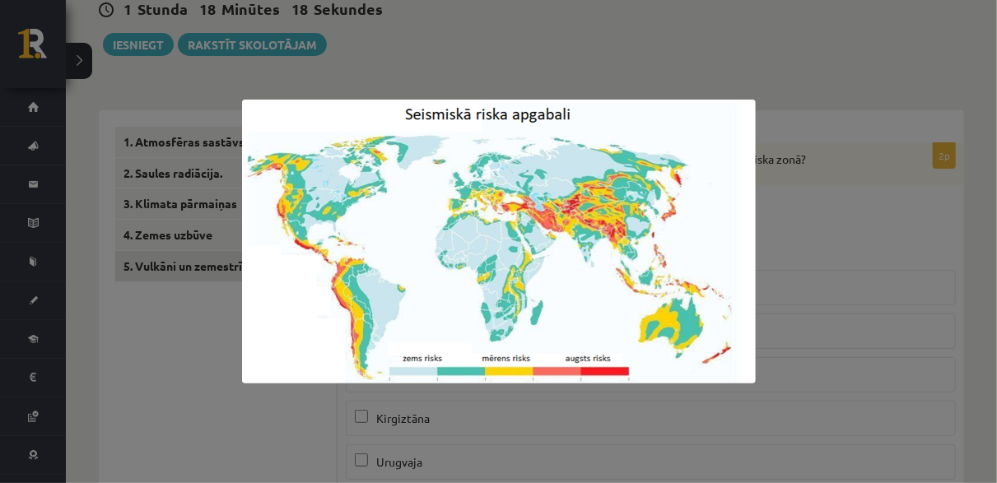
click at [757, 217] on div at bounding box center [498, 241] width 997 height 483
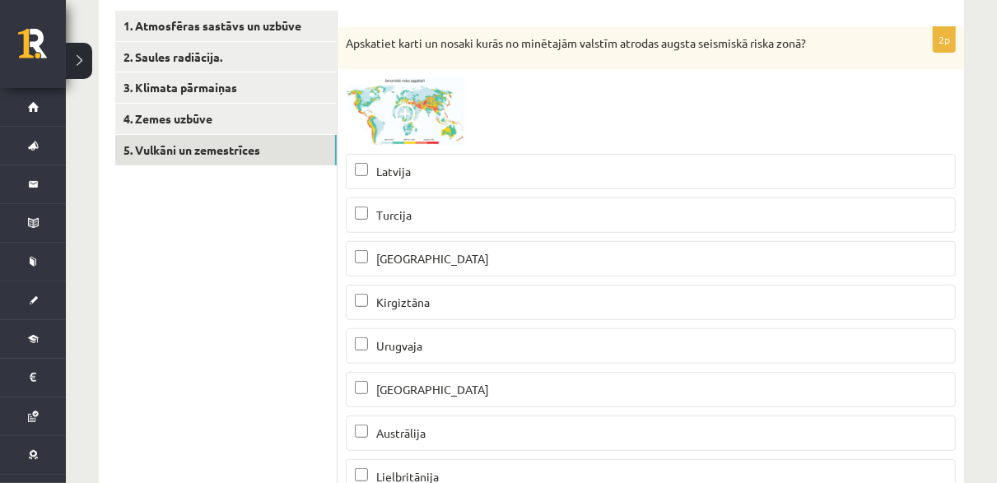
scroll to position [251, 0]
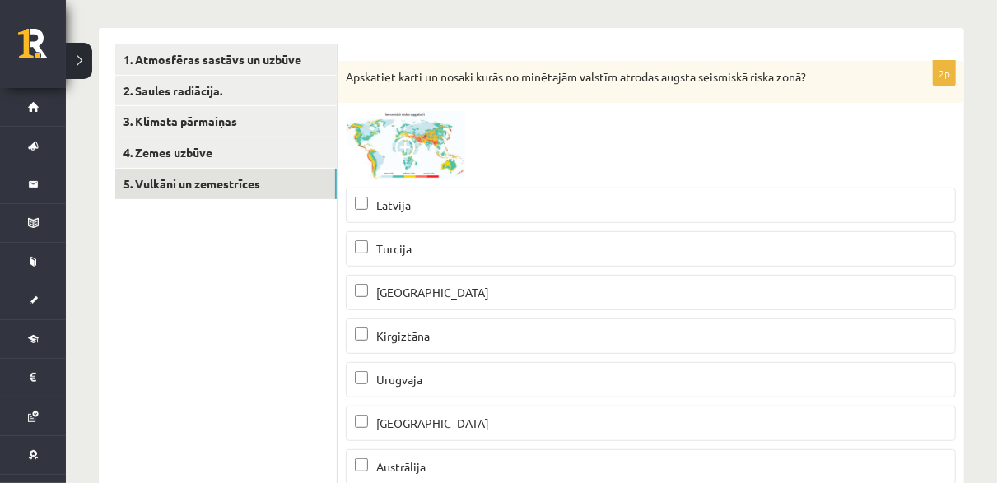
click at [412, 152] on span at bounding box center [408, 151] width 26 height 26
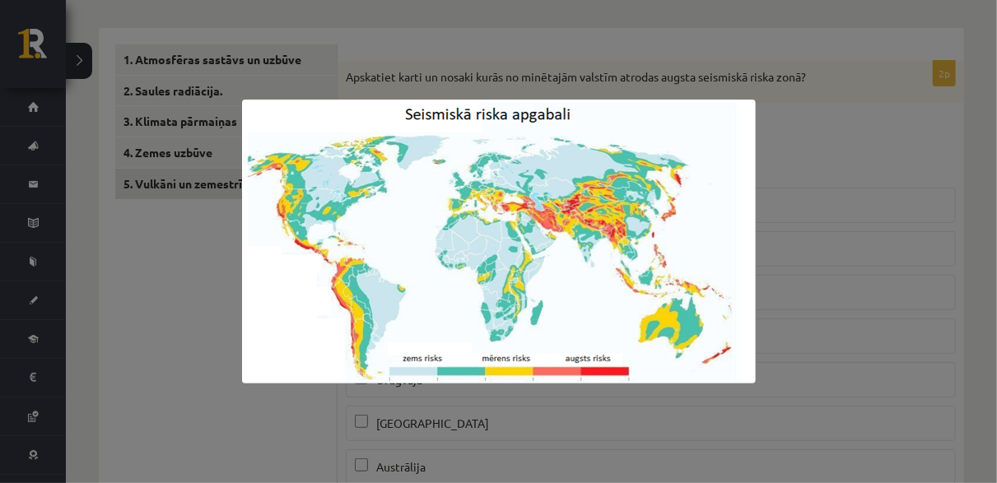
click at [849, 204] on div at bounding box center [498, 241] width 997 height 483
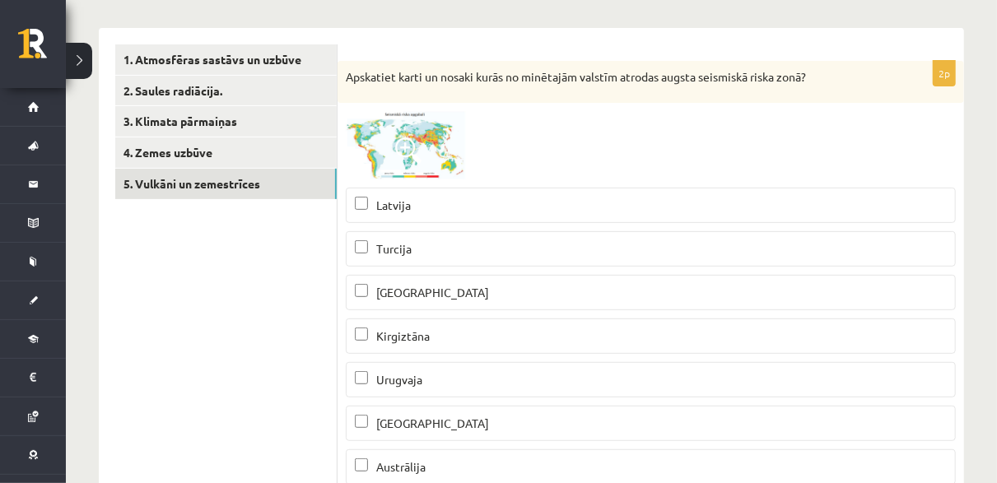
click at [416, 235] on label "Turcija" at bounding box center [651, 248] width 610 height 35
click at [393, 341] on p "Kirgiztāna" at bounding box center [651, 336] width 592 height 17
click at [420, 139] on span at bounding box center [408, 151] width 26 height 26
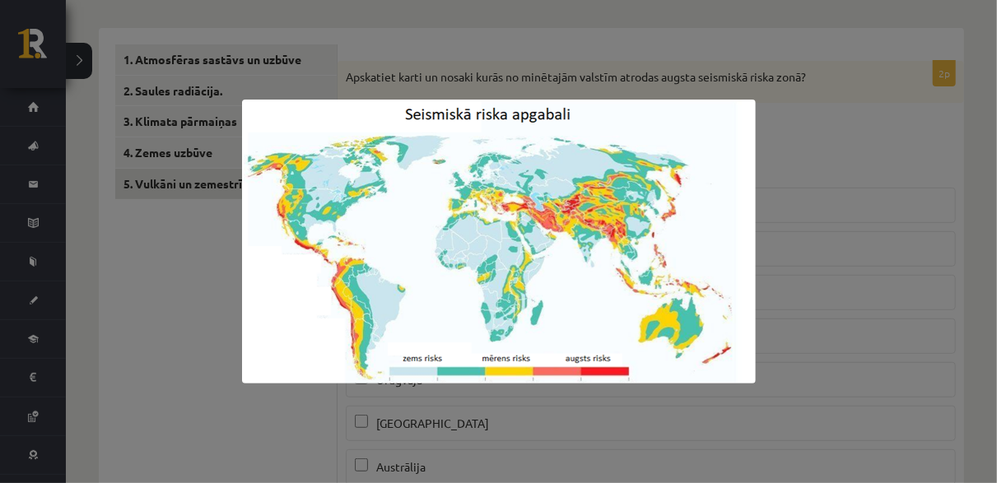
click at [854, 188] on div at bounding box center [498, 241] width 997 height 483
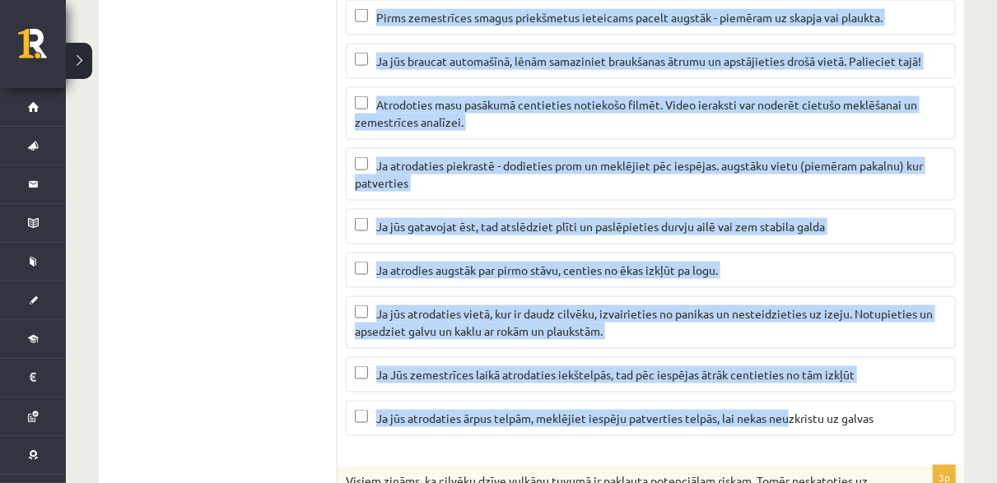
scroll to position [1075, 0]
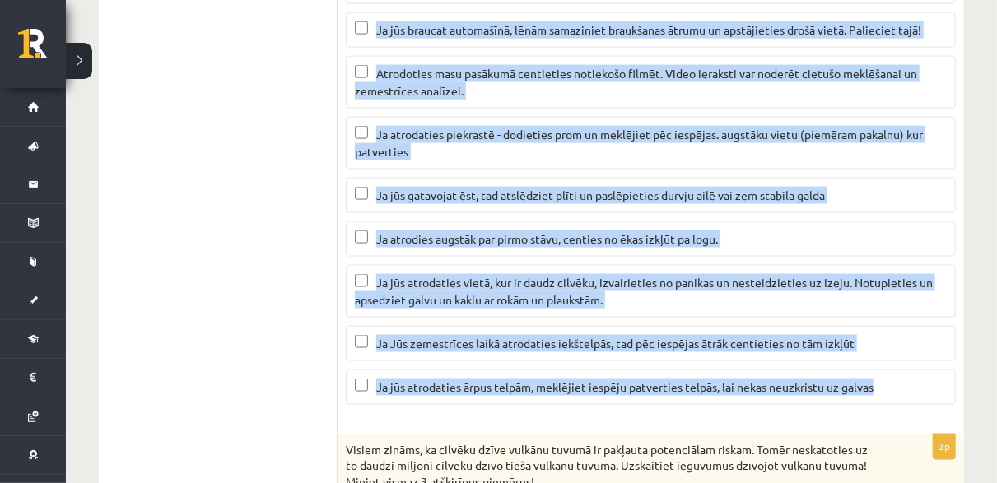
drag, startPoint x: 339, startPoint y: 71, endPoint x: 848, endPoint y: 356, distance: 584.1
click at [920, 373] on div "4p Kā rīkoties zemestrīces laikā? Atzīmējiet pareizos apgalvojumus! (Ja kaut vi…" at bounding box center [651, 119] width 627 height 595
drag, startPoint x: 521, startPoint y: 293, endPoint x: 449, endPoint y: 262, distance: 78.2
copy div "Kā rīkoties zemestrīces laikā? Atzīmējiet pareizos apgalvojumus! (Ja kaut viena…"
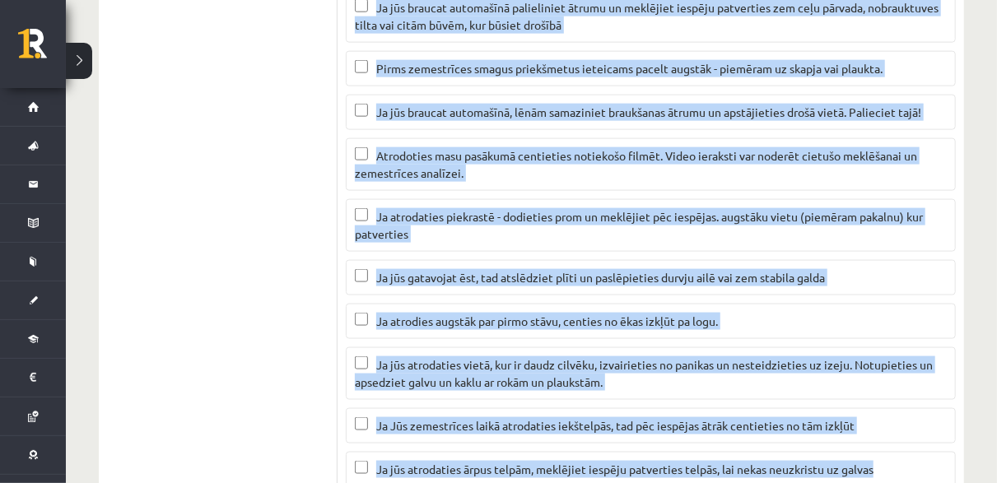
click at [393, 105] on span "Ja jūs braucat automašīnā, lēnām samaziniet braukšanas ātrumu un apstājieties d…" at bounding box center [648, 112] width 545 height 15
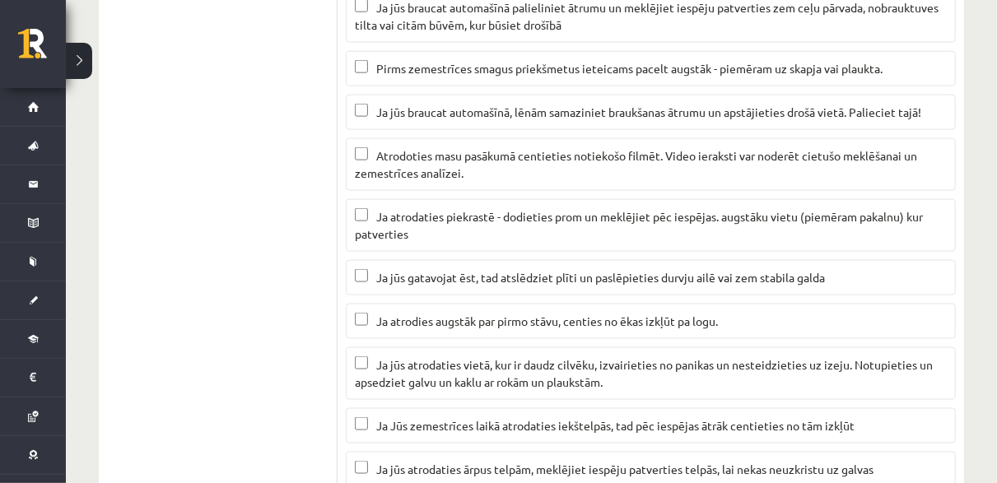
click at [238, 109] on ul "1. Atmosfēras sastāvs un uzbūve 2. Saules radiācija. 3. Klimata pārmaiņas 4. Ze…" at bounding box center [226, 360] width 222 height 2115
click at [431, 221] on p "Ja atrodaties piekrastē - dodieties prom un meklējiet pēc iespējas. augstāku vi…" at bounding box center [651, 225] width 592 height 35
click at [427, 270] on span "Ja jūs gatavojat ēst, tad atslēdziet plīti un paslēpieties durvju ailē vai zem …" at bounding box center [600, 277] width 449 height 15
click at [448, 357] on span "Ja jūs atrodaties vietā, kur ir daudz cilvēku, izvairieties no panikas un neste…" at bounding box center [644, 373] width 578 height 32
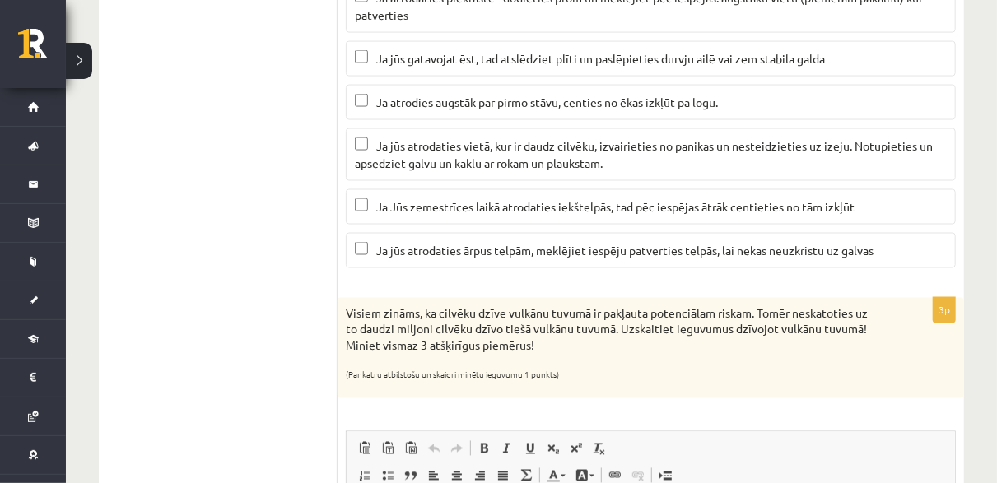
scroll to position [1240, 0]
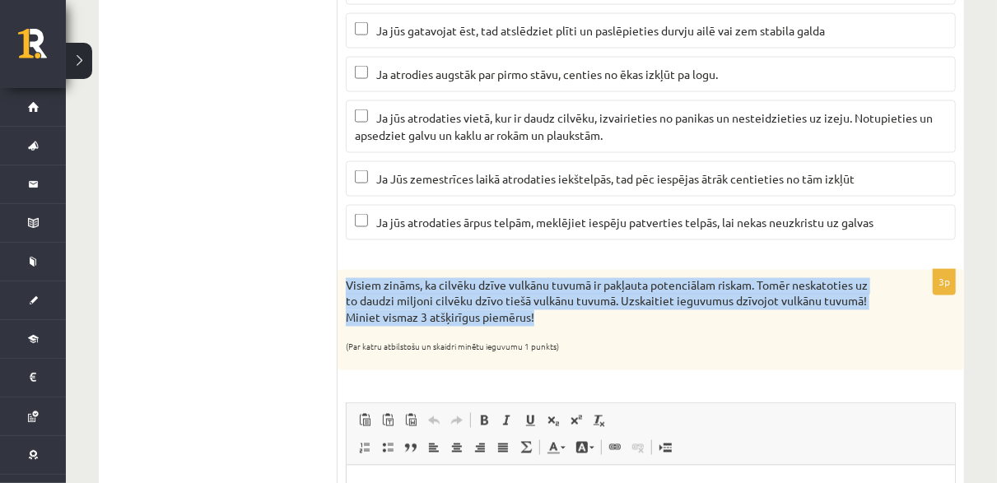
drag, startPoint x: 346, startPoint y: 269, endPoint x: 577, endPoint y: 311, distance: 235.2
click at [577, 311] on p "Visiem zināms, ka cilvēku dzīve vulkānu tuvumā ir pakļauta potenciālam riskam. …" at bounding box center [610, 302] width 528 height 49
copy p "Visiem zināms, ka cilvēku dzīve vulkānu tuvumā ir pakļauta potenciālam riskam. …"
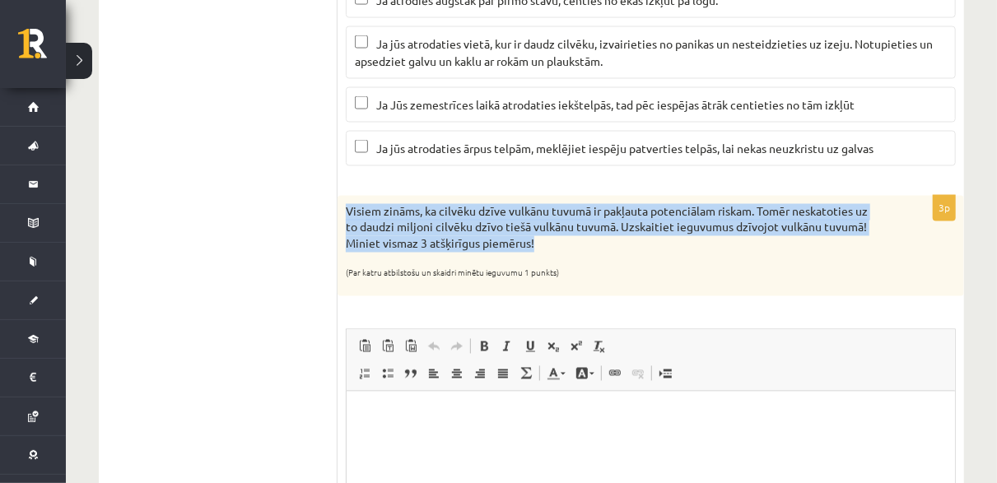
scroll to position [1404, 0]
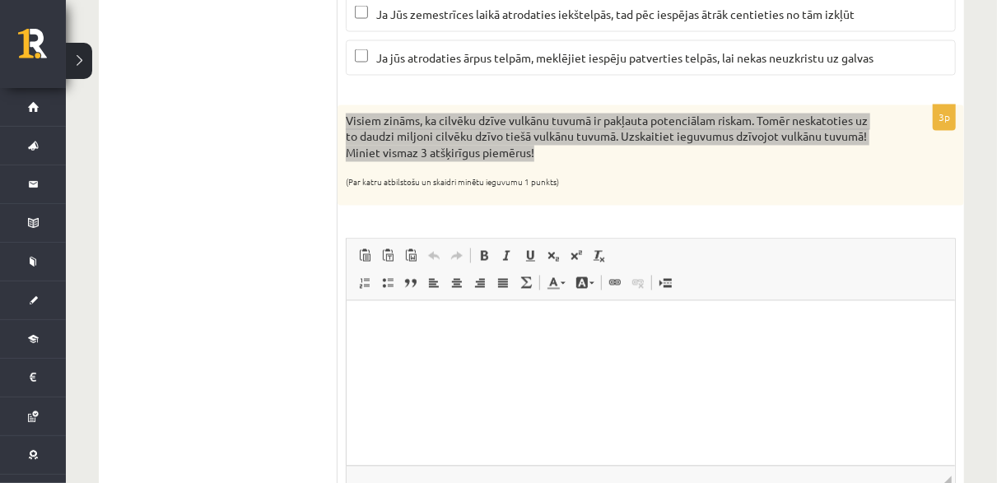
click at [380, 317] on p "Визуальный текстовый редактор, wiswyg-editor-user-answer-47024817910980" at bounding box center [650, 325] width 576 height 17
click at [396, 351] on html at bounding box center [650, 326] width 609 height 50
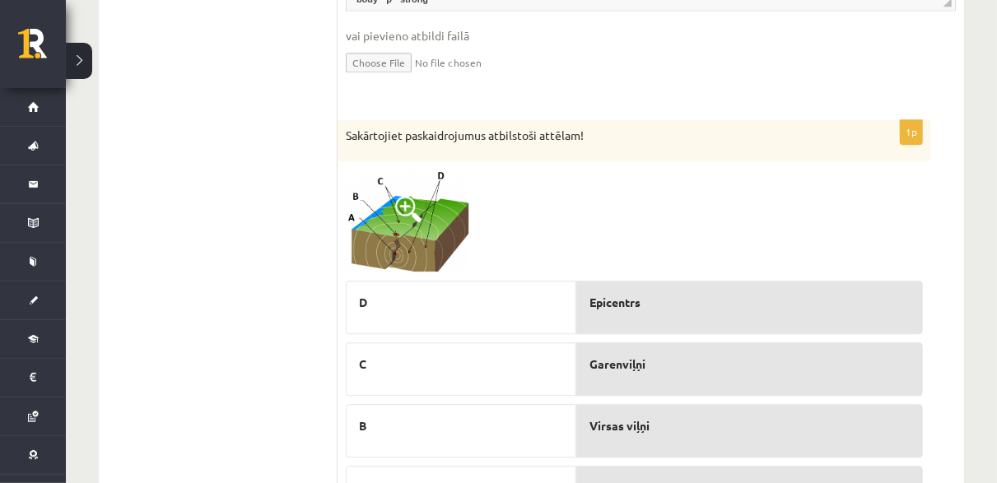
scroll to position [1965, 0]
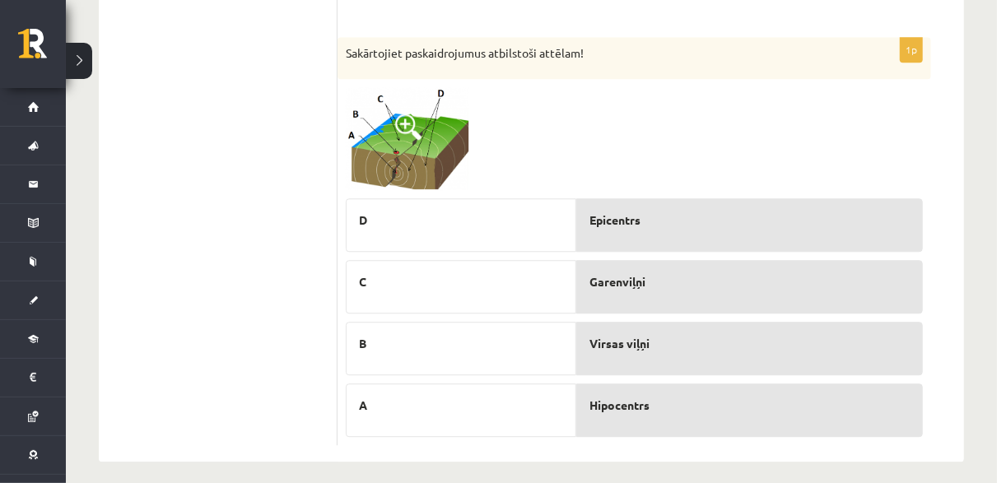
click at [404, 152] on img at bounding box center [408, 138] width 124 height 103
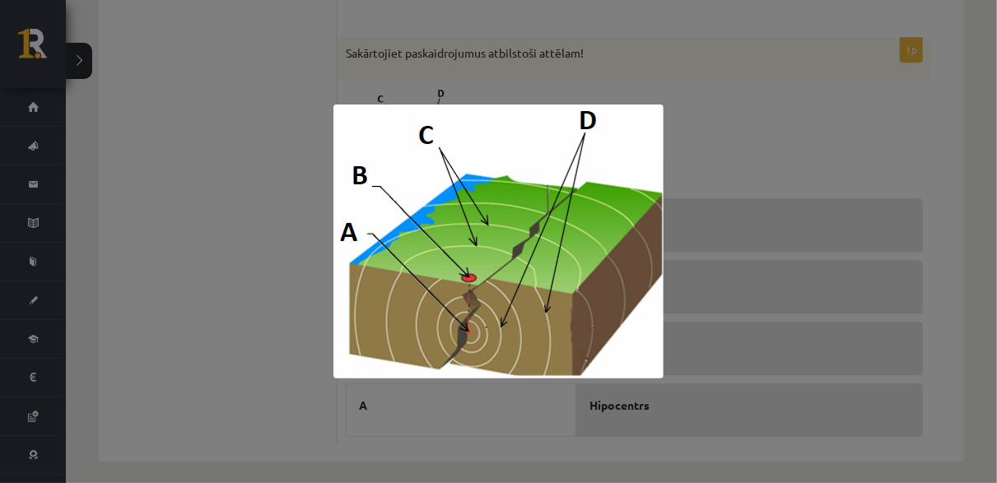
click at [526, 55] on div at bounding box center [498, 241] width 997 height 483
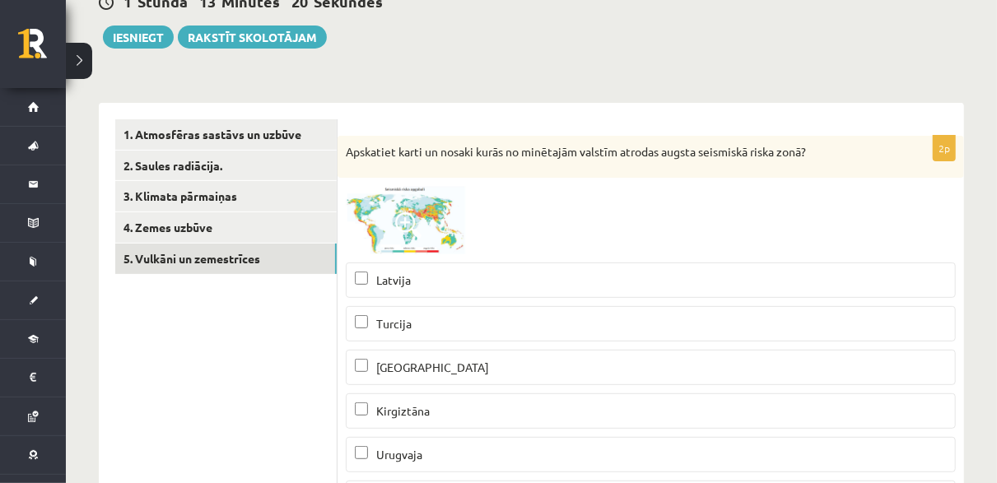
scroll to position [0, 0]
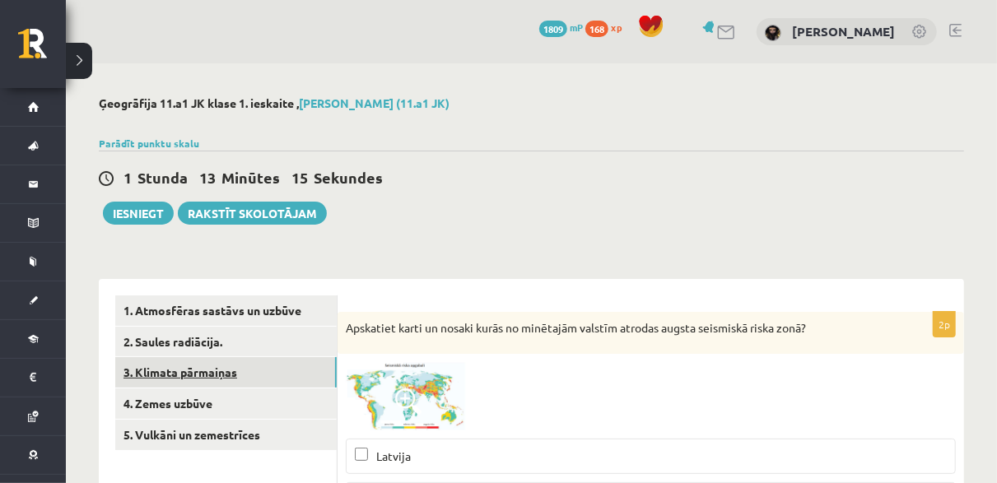
click at [189, 385] on link "3. Klimata pārmaiņas" at bounding box center [226, 372] width 222 height 30
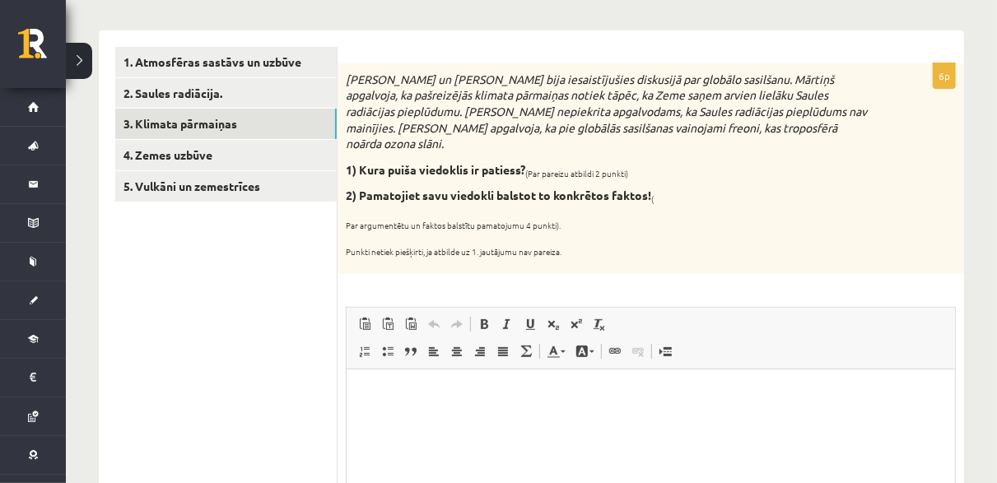
scroll to position [236, 0]
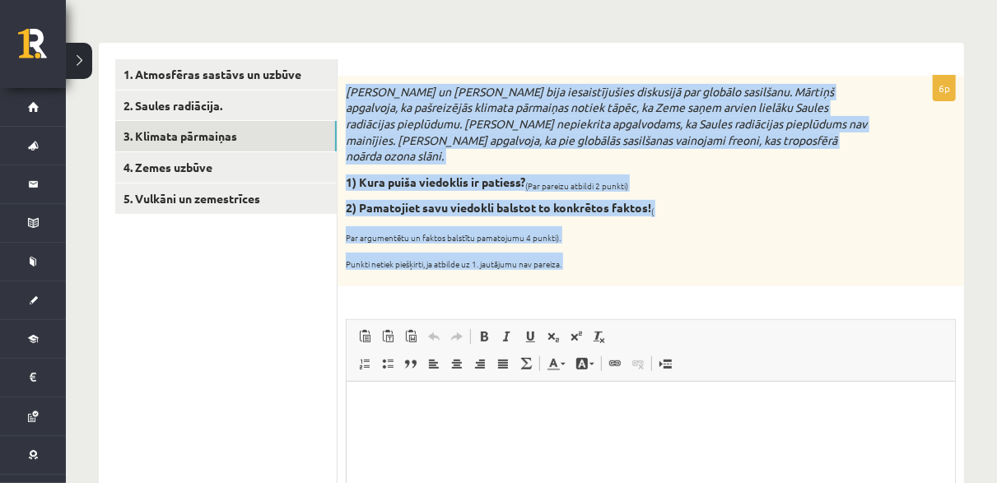
drag, startPoint x: 340, startPoint y: 82, endPoint x: 605, endPoint y: 270, distance: 324.3
click at [605, 270] on div "6p Mārtiņš un Jānis bija iesaistījušies diskusijā par globālo sasilšanu. Mārtiņ…" at bounding box center [651, 369] width 627 height 586
copy div "Mārtiņš un Jānis bija iesaistījušies diskusijā par globālo sasilšanu. Mārtiņš a…"
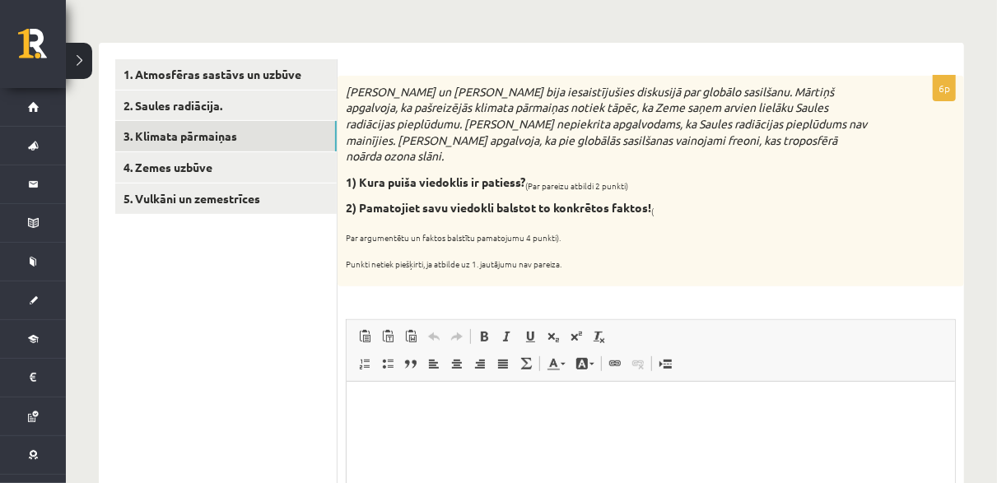
click at [374, 409] on p "Визуальный текстовый редактор, wiswyg-editor-user-answer-47024805014660" at bounding box center [650, 407] width 576 height 17
click at [357, 353] on link "Вставить / удалить нумерованный список" at bounding box center [364, 363] width 23 height 21
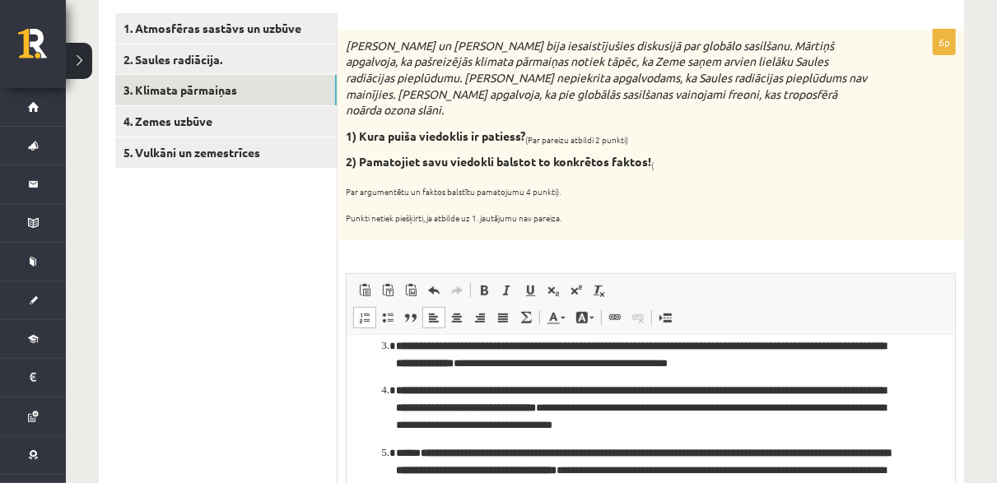
scroll to position [116, 0]
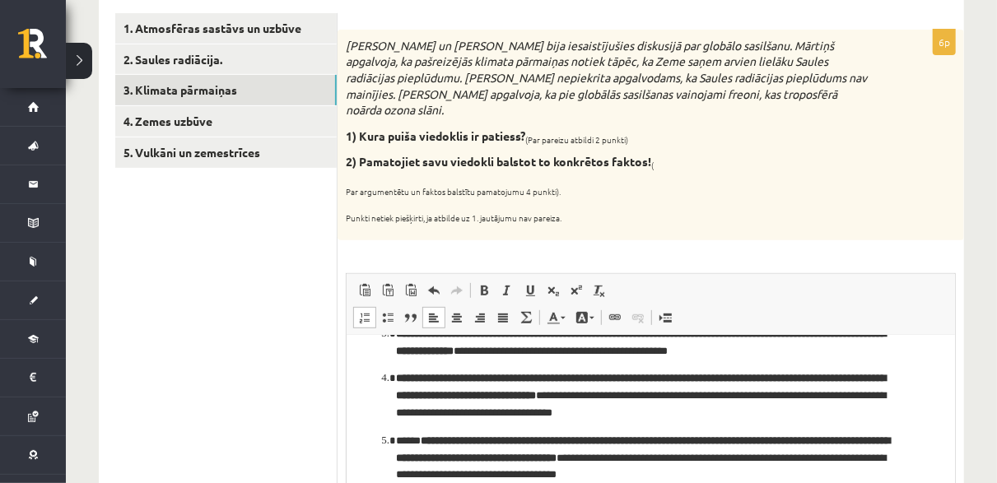
drag, startPoint x: 395, startPoint y: 441, endPoint x: 376, endPoint y: 443, distance: 18.2
click at [376, 443] on ol "**********" at bounding box center [650, 360] width 576 height 248
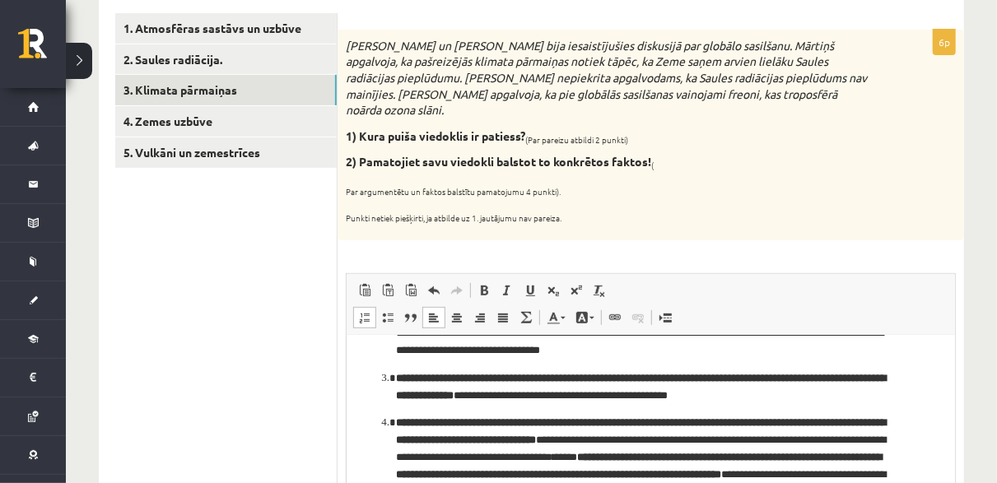
scroll to position [105, 0]
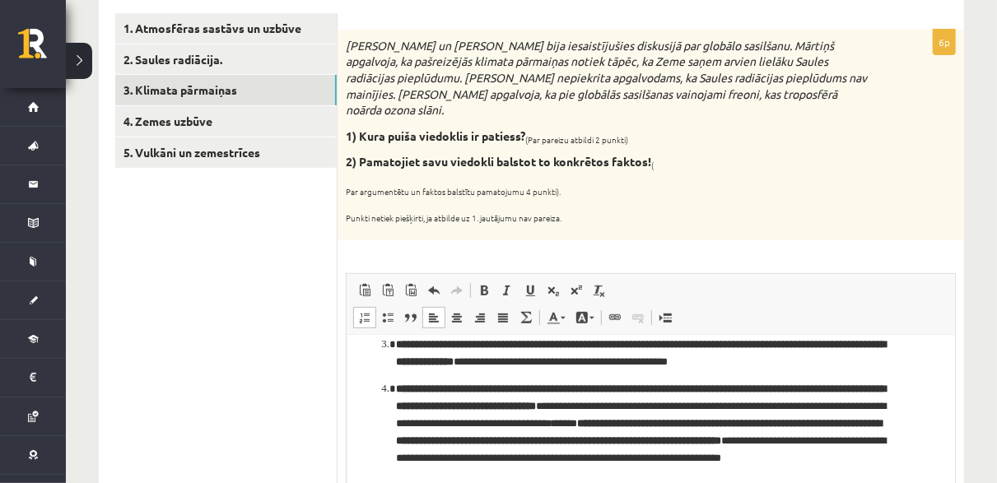
click at [395, 391] on li "**********" at bounding box center [650, 432] width 510 height 103
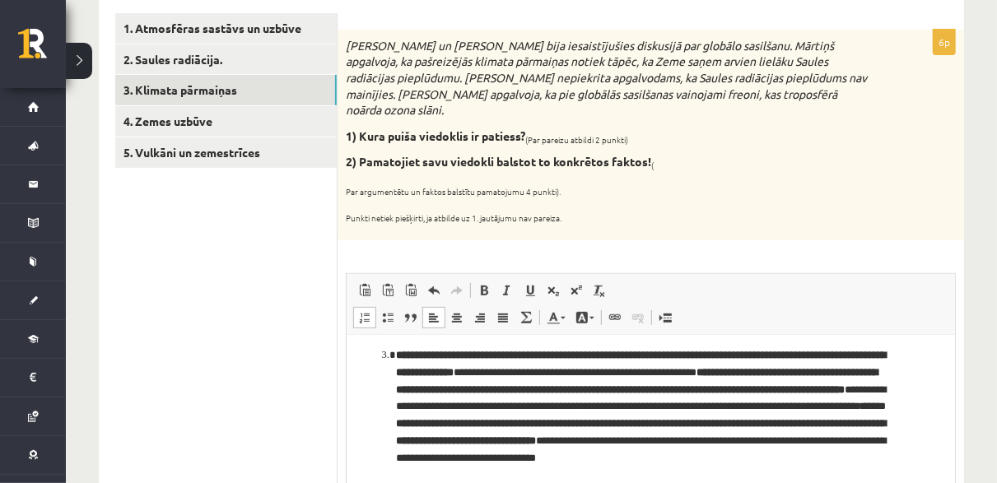
click at [395, 353] on li "**********" at bounding box center [650, 416] width 510 height 137
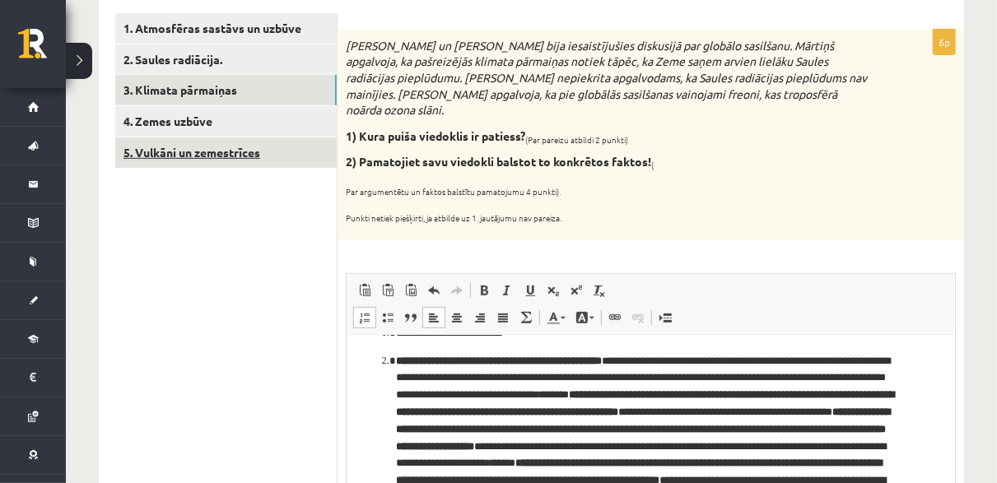
scroll to position [2, 0]
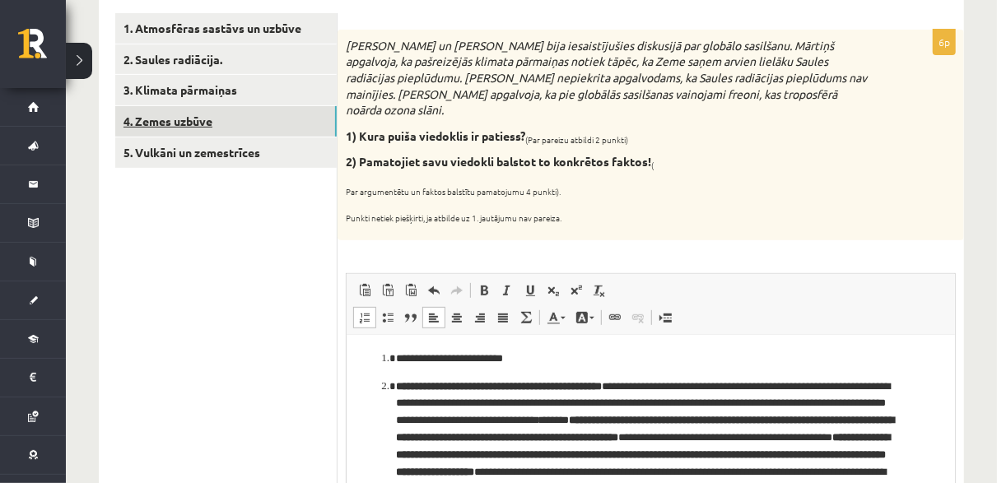
click at [251, 116] on link "4. Zemes uzbūve" at bounding box center [226, 121] width 222 height 30
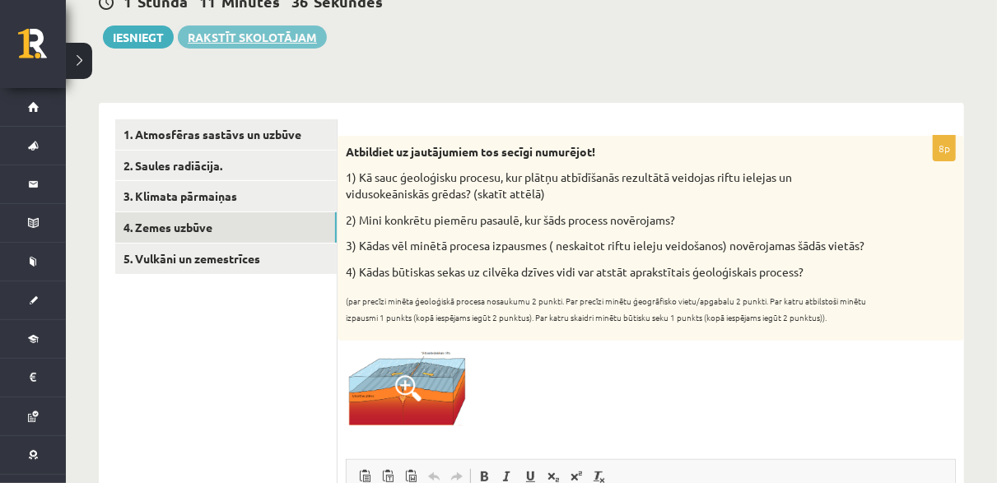
scroll to position [35, 0]
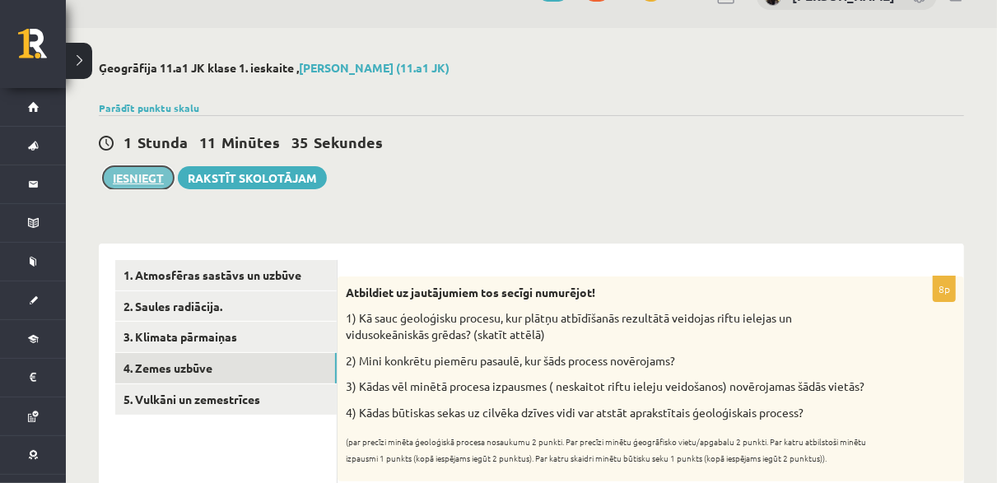
click at [132, 176] on button "Iesniegt" at bounding box center [138, 177] width 71 height 23
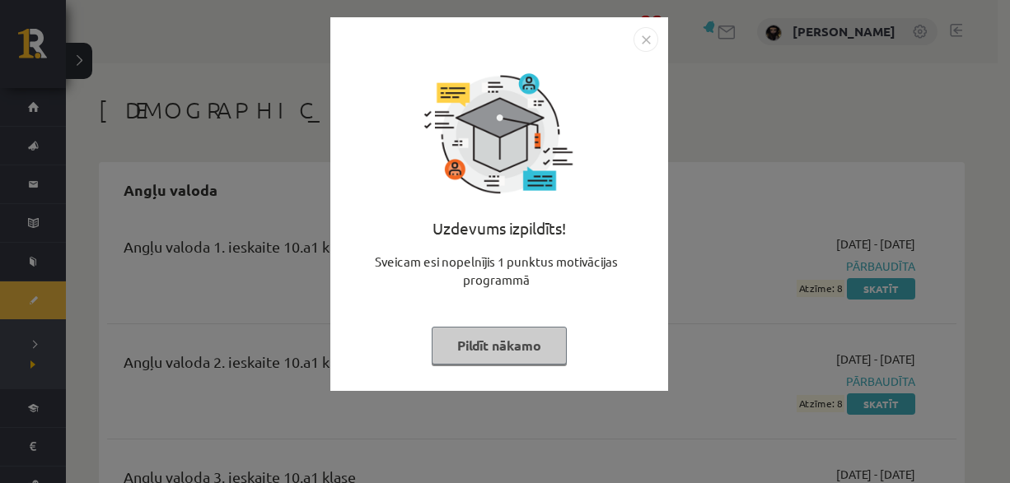
click at [648, 33] on img "Close" at bounding box center [645, 39] width 25 height 25
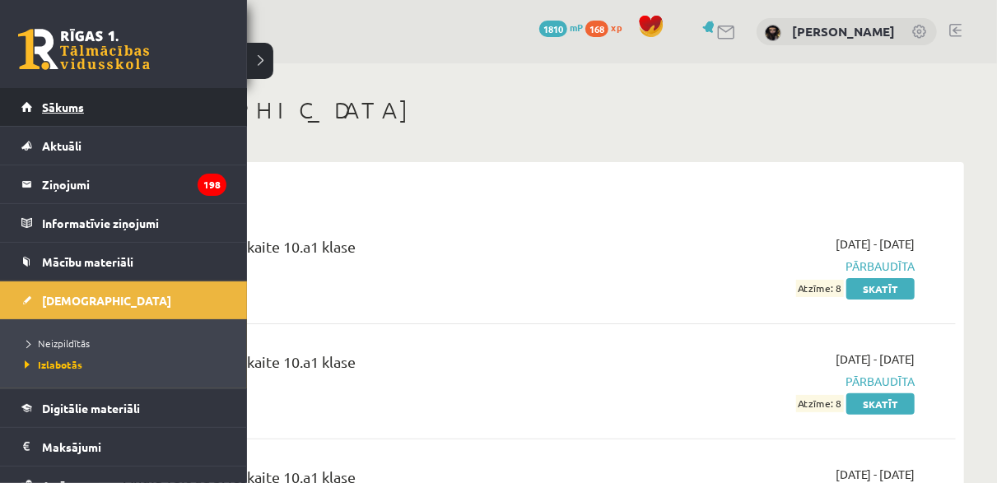
click at [86, 113] on link "Sākums" at bounding box center [123, 107] width 205 height 38
